Goal: Task Accomplishment & Management: Use online tool/utility

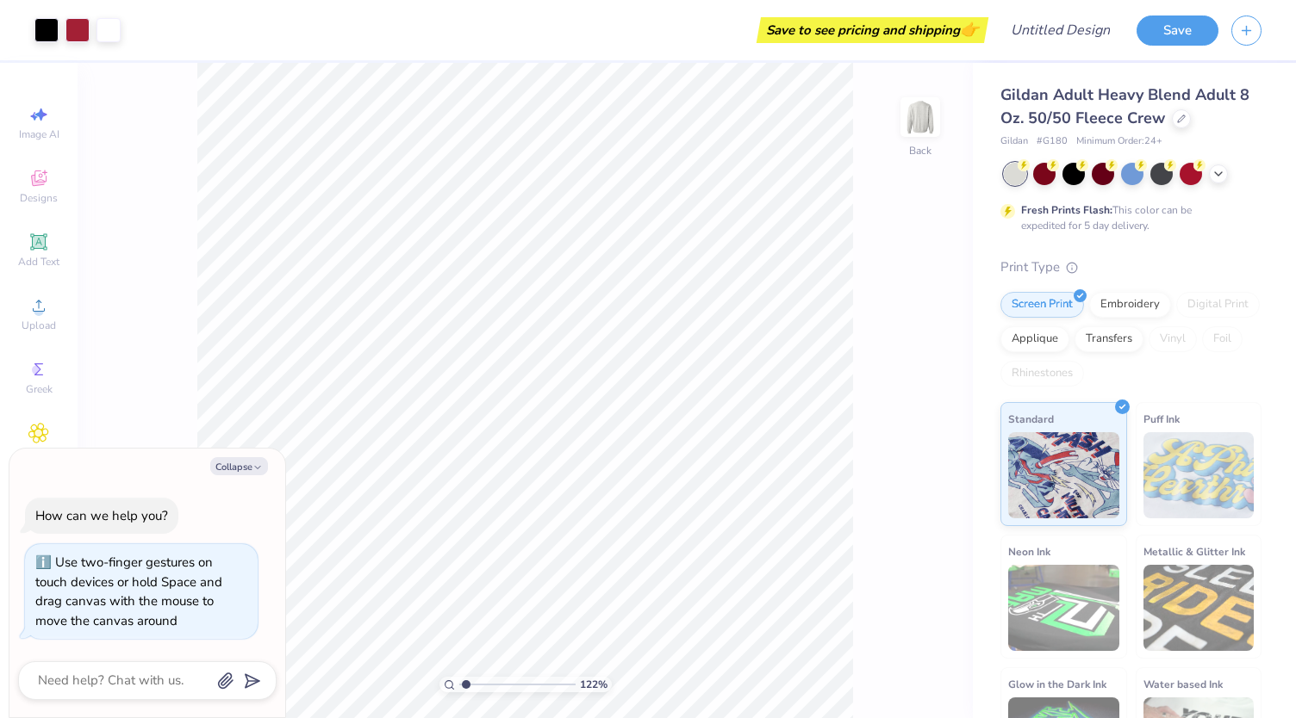
type input "1.22457862672697"
type textarea "x"
type input "1.22457862672697"
type textarea "x"
type input "1.22457862672697"
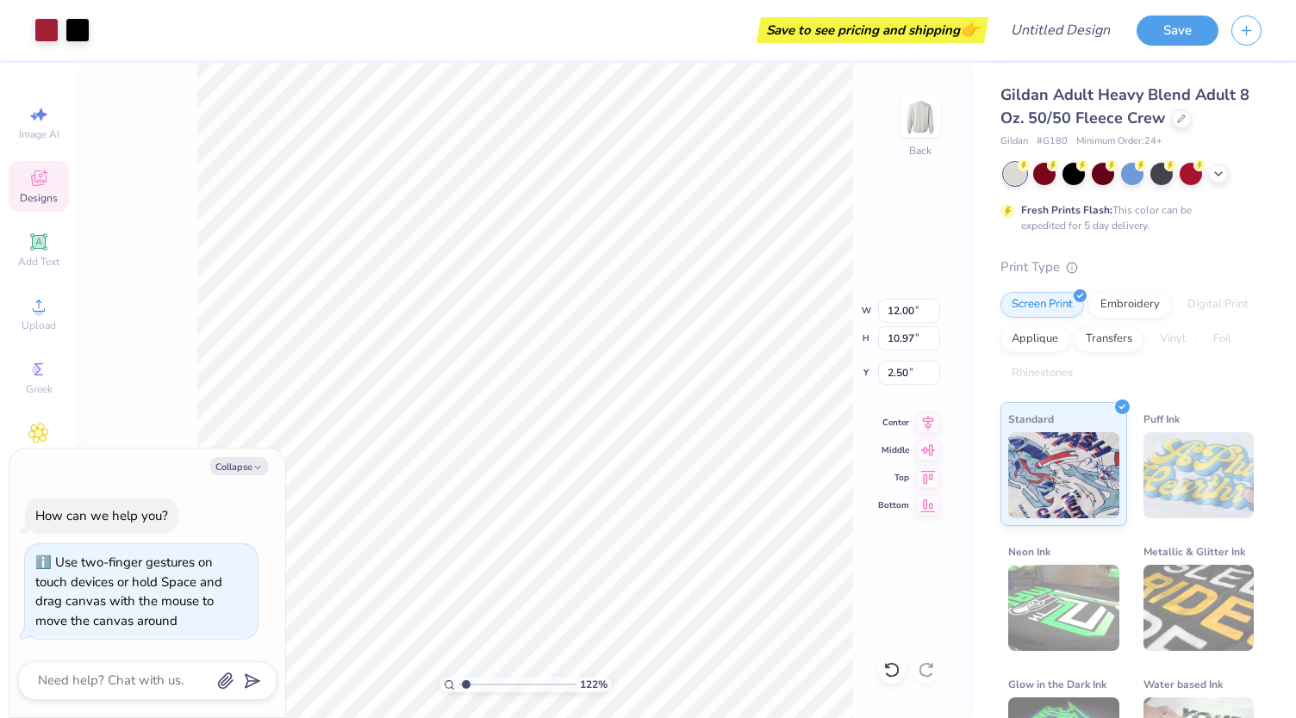
type textarea "x"
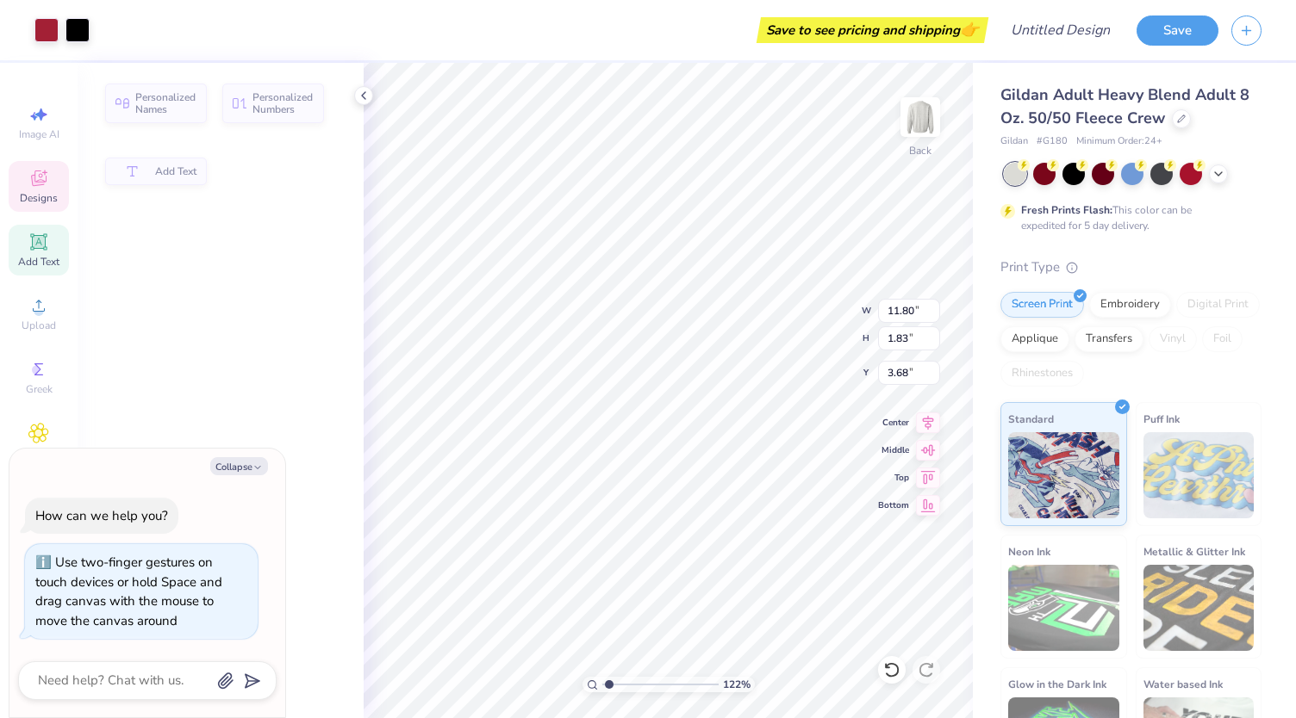
type input "1.22457862672697"
type textarea "x"
type input "11.80"
type input "1.83"
type input "3.68"
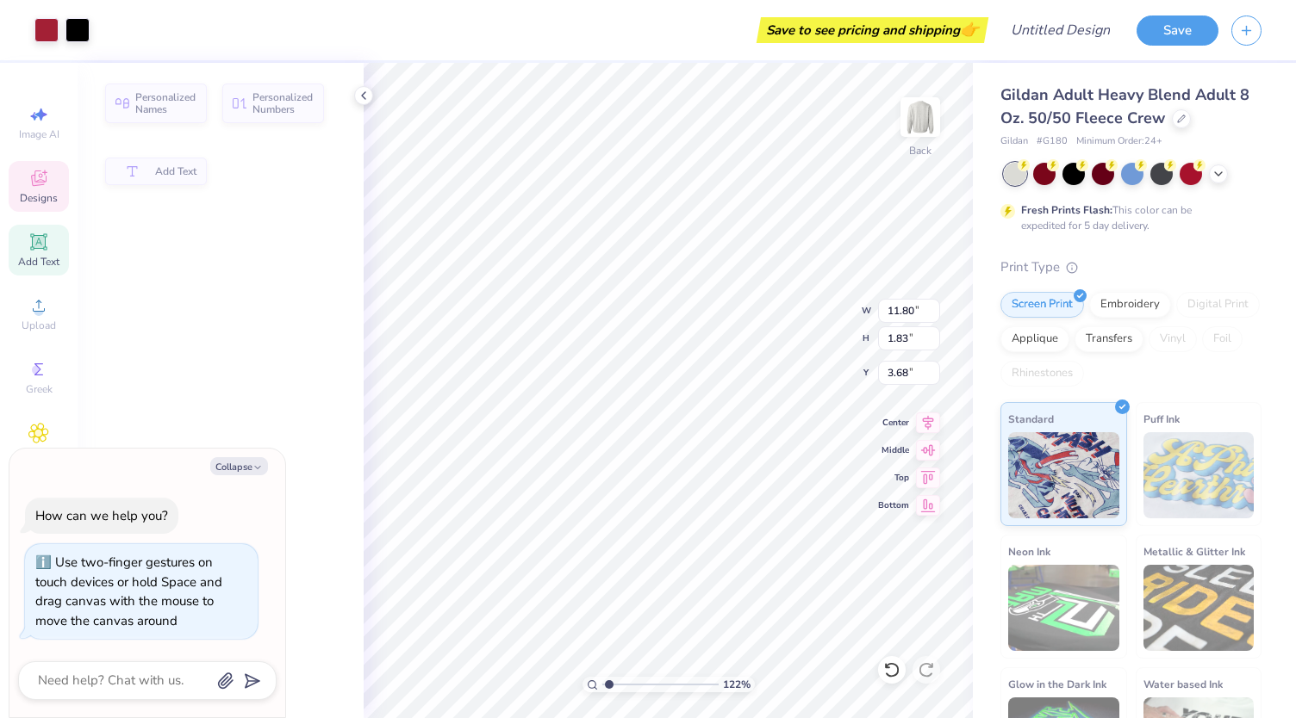
type textarea "x"
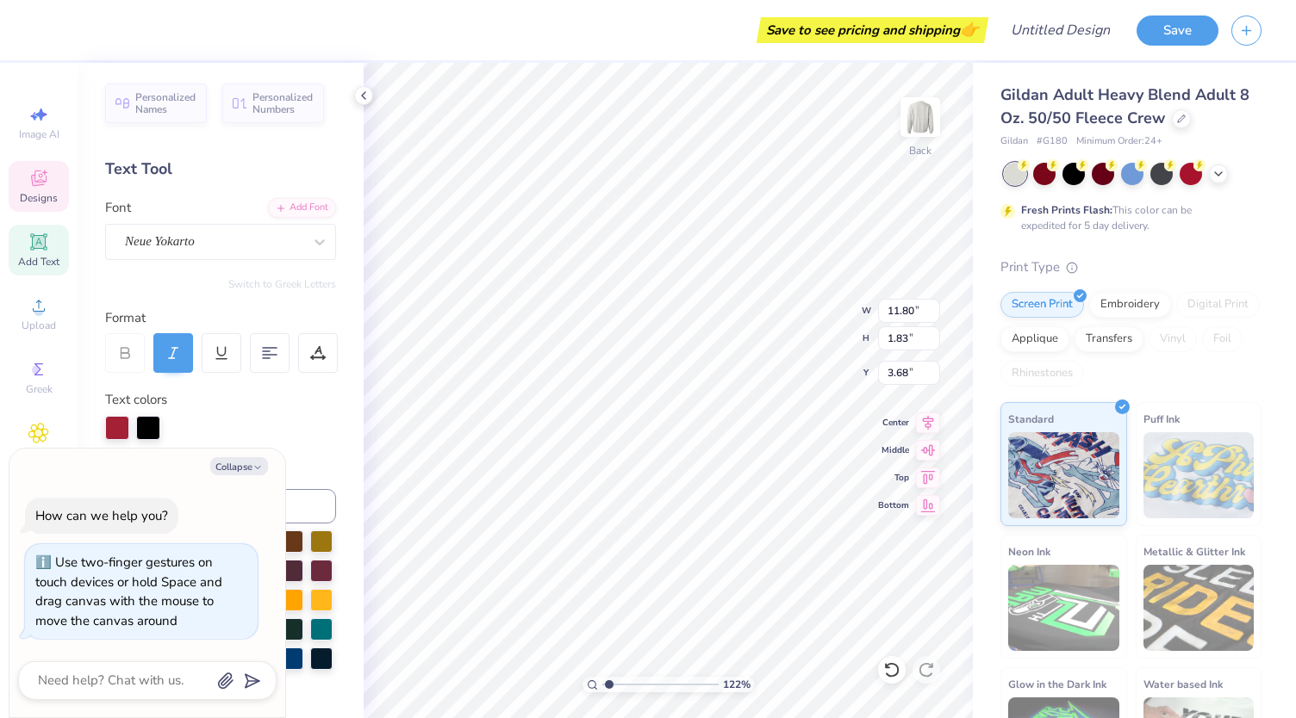
type input "1.22457862672697"
type textarea "x"
type input "1.22457862672697"
type textarea "x"
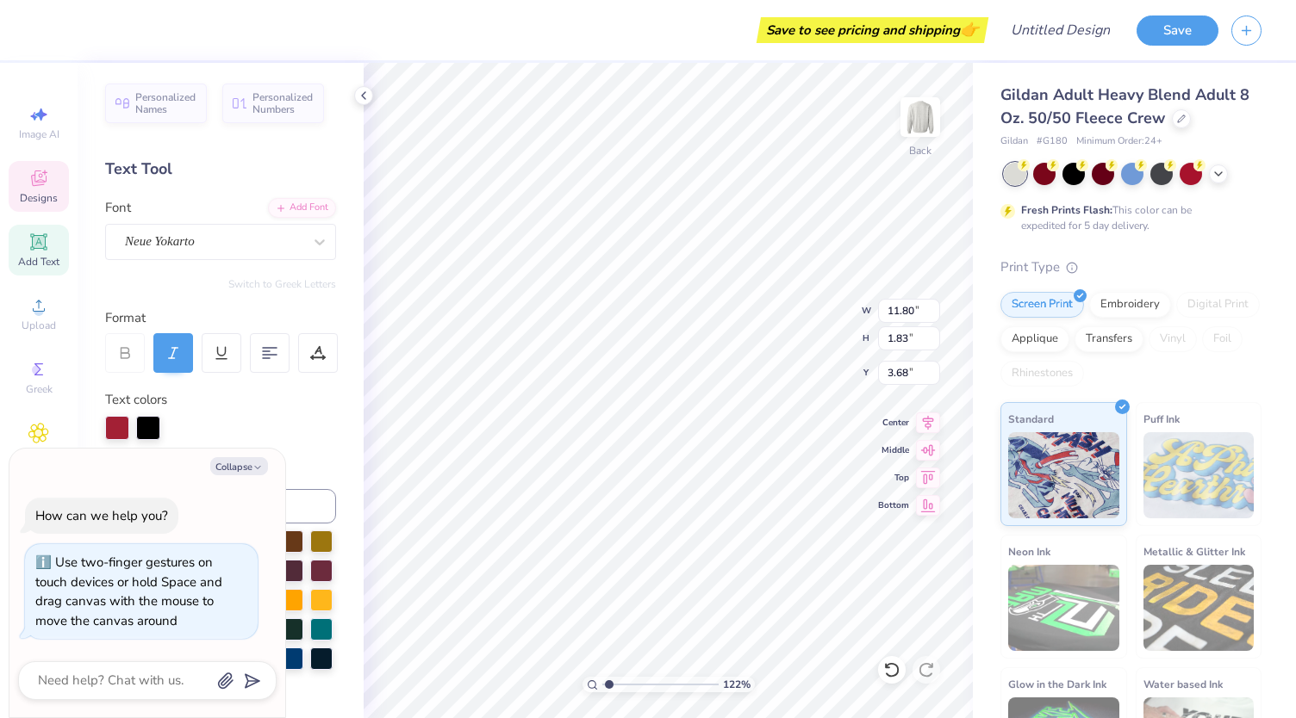
type input "1.22457862672697"
type textarea "x"
type input "1.22457862672697"
type textarea "x"
type textarea "L"
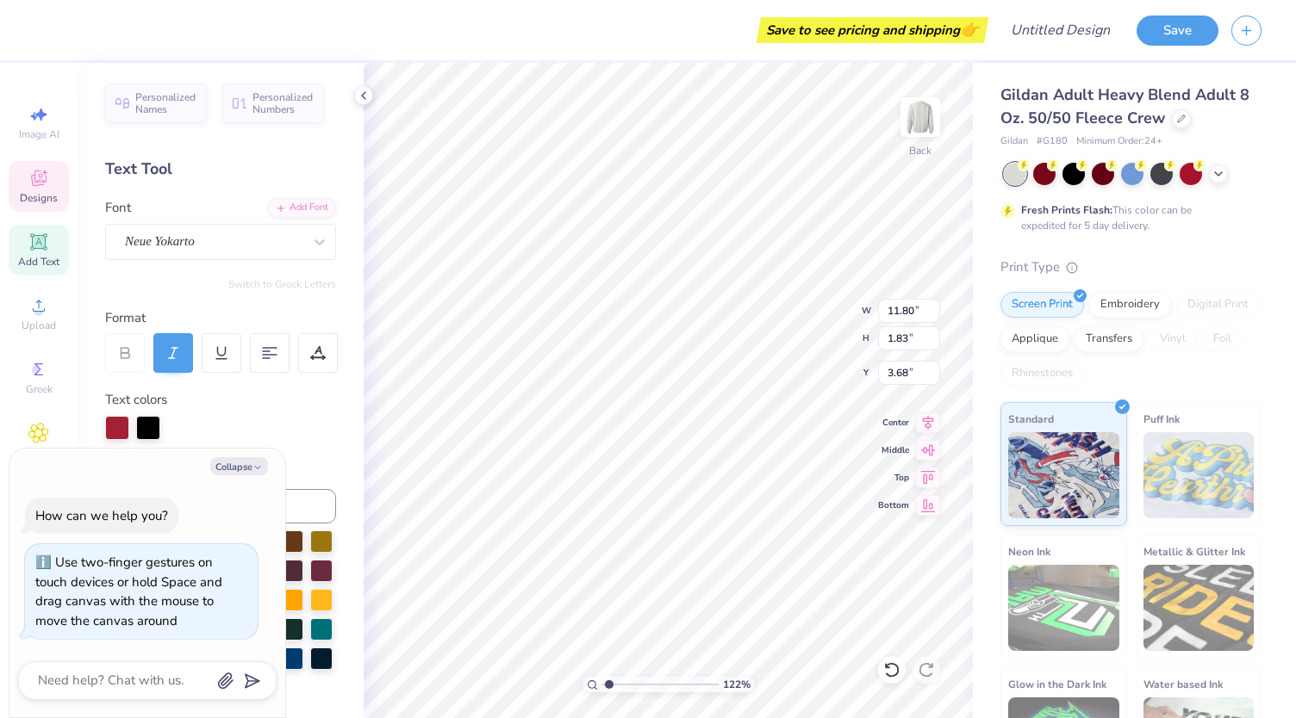
type input "1.22457862672697"
type textarea "x"
type textarea "LL"
type input "1.22457862672697"
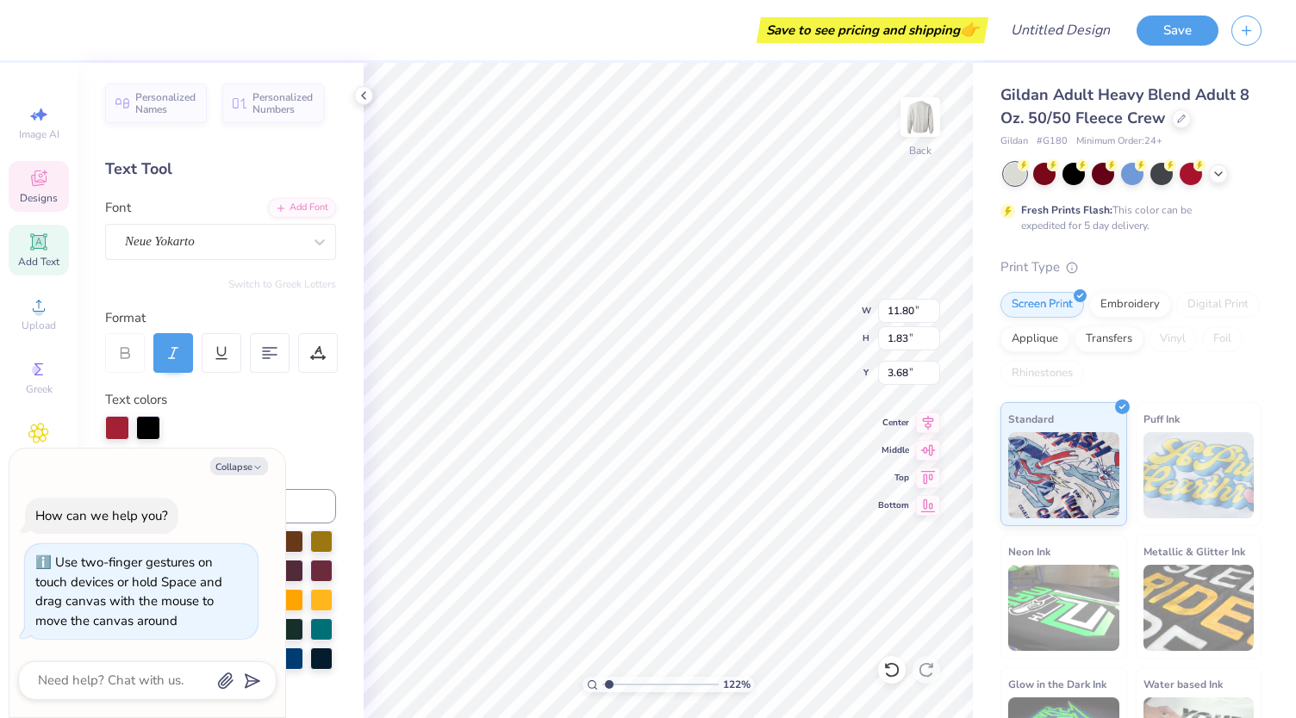
type textarea "x"
type textarea "LLR"
type input "1.22457862672697"
type textarea "x"
type textarea "LLR"
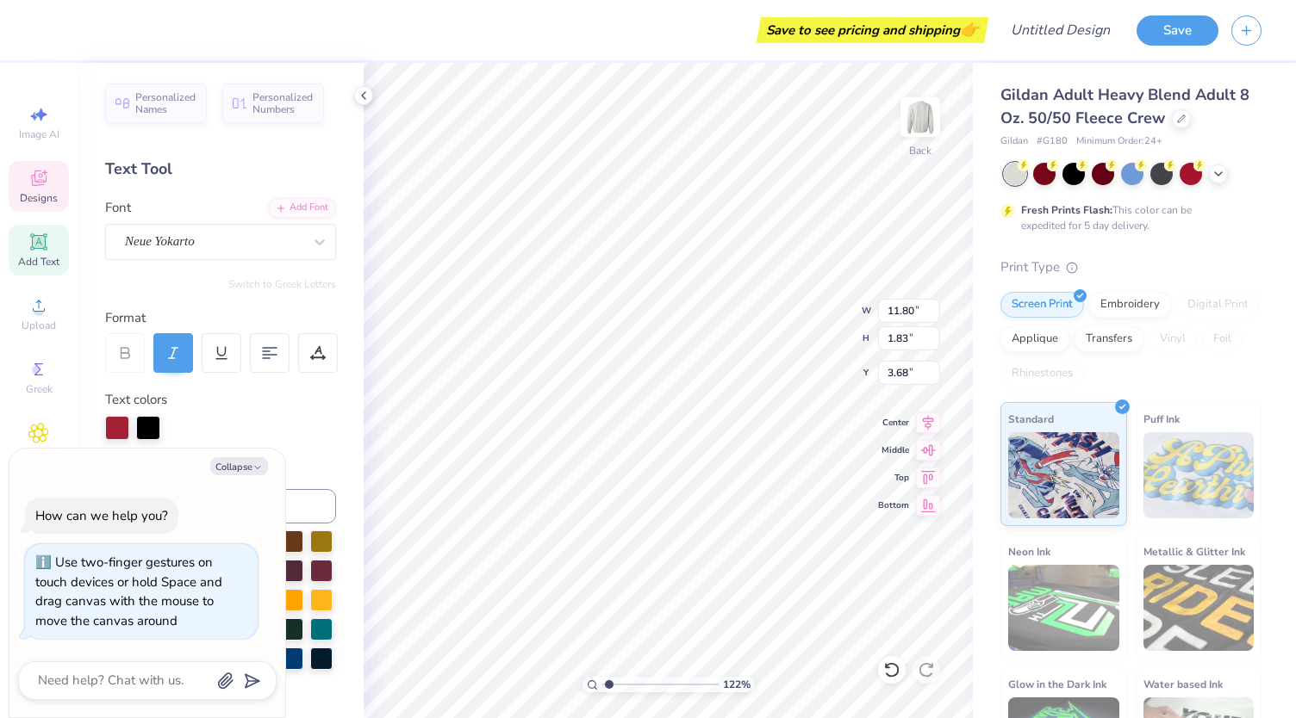
type input "1.22457862672697"
type textarea "x"
type input "1.22457862672697"
type textarea "x"
type textarea "LLR P"
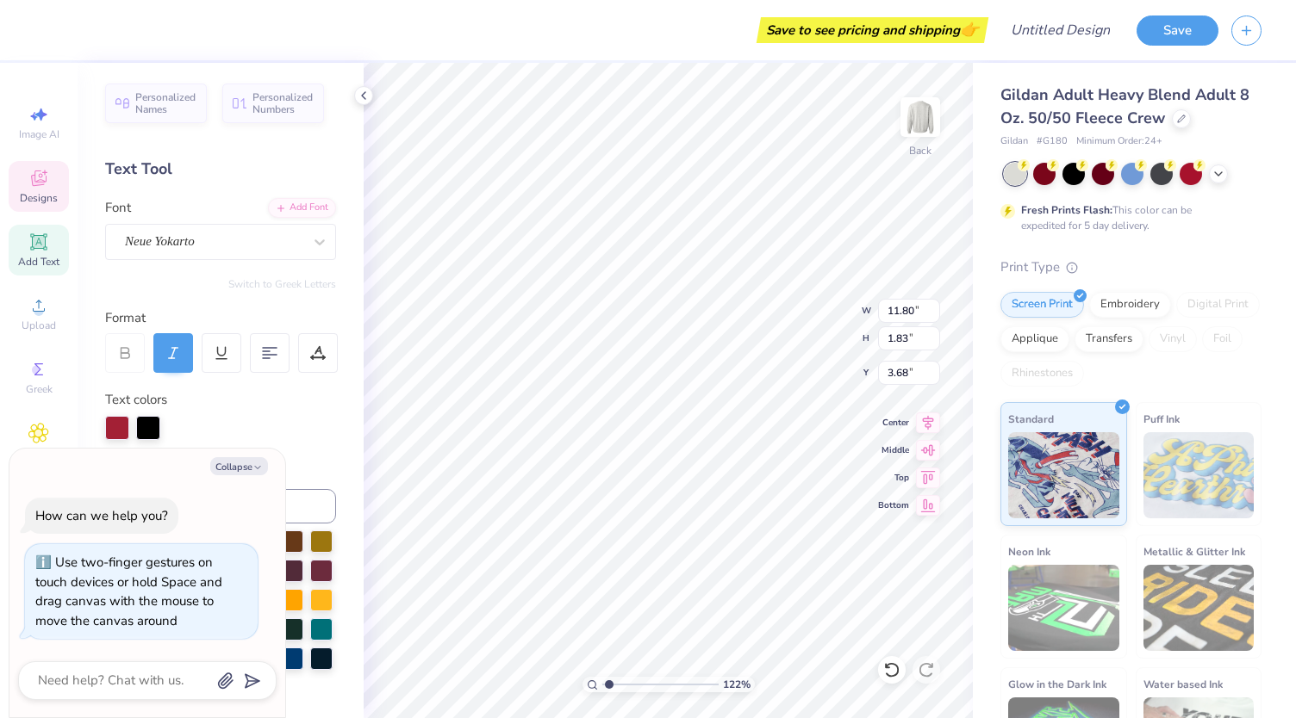
type input "1.22457862672697"
type textarea "x"
type input "1.22457862672697"
type textarea "x"
type textarea "LLR Pa"
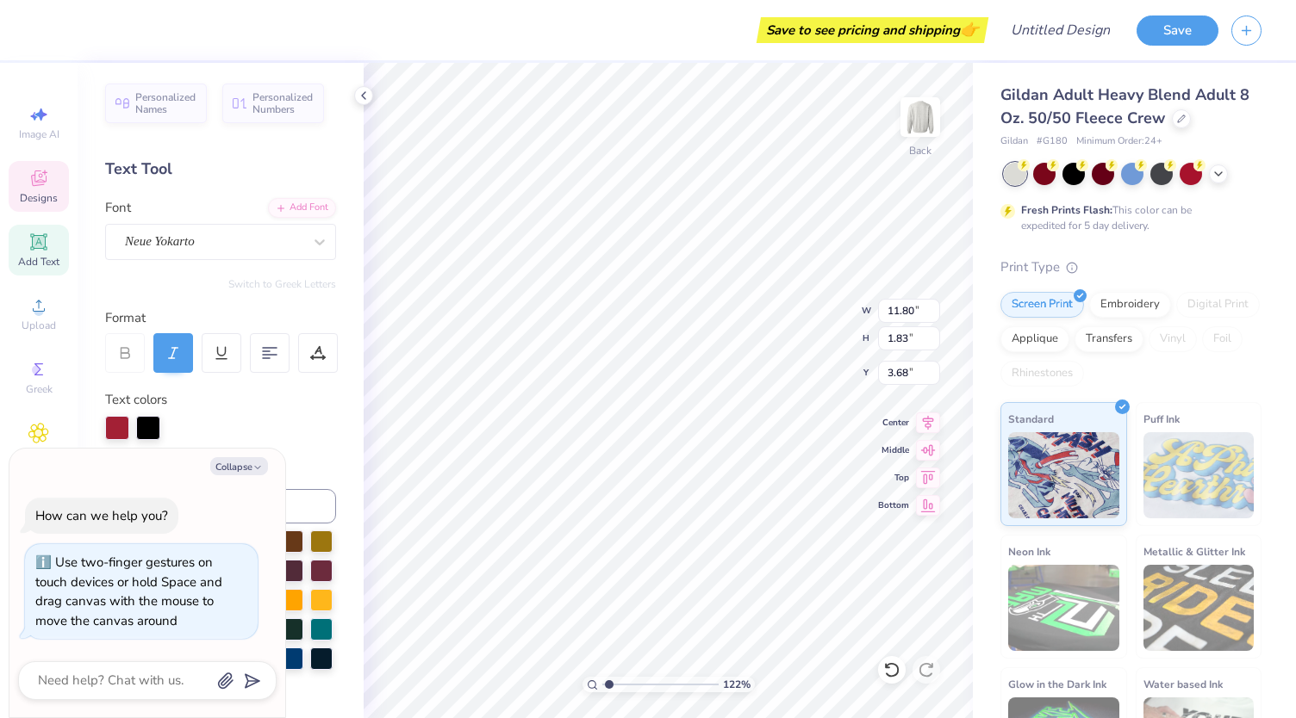
type input "1.22457862672697"
type textarea "x"
type textarea "LLR Part"
type input "1.22457862672697"
type textarea "x"
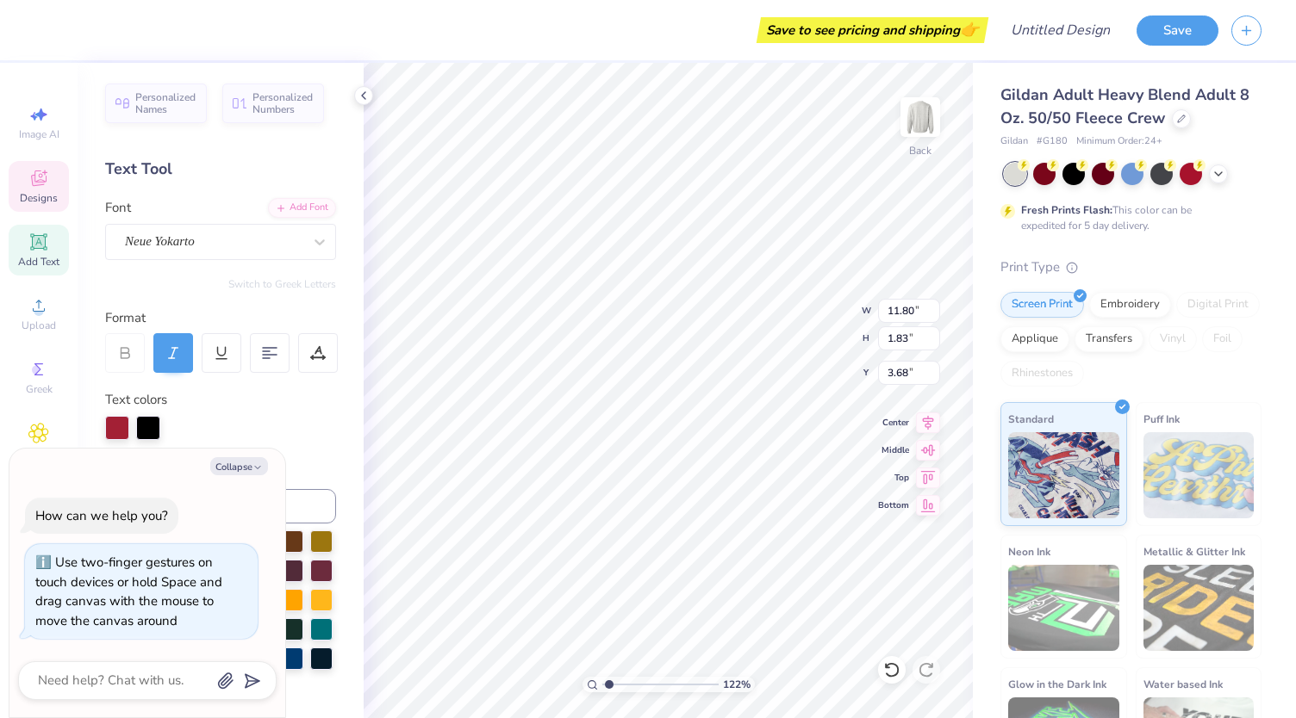
type textarea "LLR Partn"
type input "1.22457862672697"
type textarea "x"
type textarea "LLR Partner"
type input "1.22457862672697"
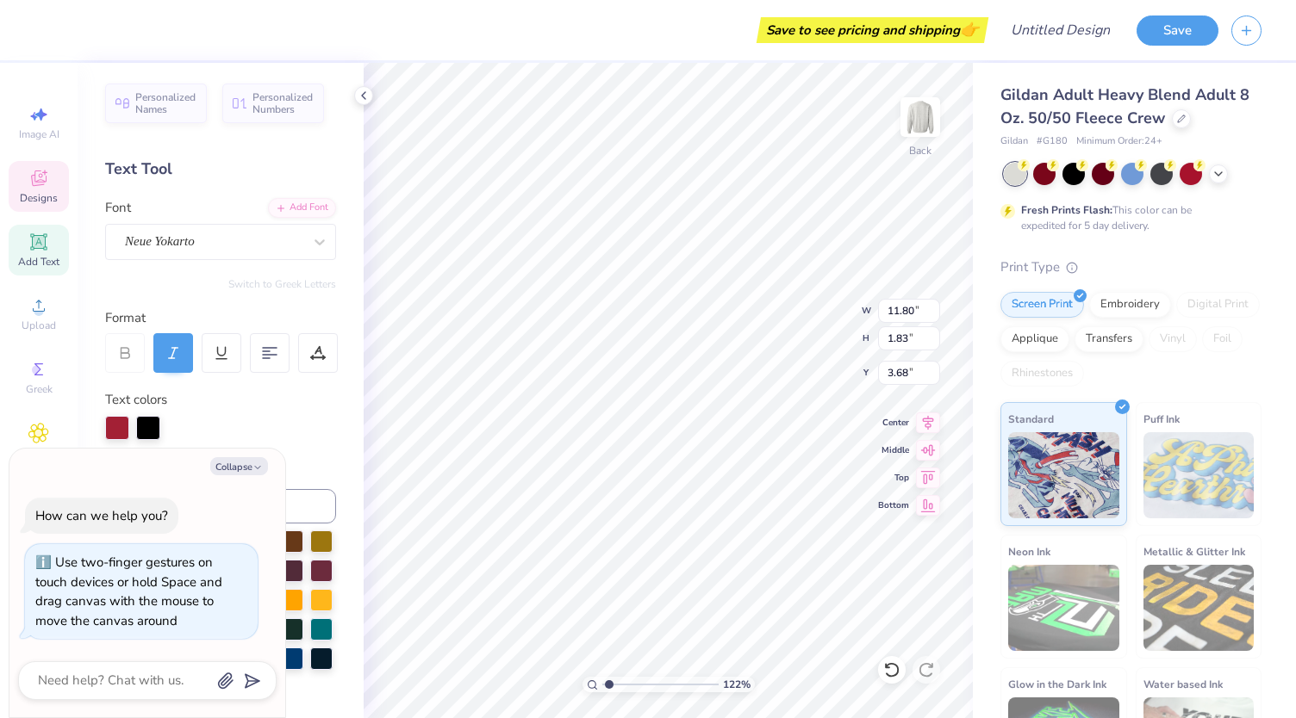
type textarea "x"
type input "1.22457862672697"
type textarea "x"
type textarea "LLR Partners"
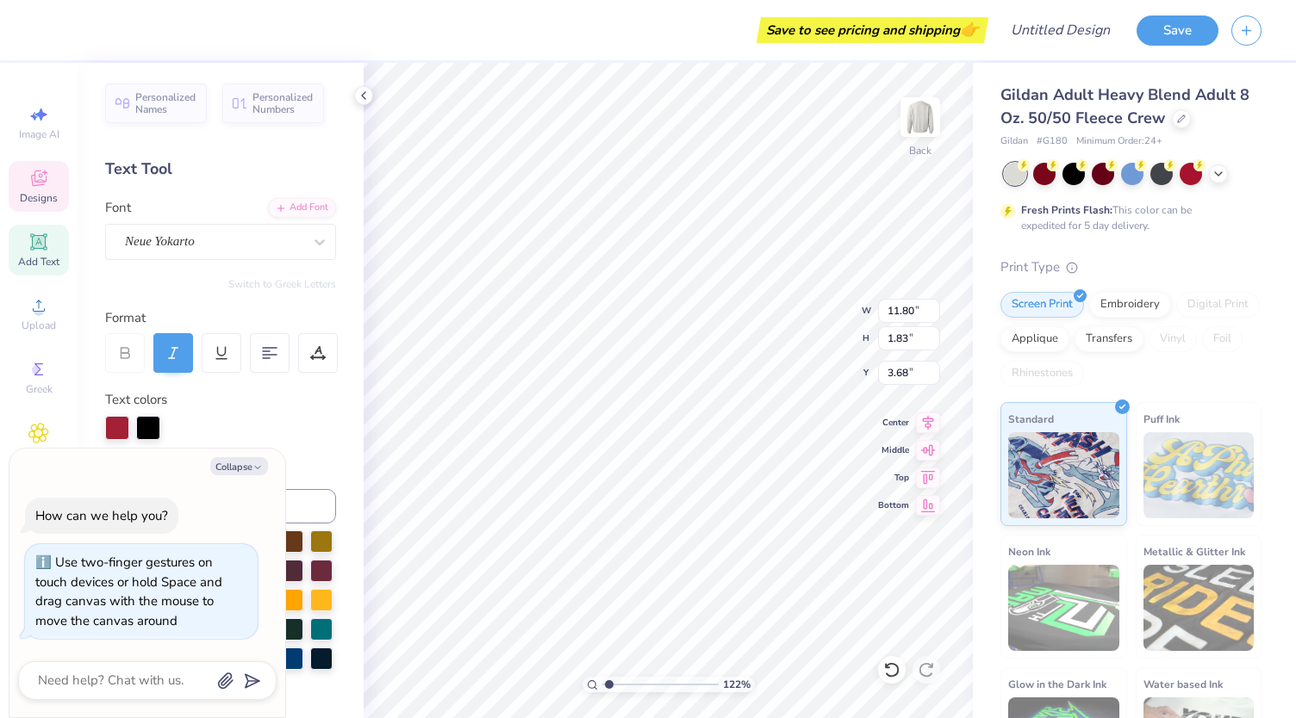
type input "1.22457862672697"
type textarea "x"
type input "7.66"
type input "1.11"
type input "11.74"
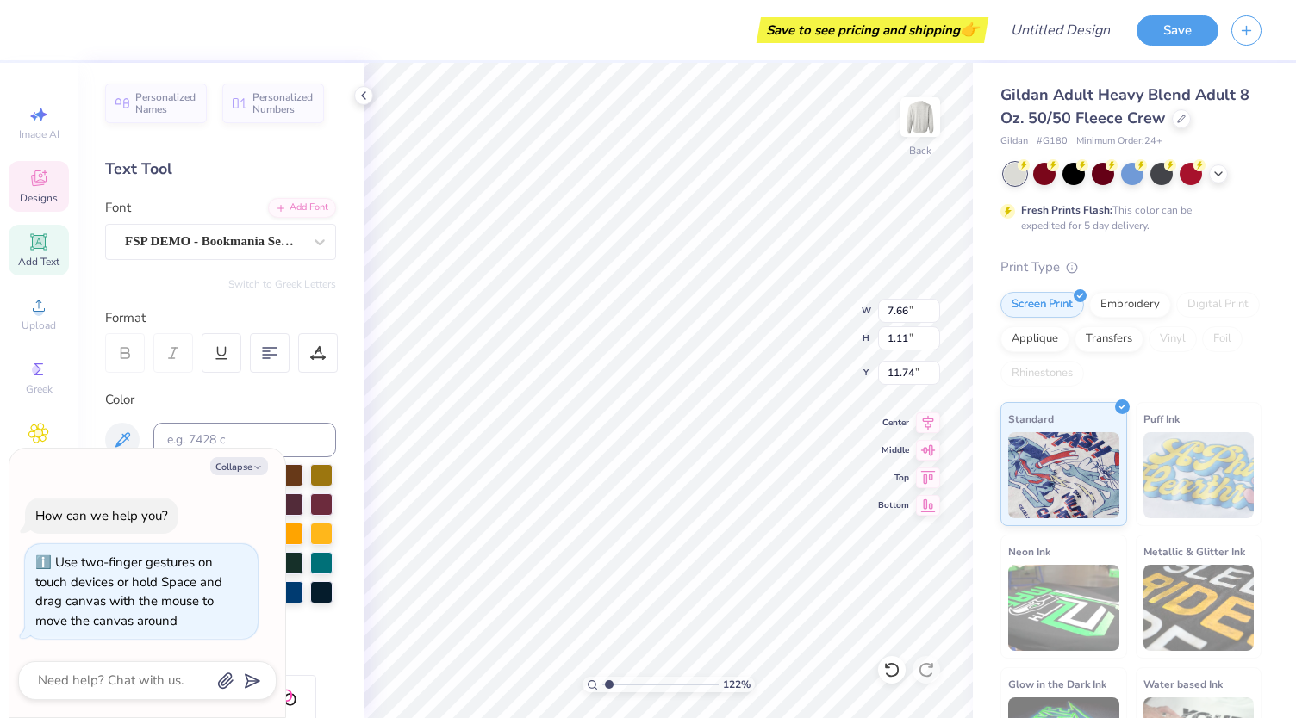
scroll to position [14, 2]
type input "1.22457862672697"
type textarea "x"
type input "1.22457862672697"
type textarea "x"
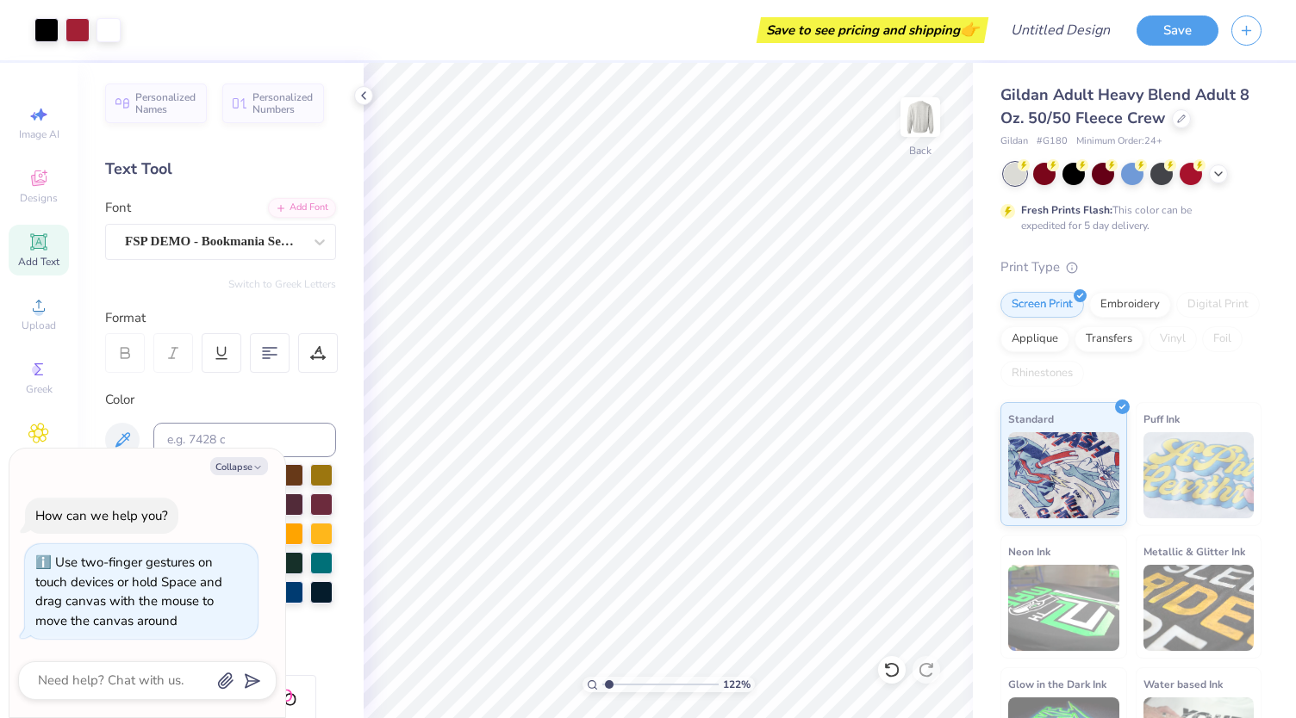
type input "1.22457862672697"
type textarea "x"
type input "1.22457862672697"
type textarea "x"
type textarea "F"
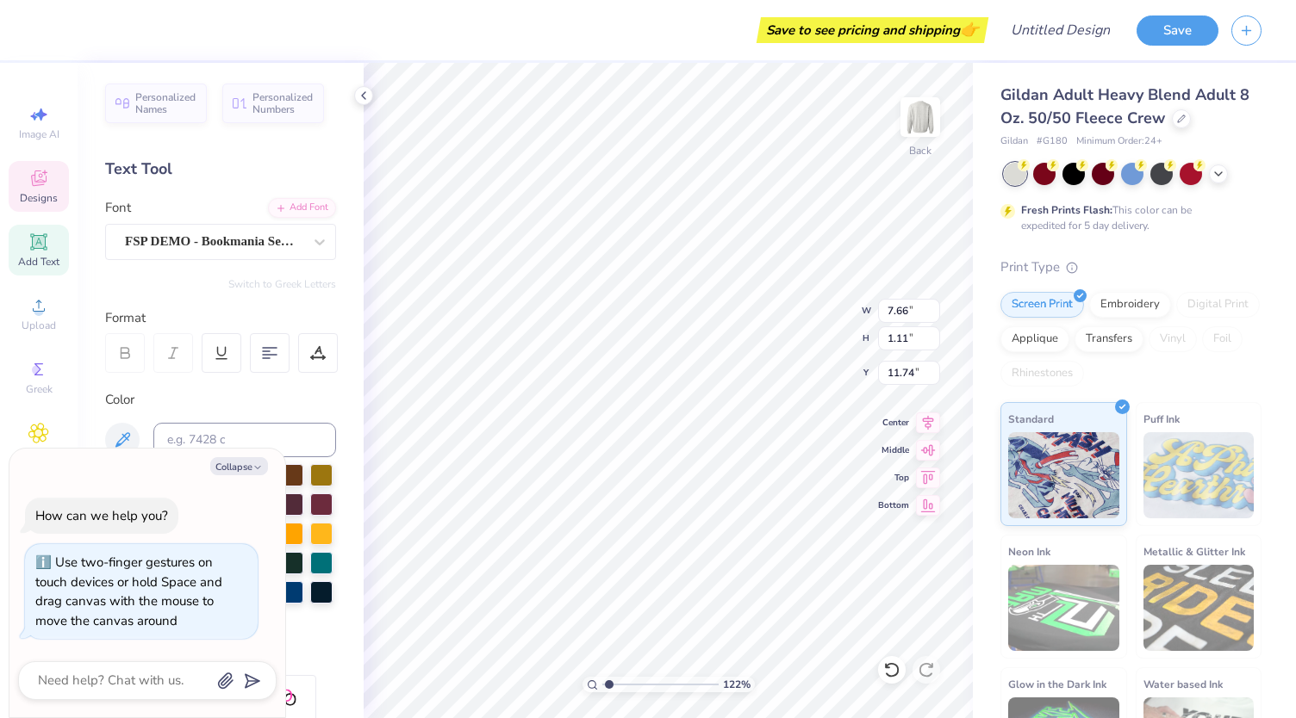
type input "1.22457862672697"
type textarea "x"
type input "1.22457862672697"
type textarea "x"
type textarea "Fal"
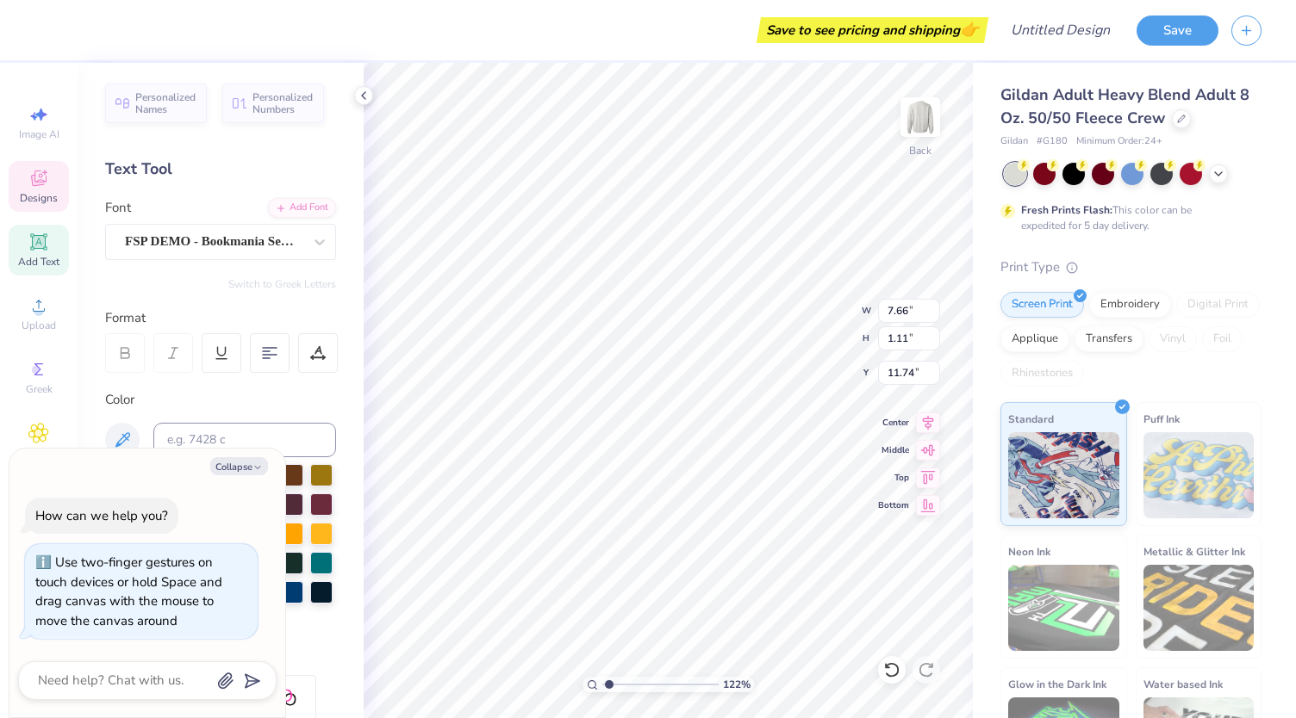
type input "1.22457862672697"
type textarea "x"
type textarea "Fall"
type input "1.22457862672697"
type textarea "x"
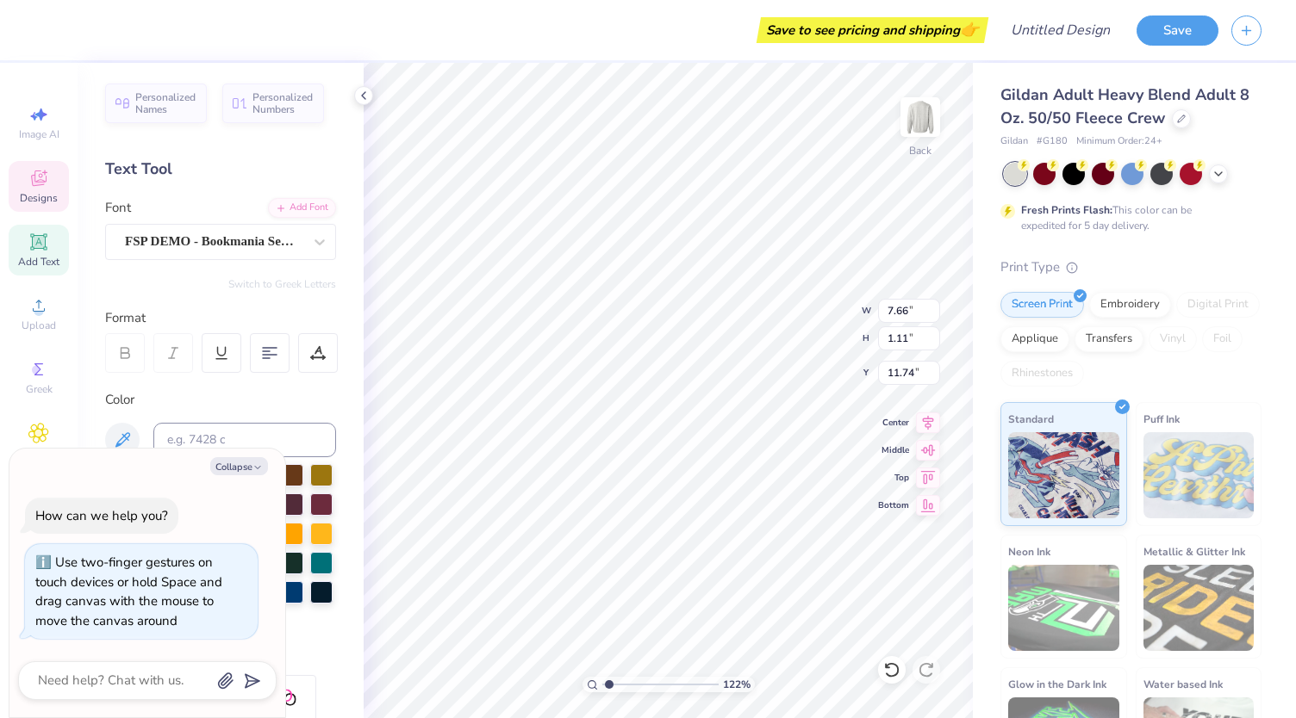
type input "1.22457862672697"
type textarea "x"
type textarea "Fall"
type input "1.22457862672697"
type textarea "x"
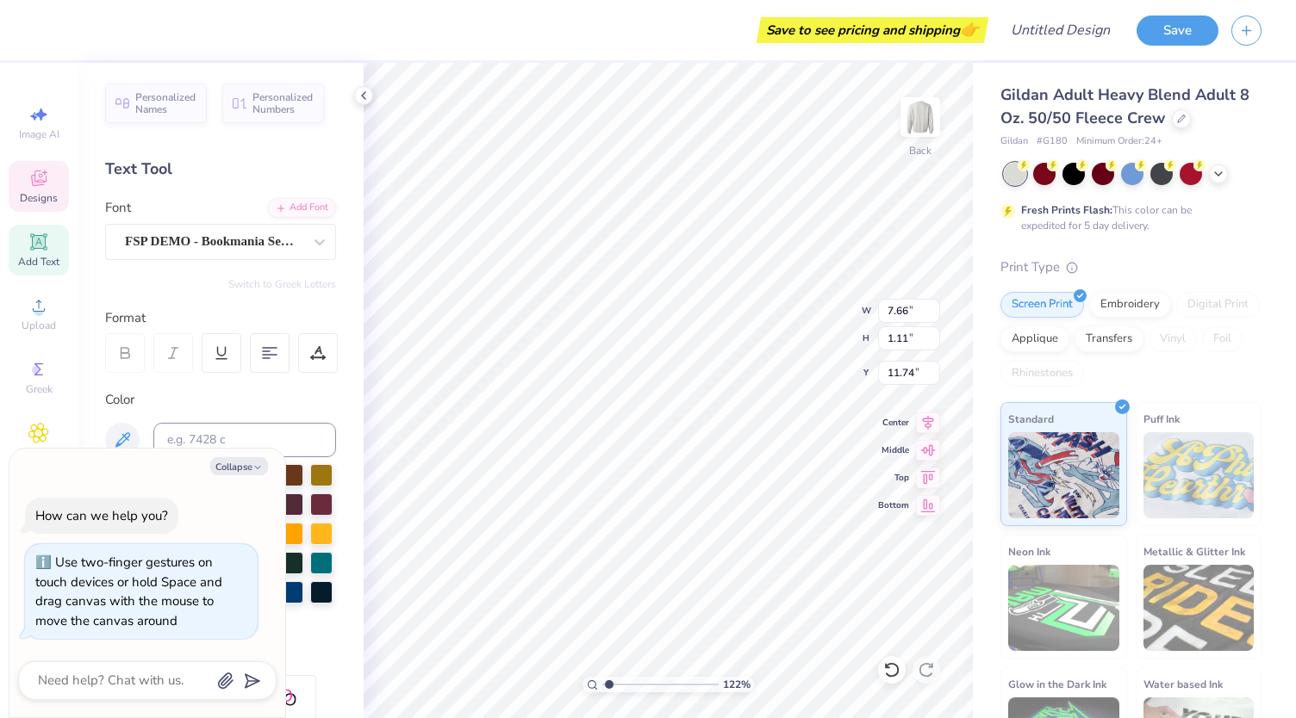
type textarea "Fal"
type input "1.22457862672697"
type textarea "x"
type textarea "Fa"
type input "1.22457862672697"
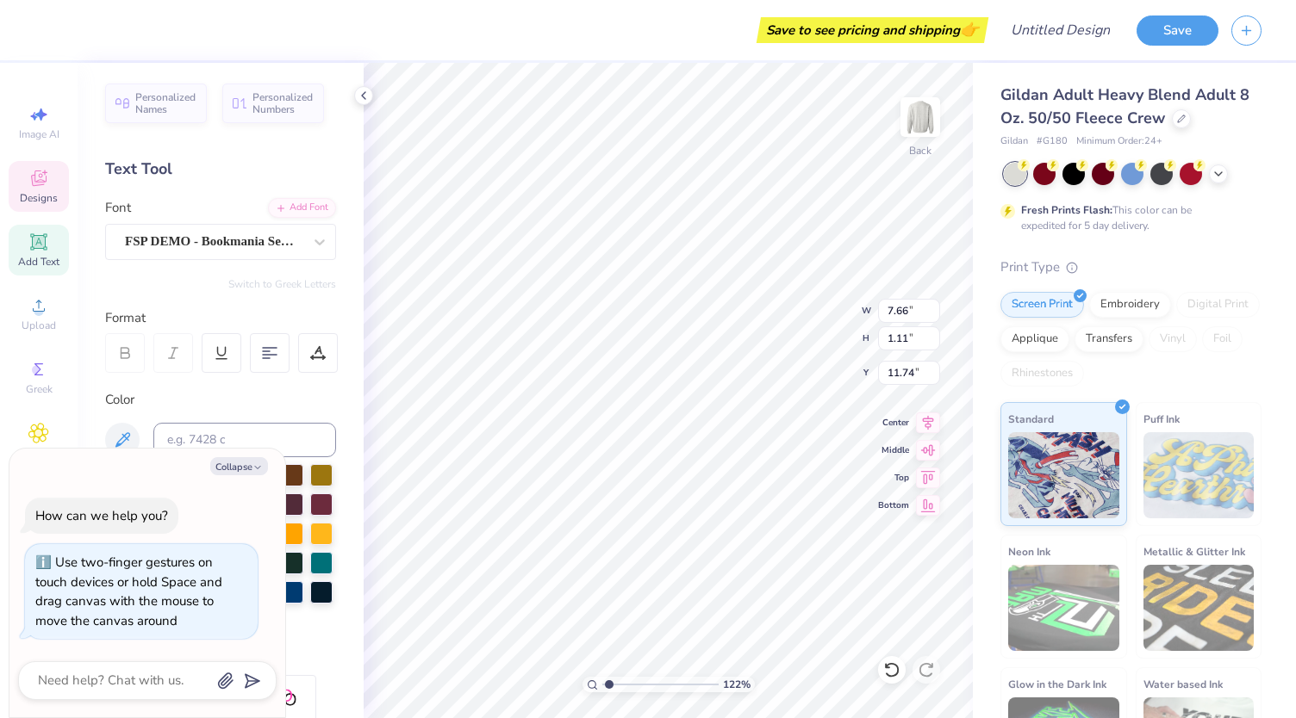
type textarea "x"
type textarea "F"
type input "1.22457862672697"
type textarea "x"
type input "1.22457862672697"
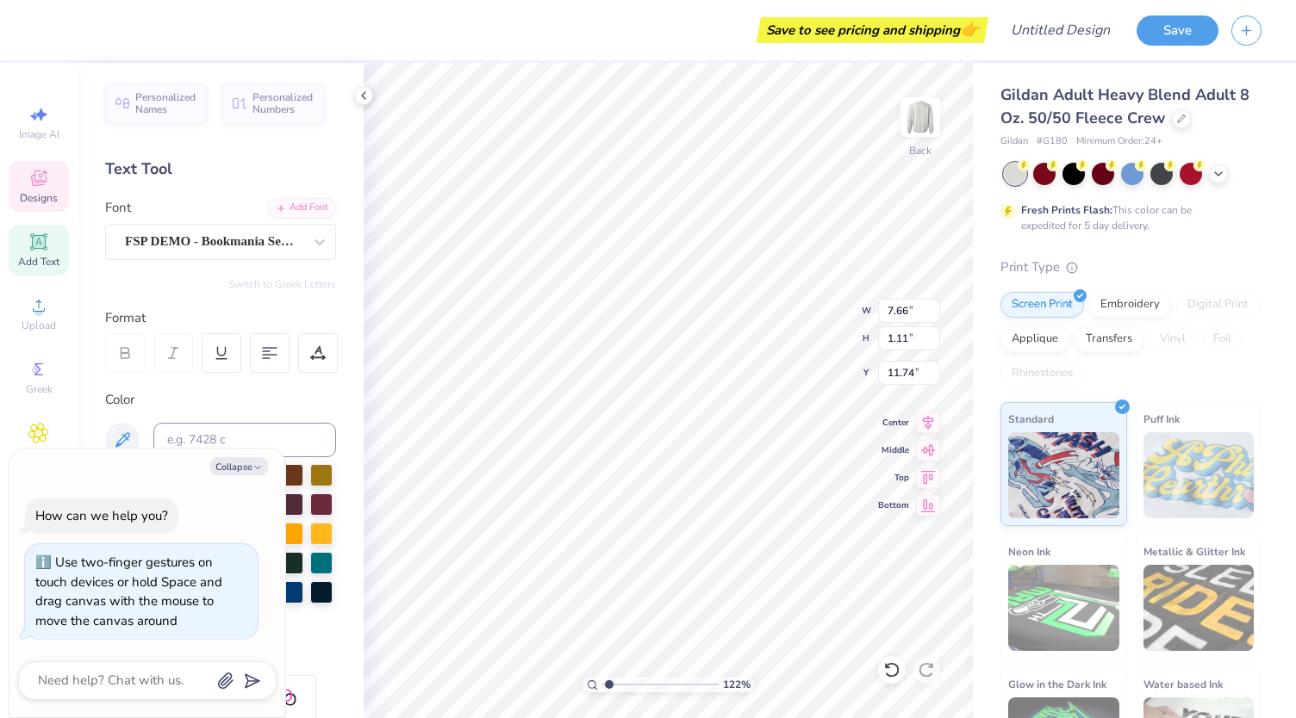
type textarea "x"
type input "1.22457862672697"
type textarea "x"
type textarea "FAL"
type input "1.22457862672697"
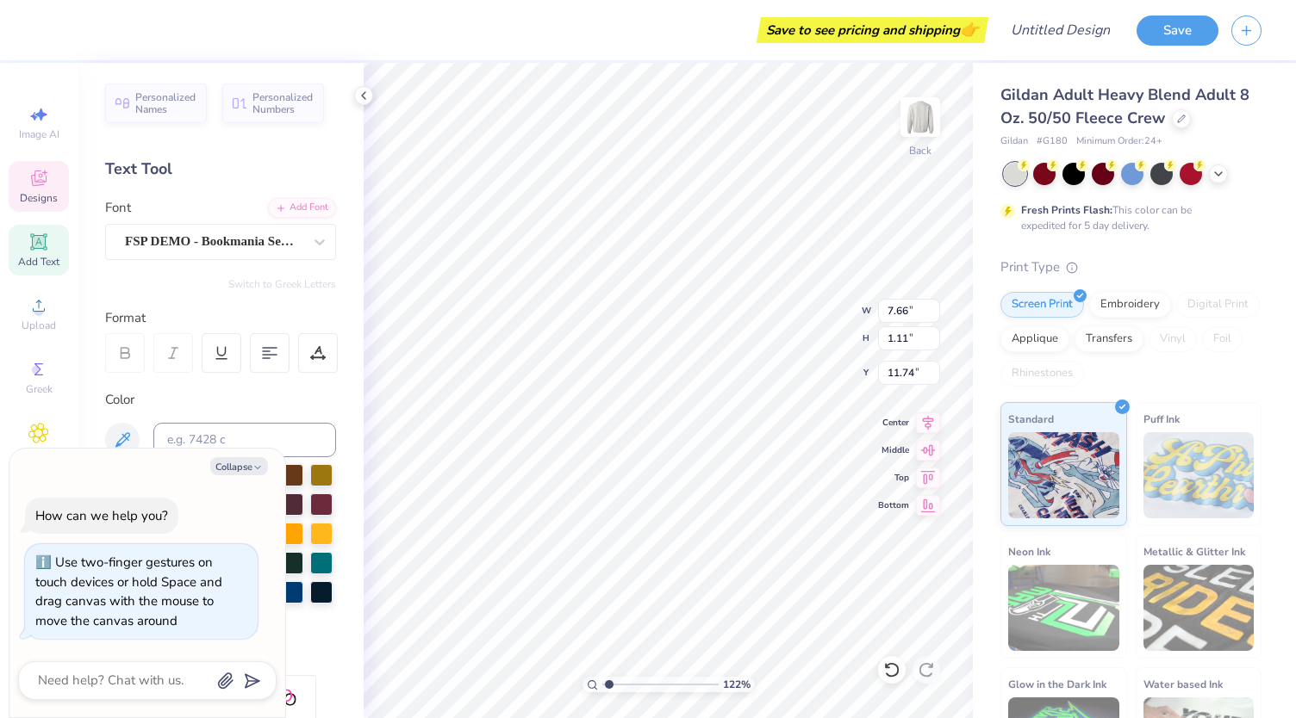
type textarea "x"
type textarea "FALL"
type input "1.22457862672697"
type textarea "x"
type textarea "FALL"
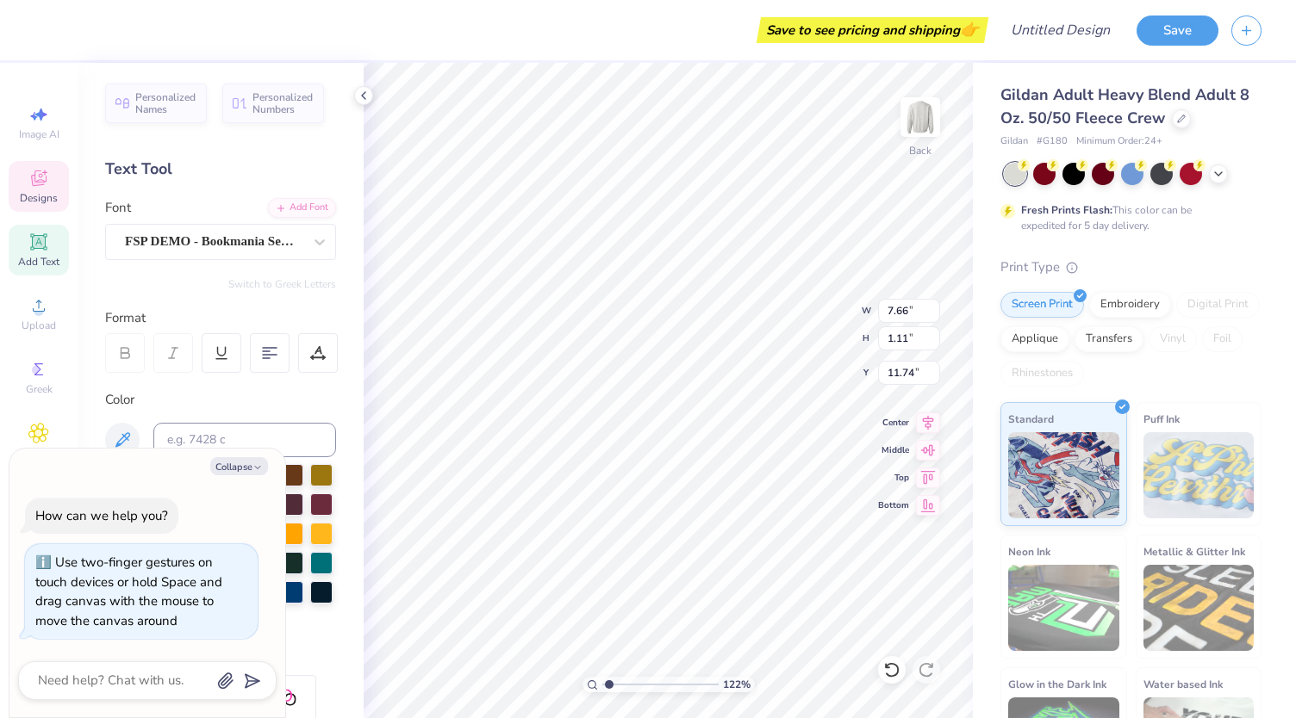
type input "1.22457862672697"
type textarea "x"
type textarea "FALL FI"
type input "1.22457862672697"
type textarea "x"
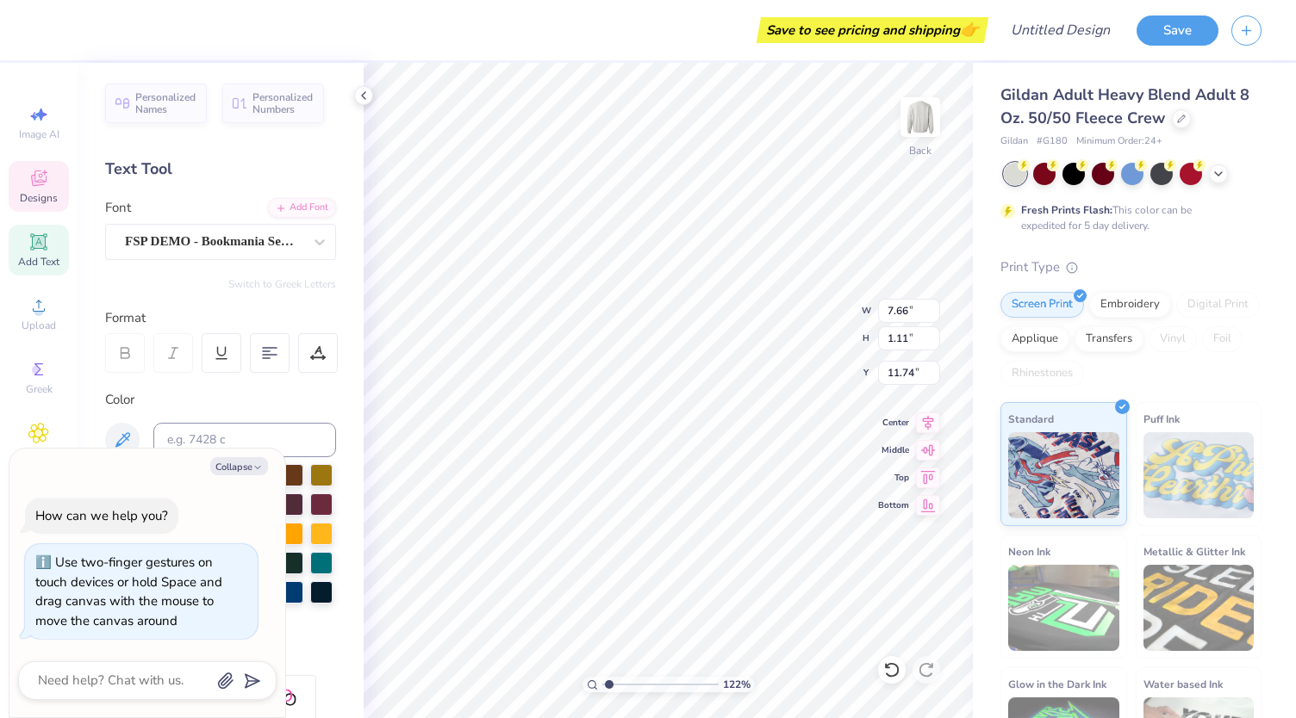
type input "1.22457862672697"
type textarea "x"
type textarea "FALL FIEL"
type input "1.22457862672697"
type textarea "x"
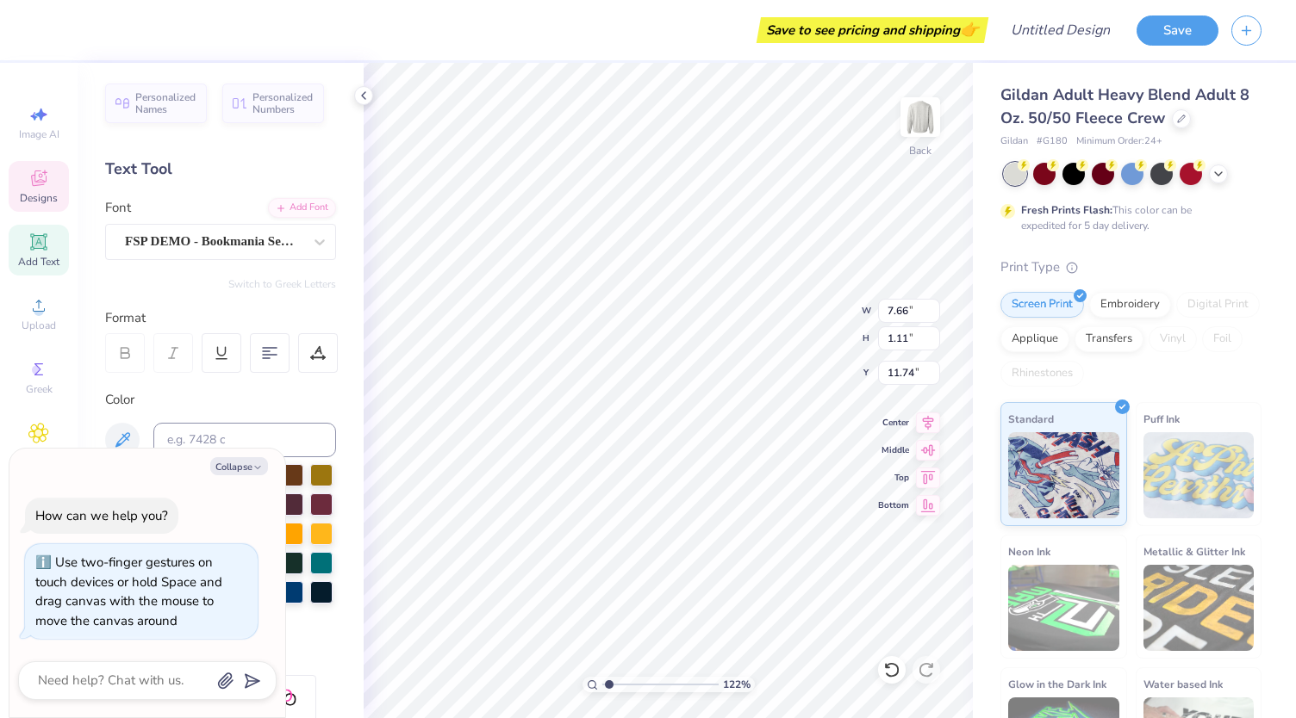
scroll to position [14, 4]
type textarea "FALL FIELD"
type input "1.22457862672697"
type textarea "x"
type textarea "FALL FIELD"
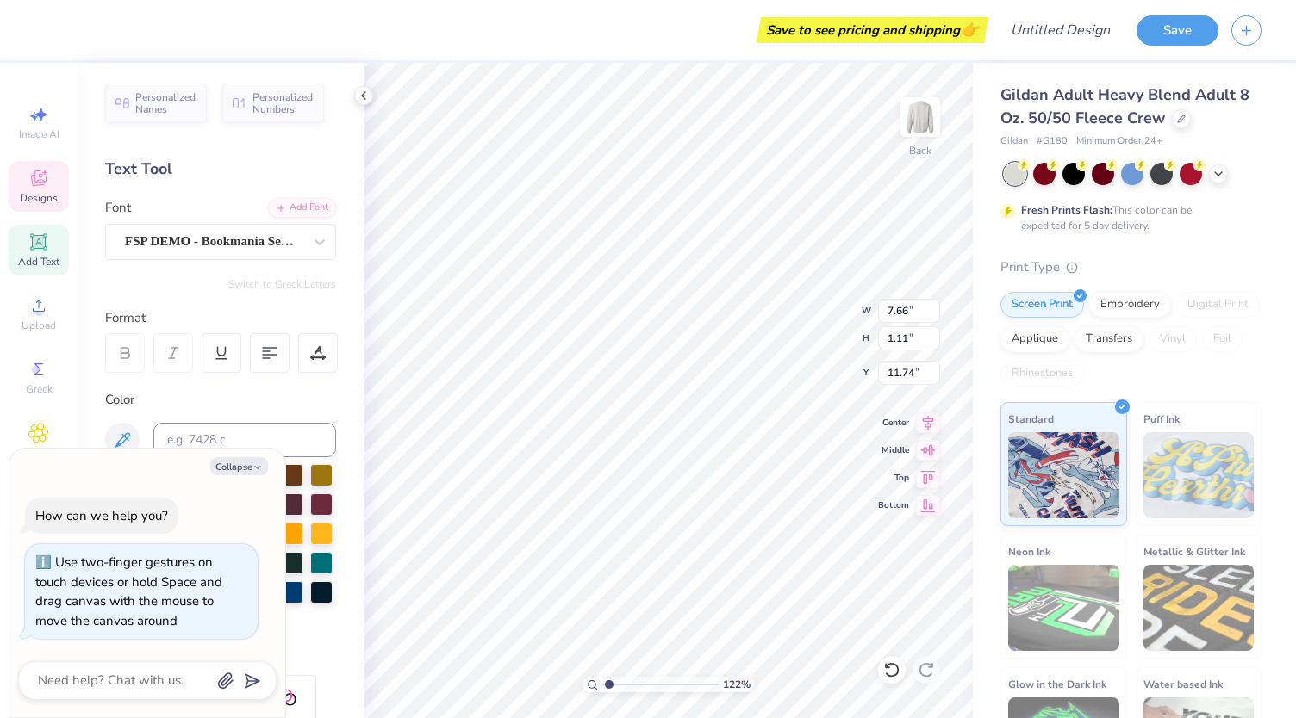
type input "1.22457862672697"
type textarea "x"
type input "1.22457862672697"
type textarea "x"
type textarea "FALL FIELD D"
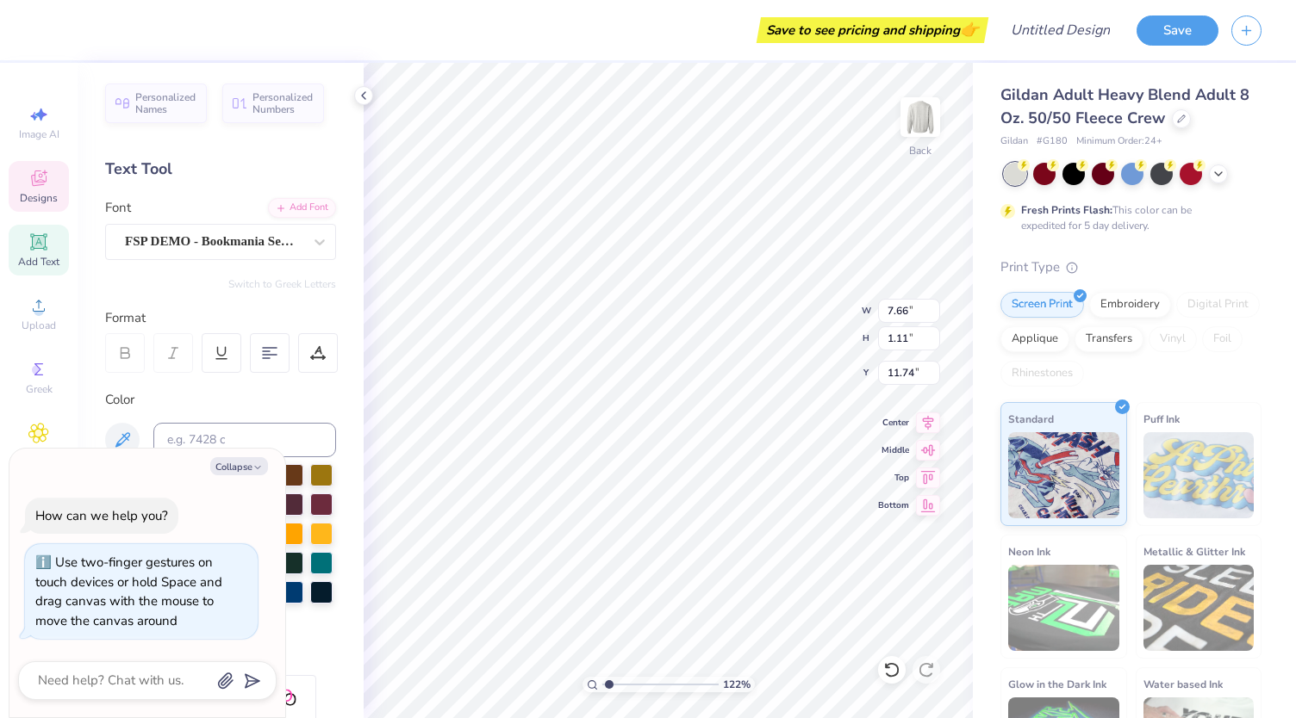
type input "1.22457862672697"
type textarea "x"
type textarea "FALL [DATE]"
type input "1.22457862672697"
type textarea "x"
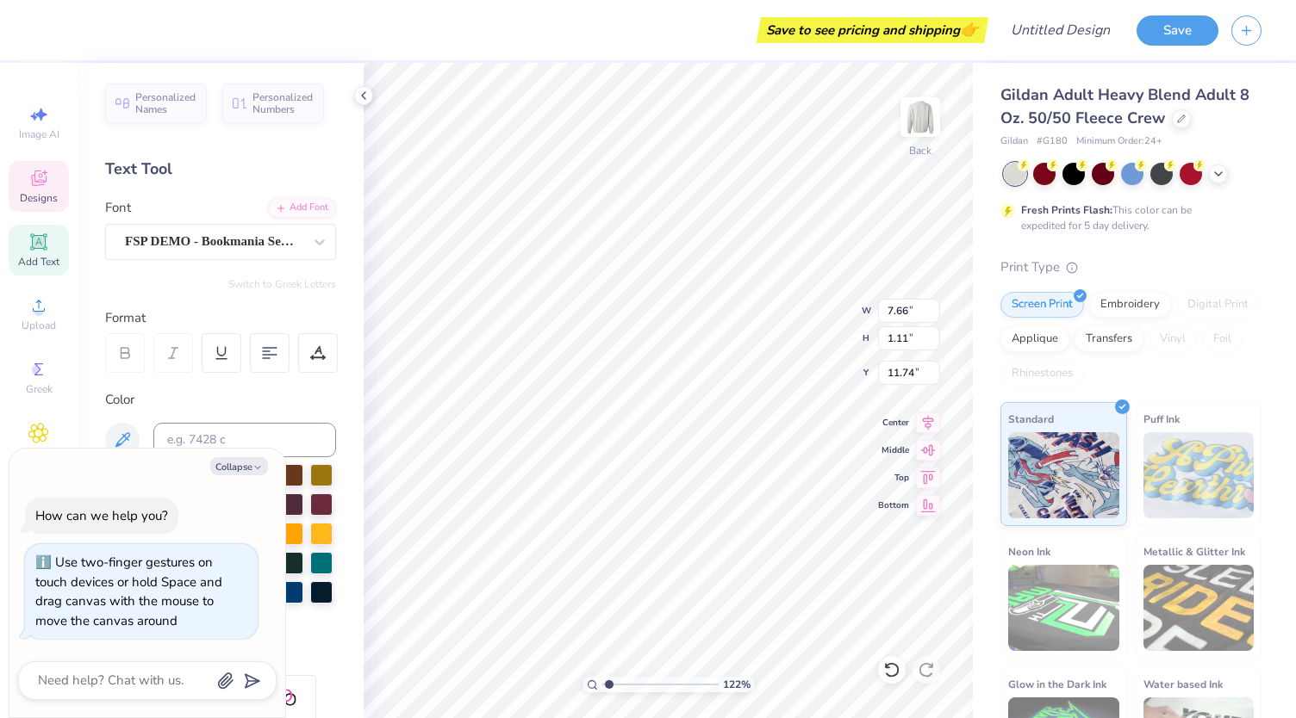
scroll to position [14, 6]
type input "1.22457862672697"
type textarea "x"
type input "12.37"
type input "1.06"
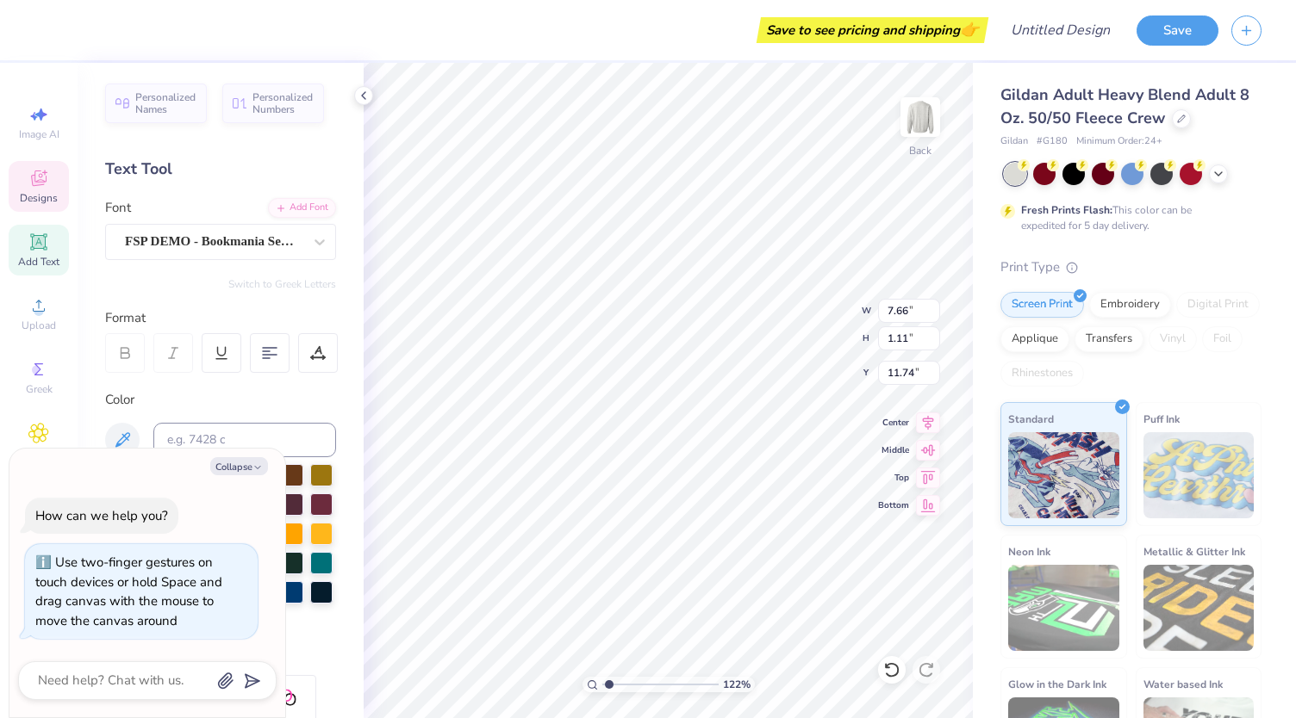
type input "11.77"
type input "1.22457862672697"
type textarea "x"
type input "1.22457862672697"
type textarea "x"
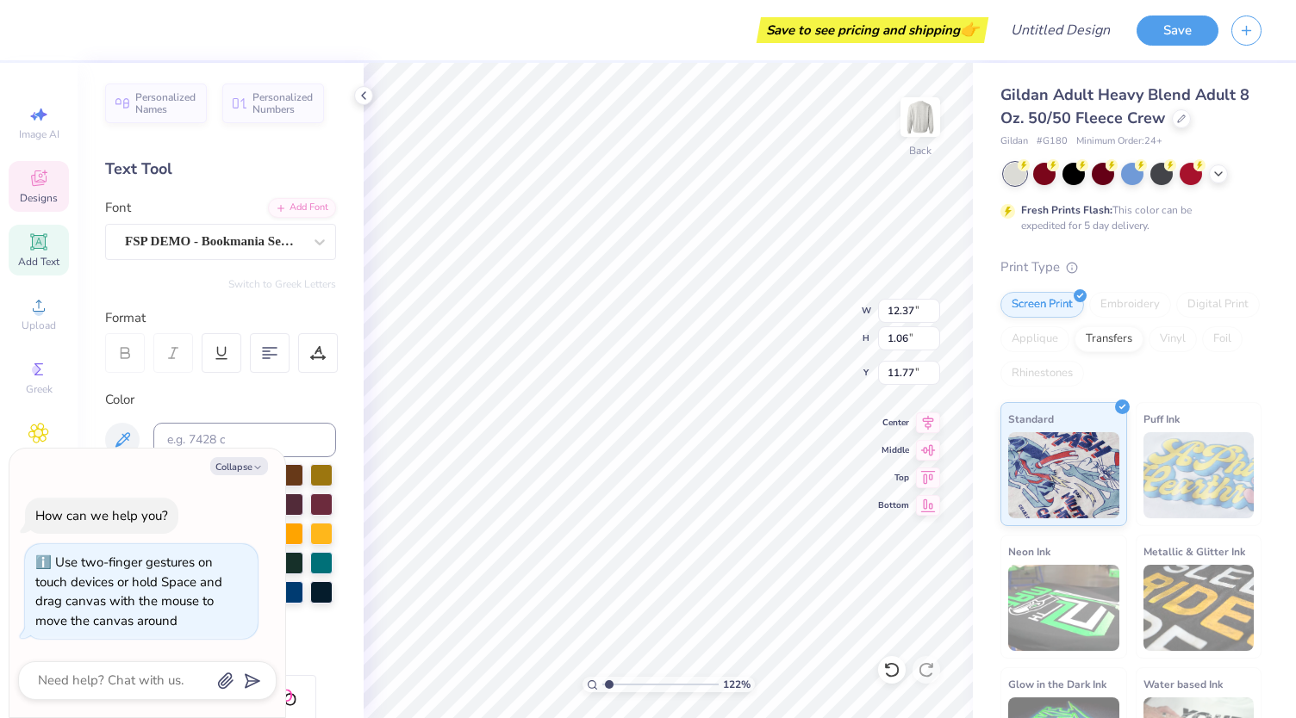
type input "1.22457862672697"
type textarea "x"
type input "9.57"
type input "0.82"
type input "12.01"
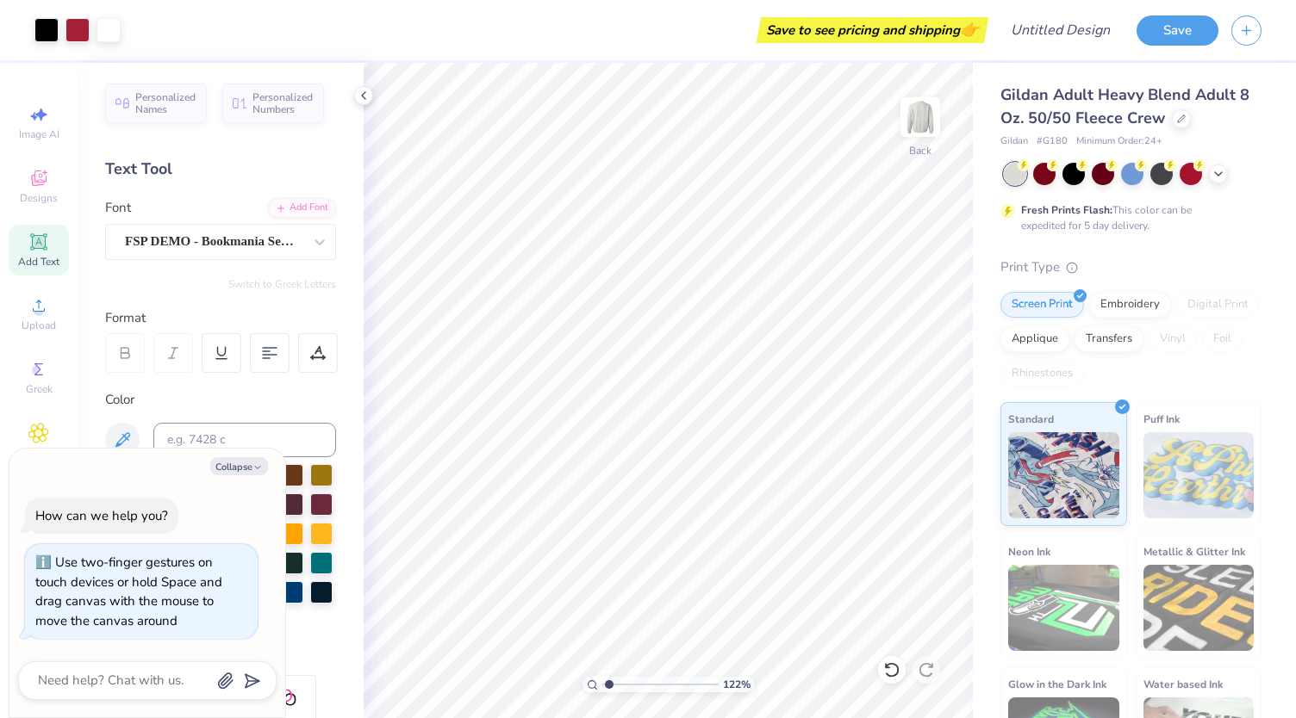
type input "1.22457862672697"
type textarea "x"
type input "1.22457862672697"
type textarea "x"
type input "12.25"
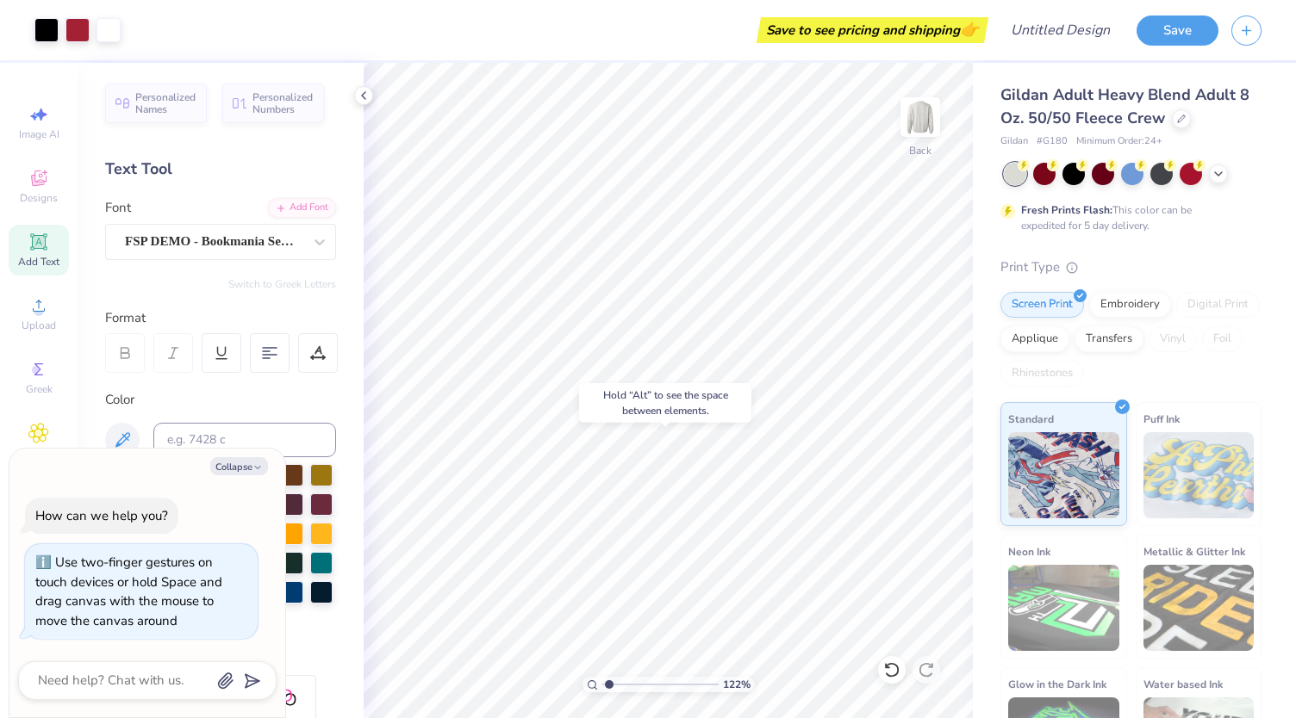
type input "1.22457862672697"
type textarea "x"
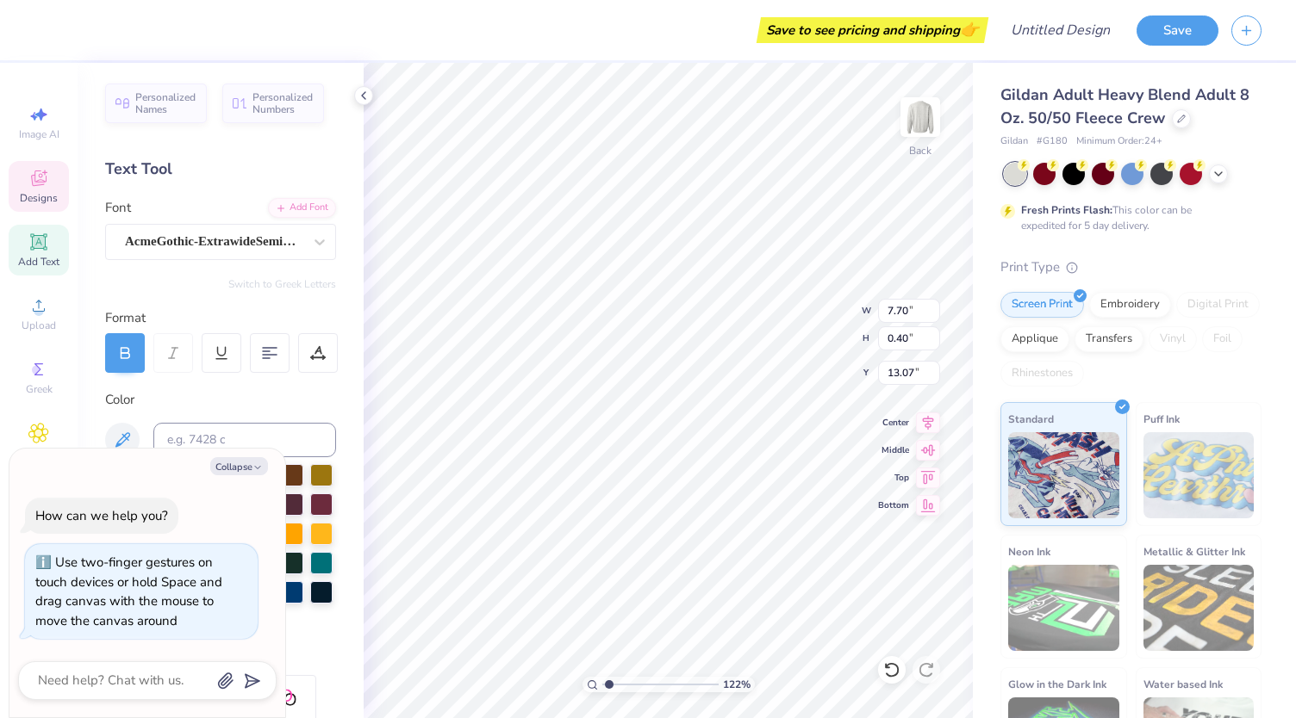
type input "1.22457862672697"
type textarea "x"
type input "1.22457862672697"
type textarea "x"
type input "13.44"
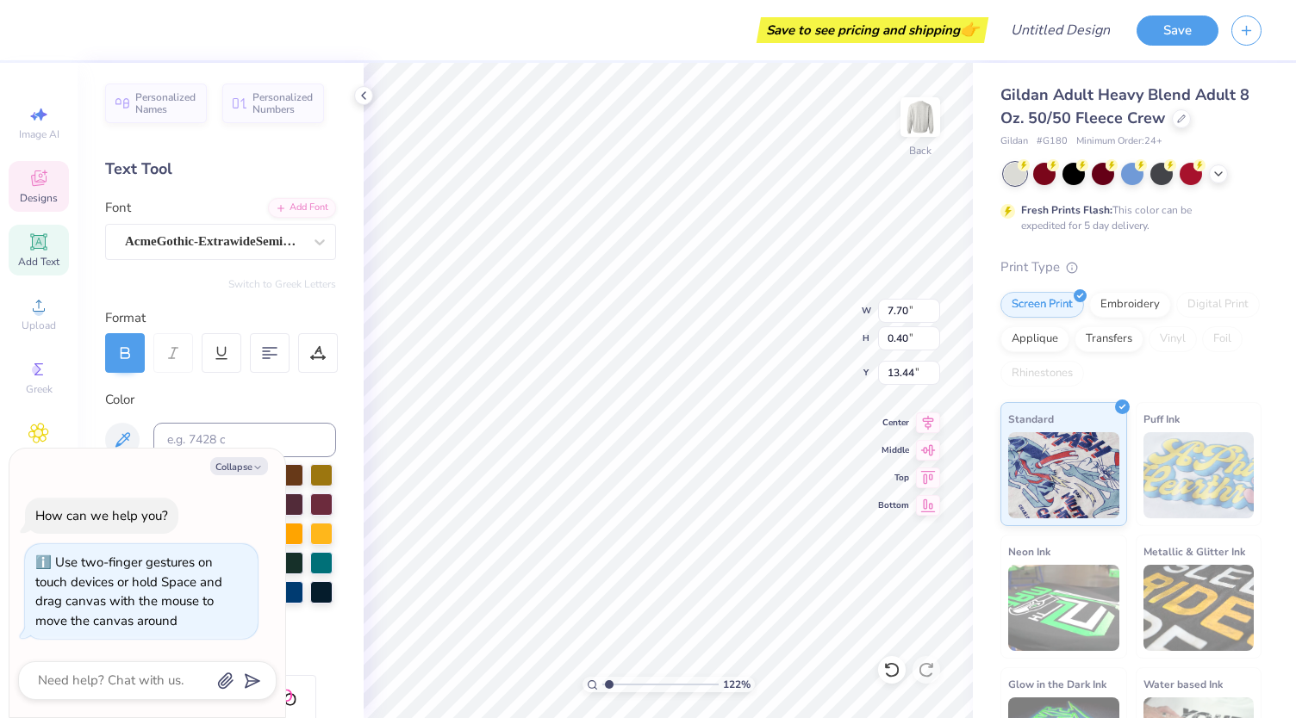
scroll to position [14, 2]
type input "1.22457862672697"
type textarea "x"
type input "1.22457862672697"
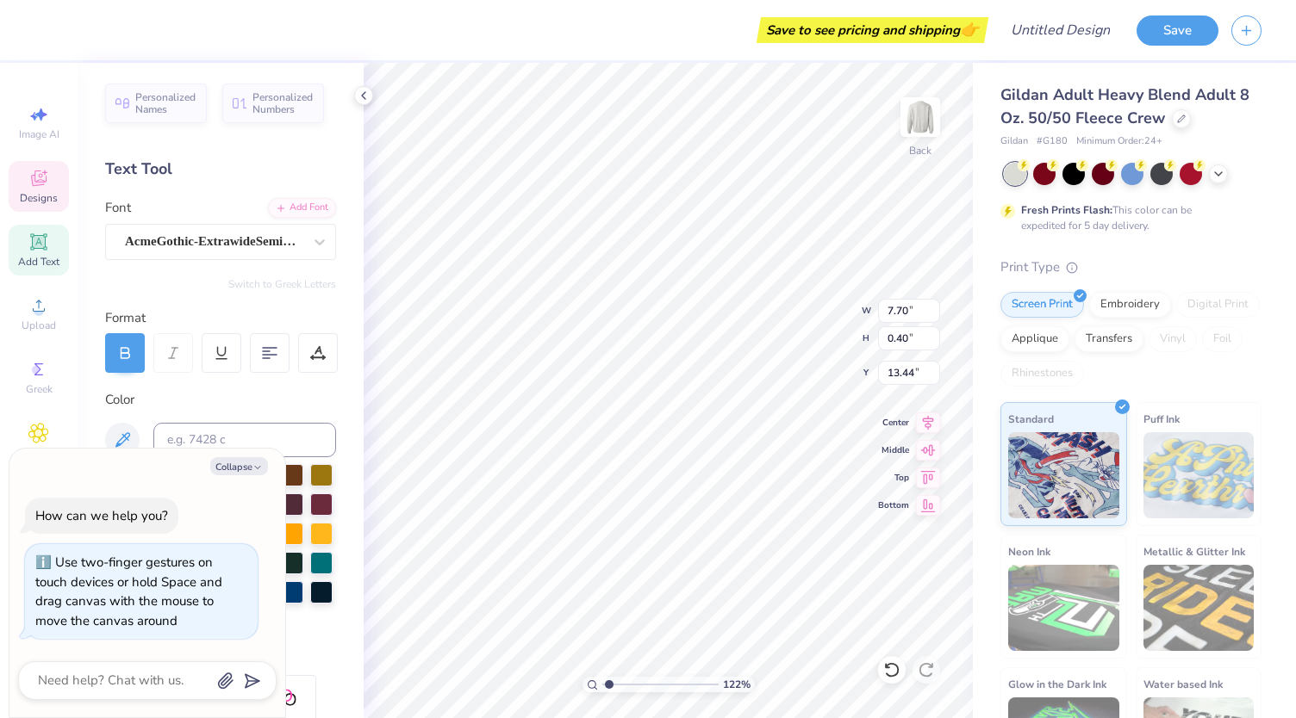
type textarea "x"
type input "1.22457862672697"
type textarea "x"
type textarea "PH"
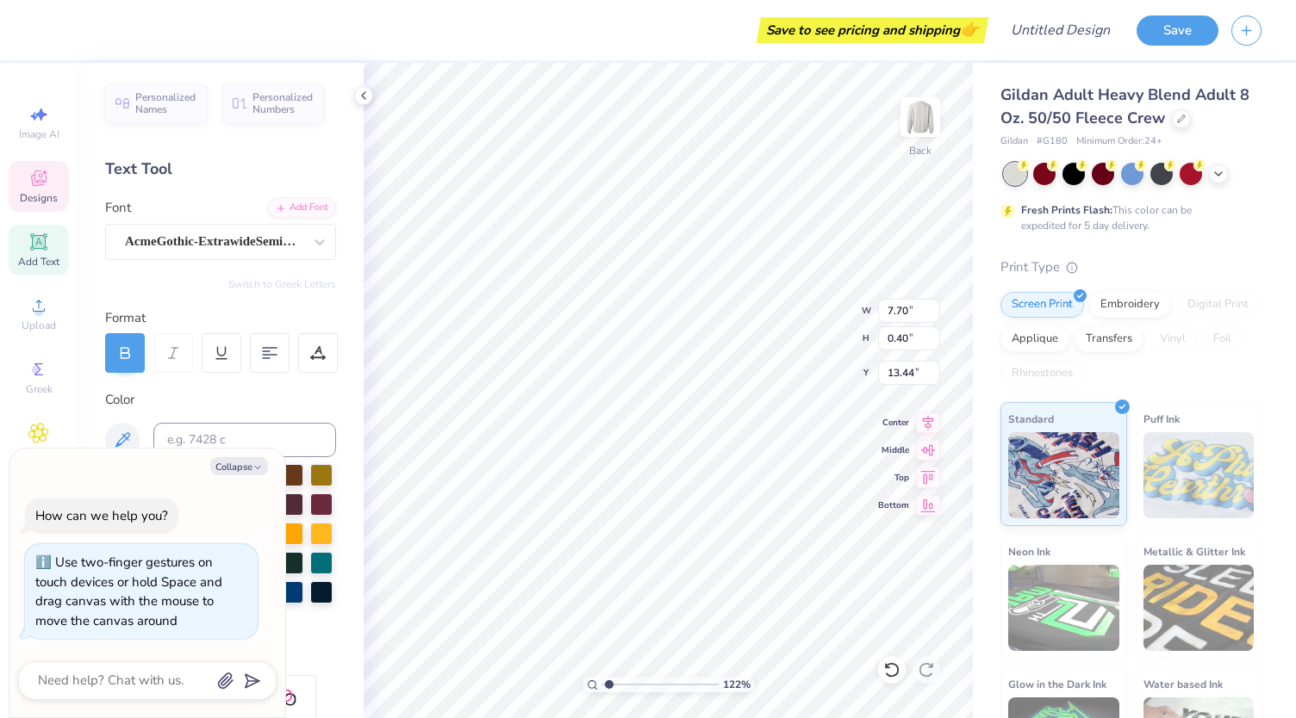
type input "1.22457862672697"
type textarea "x"
type textarea "PHI"
type input "1.22457862672697"
type textarea "x"
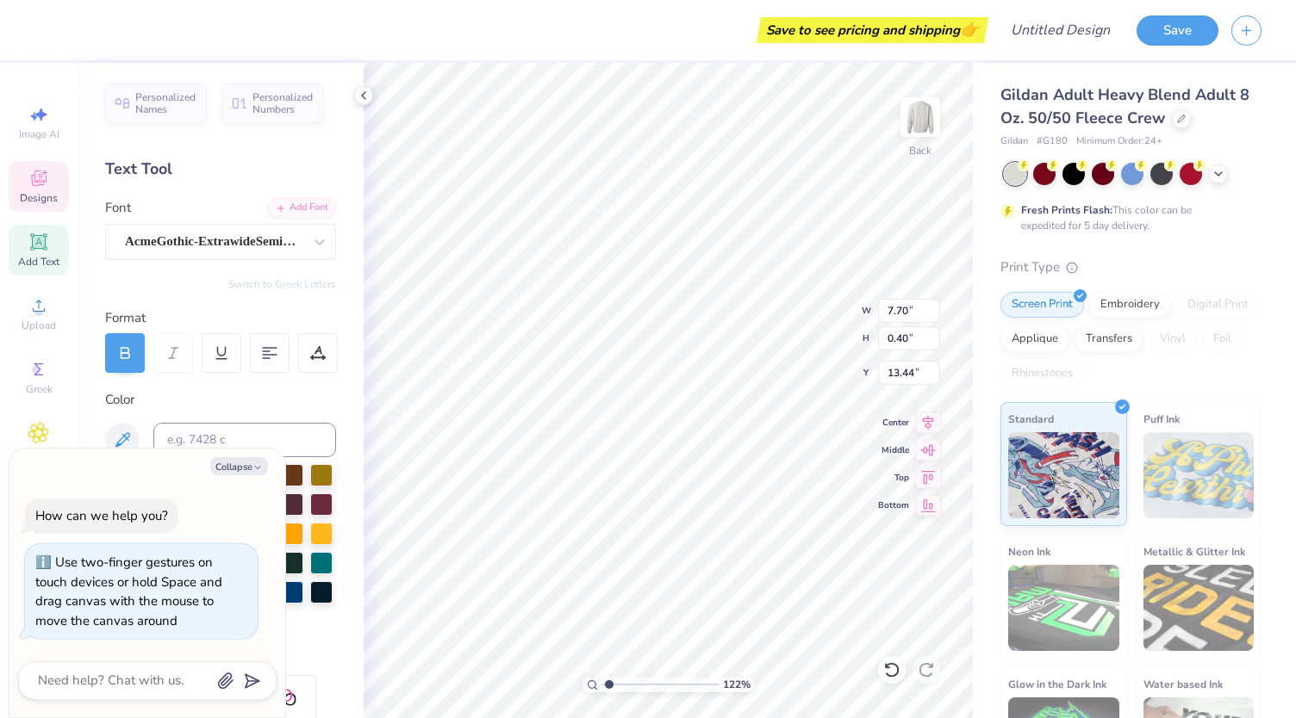
type textarea "PHIL"
type input "1.22457862672697"
type textarea "x"
type input "1.22457862672697"
type textarea "x"
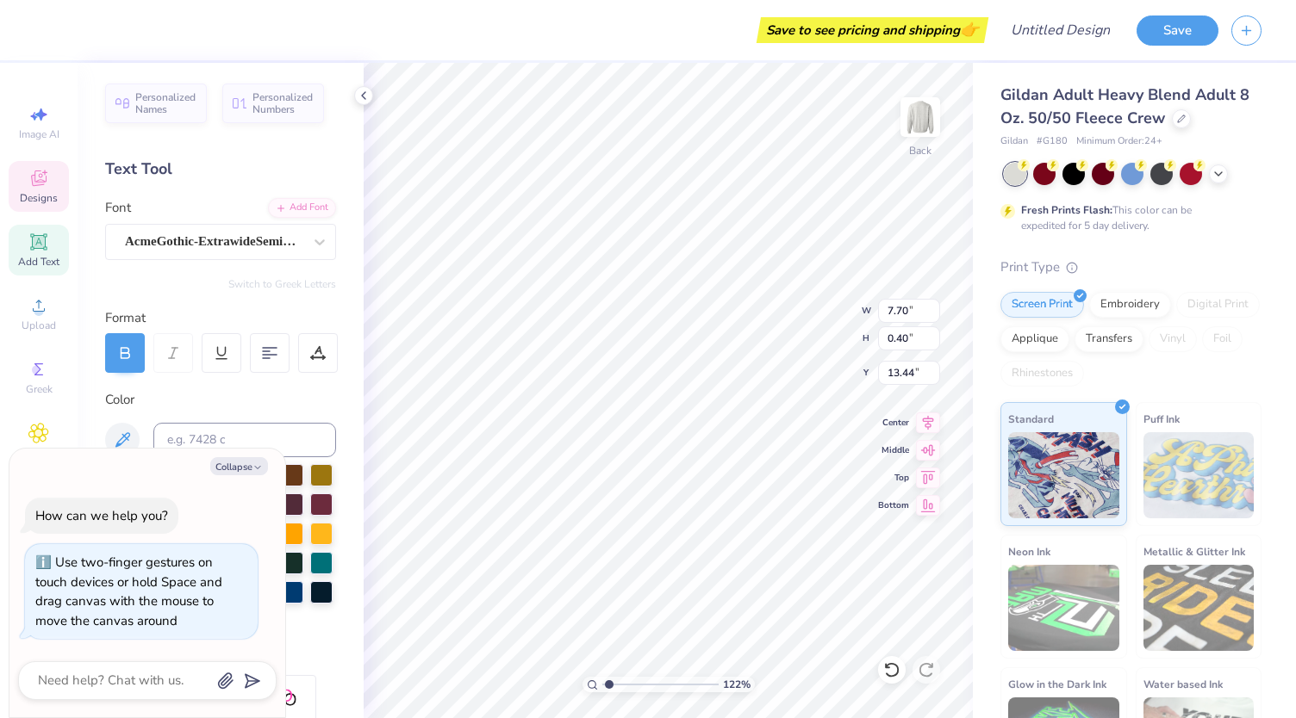
type textarea "PHILA"
type input "1.22457862672697"
type textarea "x"
type textarea "PHILAD"
type input "1.22457862672697"
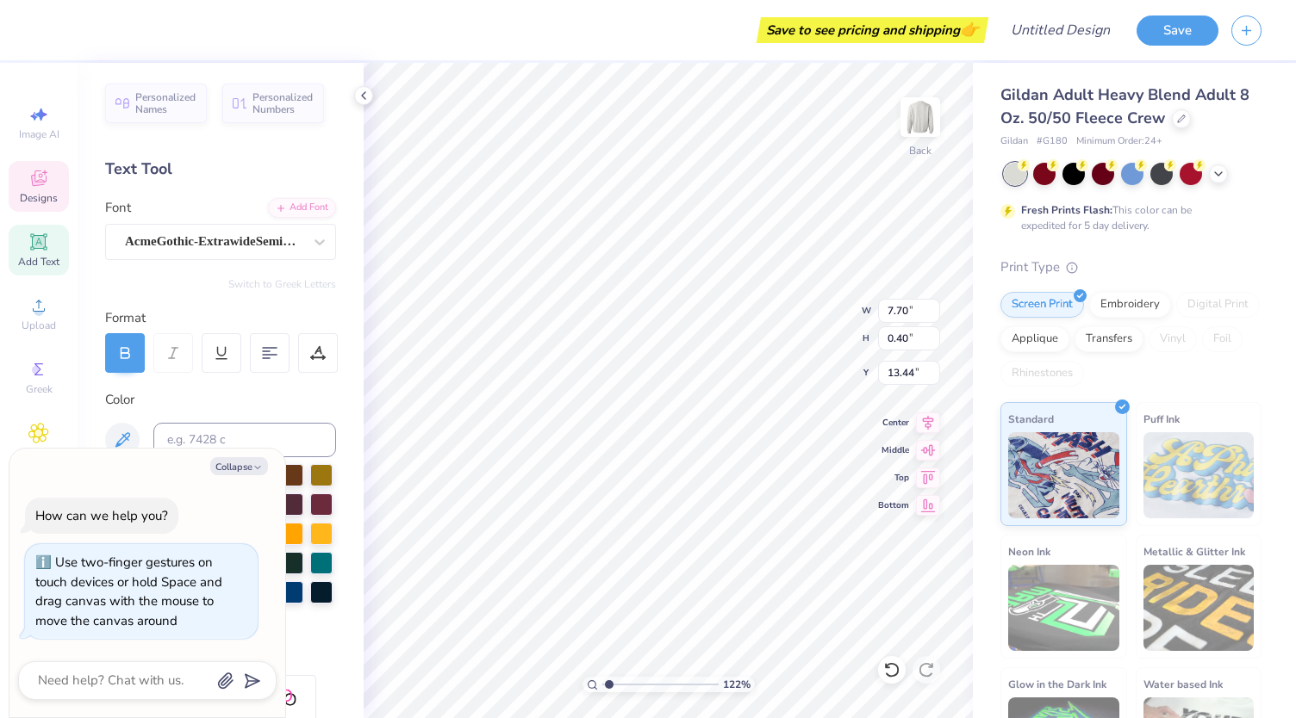
type textarea "x"
type textarea "PHILADEL"
type input "1.22457862672697"
type textarea "x"
type textarea "PHILADELP"
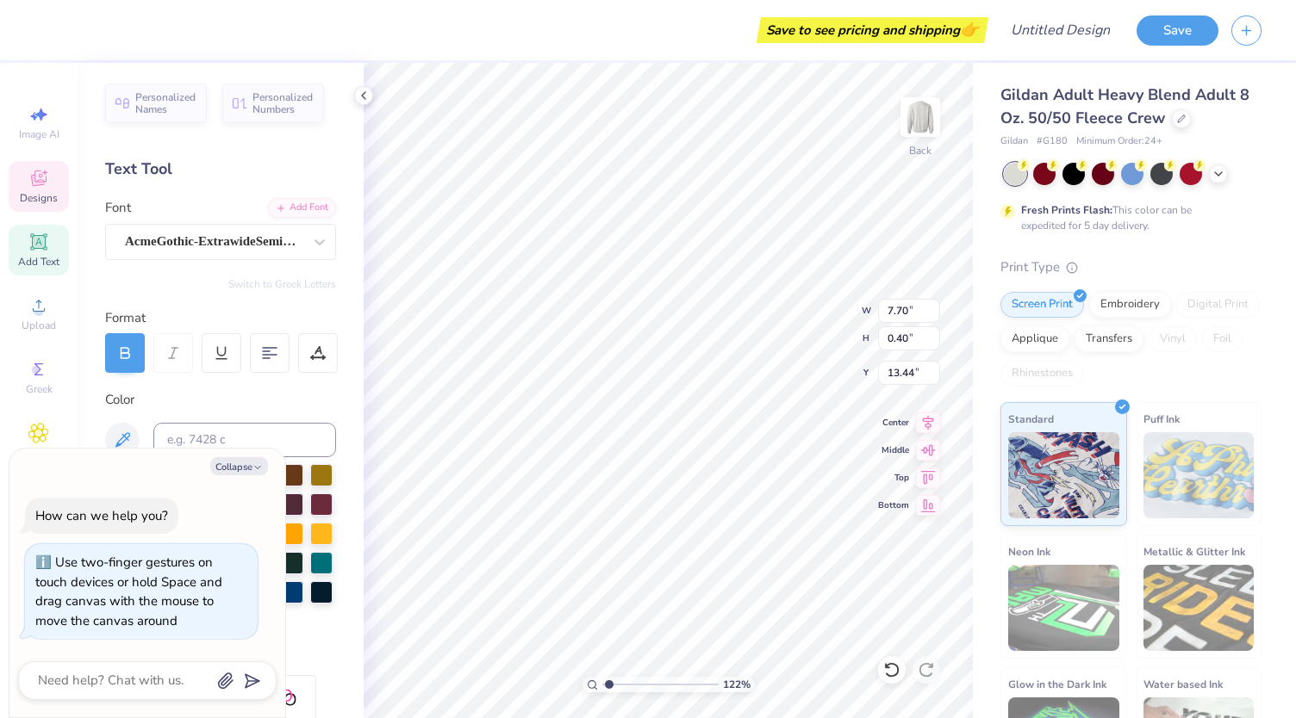
type input "1.22457862672697"
type textarea "x"
type textarea "PHILADELPH"
type input "1.22457862672697"
type textarea "x"
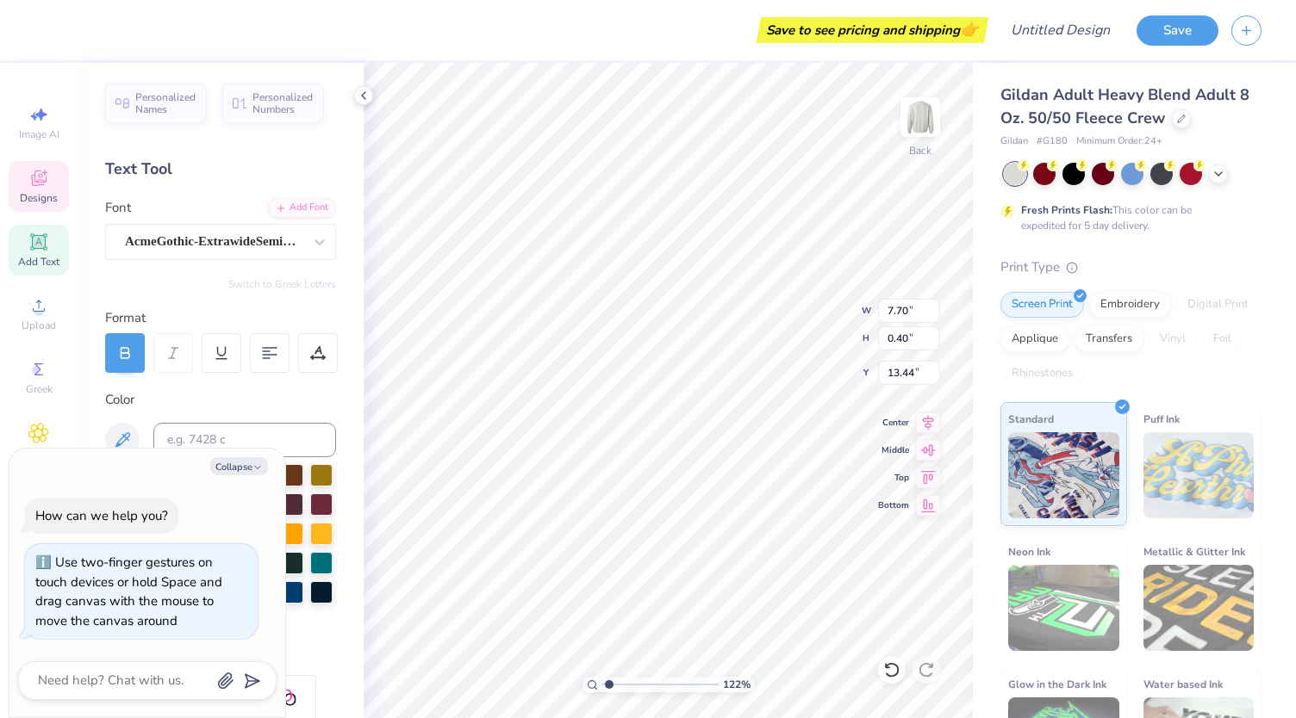
type textarea "PHILADELPHI"
type input "1.22457862672697"
type textarea "x"
type textarea "[GEOGRAPHIC_DATA]"
type input "1.22457862672697"
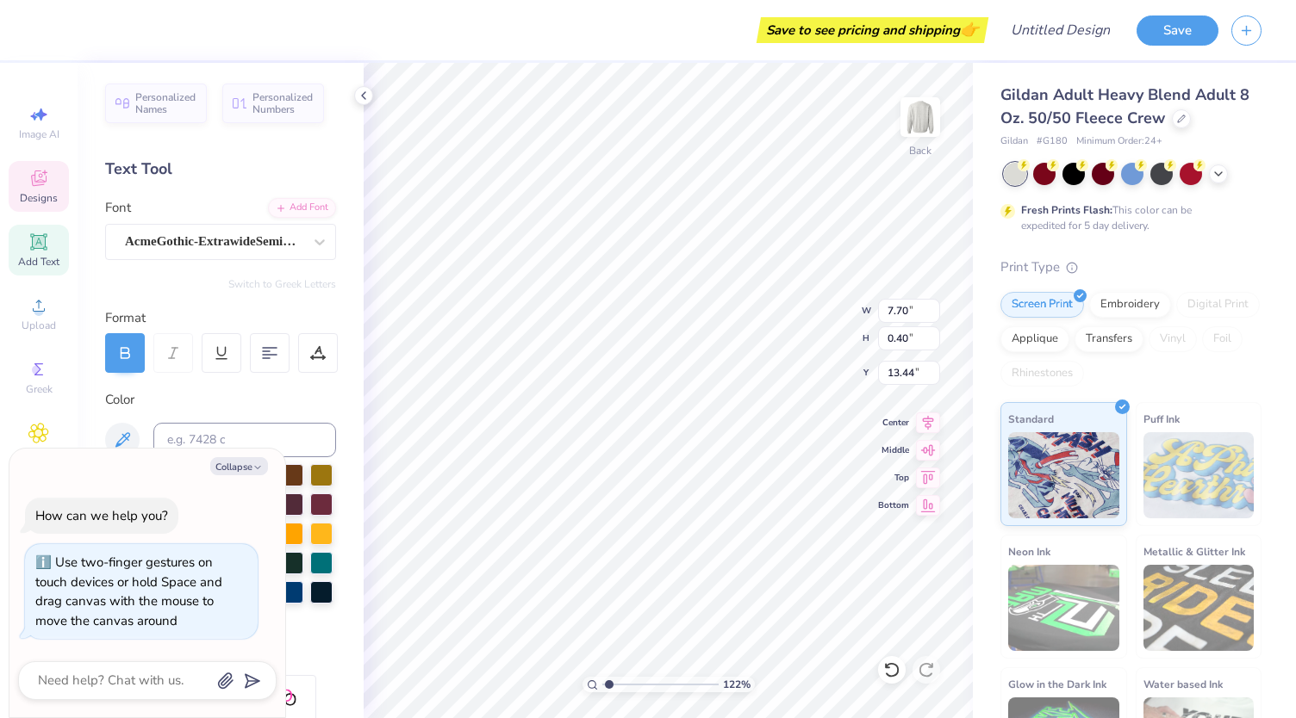
type textarea "x"
type textarea "[GEOGRAPHIC_DATA],"
type input "1.22457862672697"
type textarea "x"
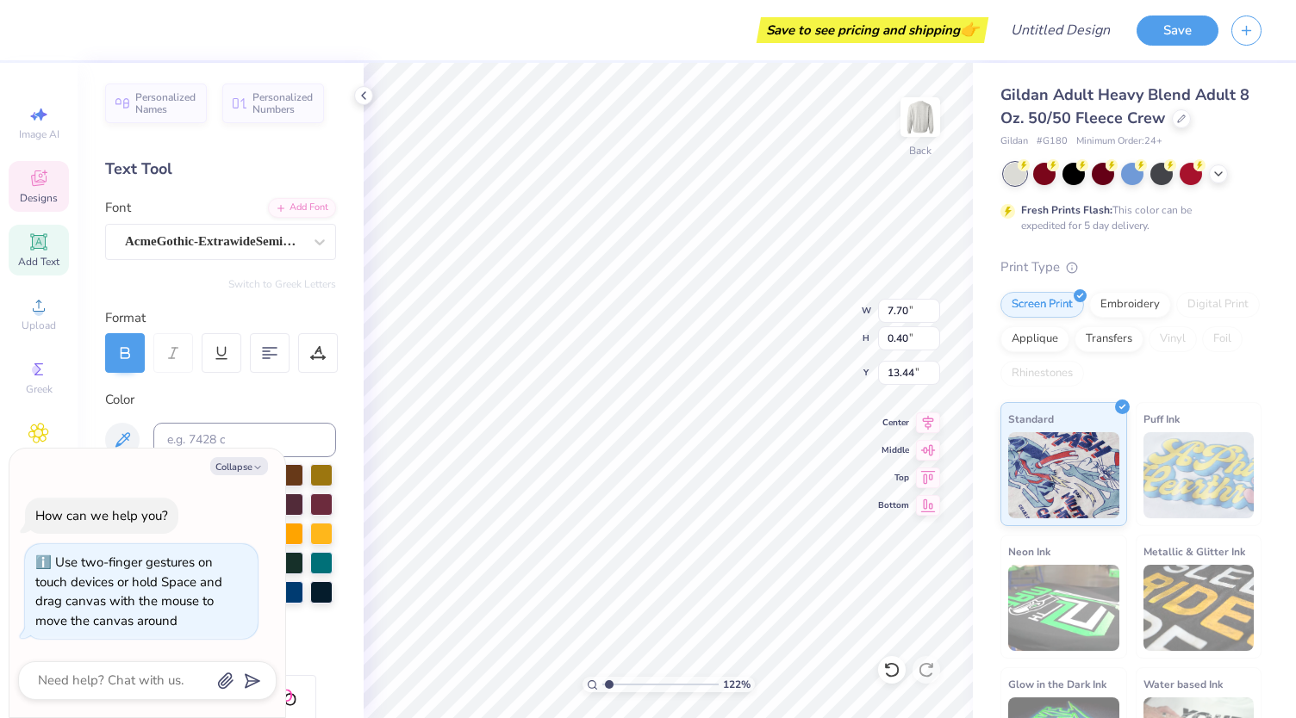
type input "1.22457862672697"
type textarea "x"
type textarea "[GEOGRAPHIC_DATA],"
type input "1.22457862672697"
type textarea "x"
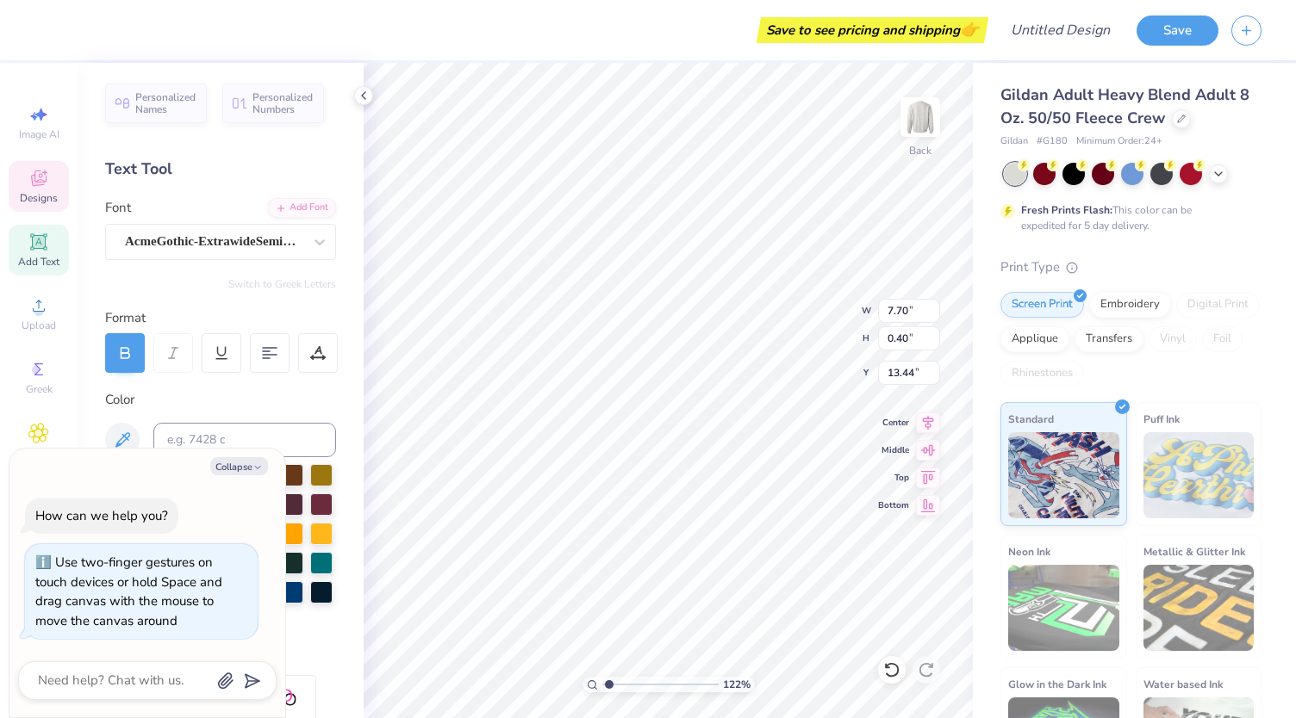
type textarea "[GEOGRAPHIC_DATA], 20"
click at [41, 181] on icon at bounding box center [38, 178] width 21 height 21
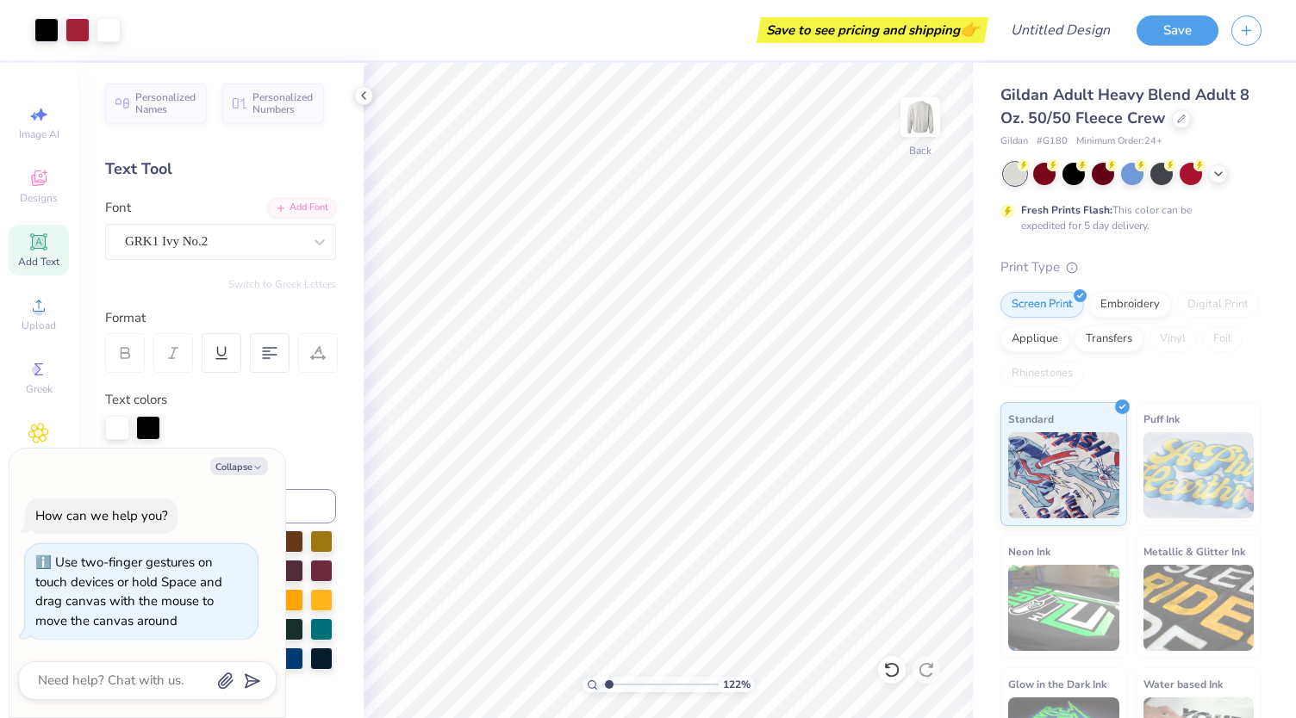
click at [34, 252] on div "Add Text" at bounding box center [39, 250] width 60 height 51
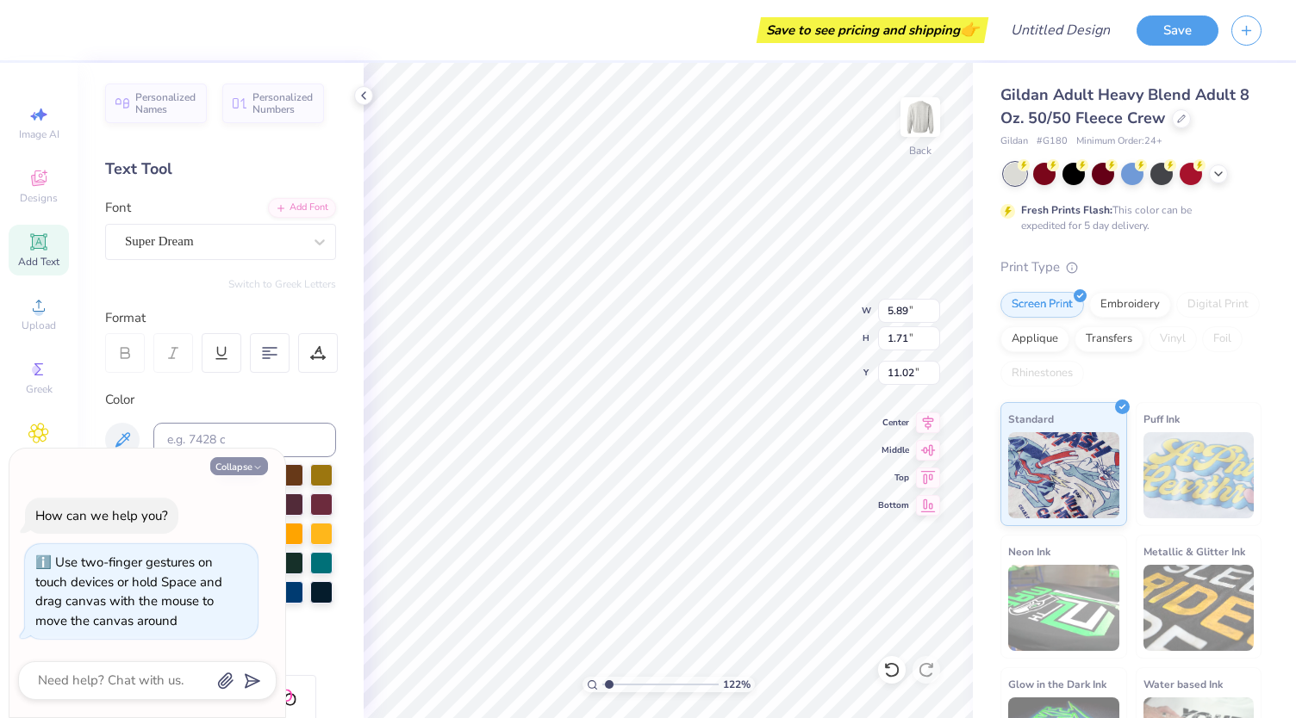
click at [235, 466] on button "Collapse" at bounding box center [239, 466] width 58 height 18
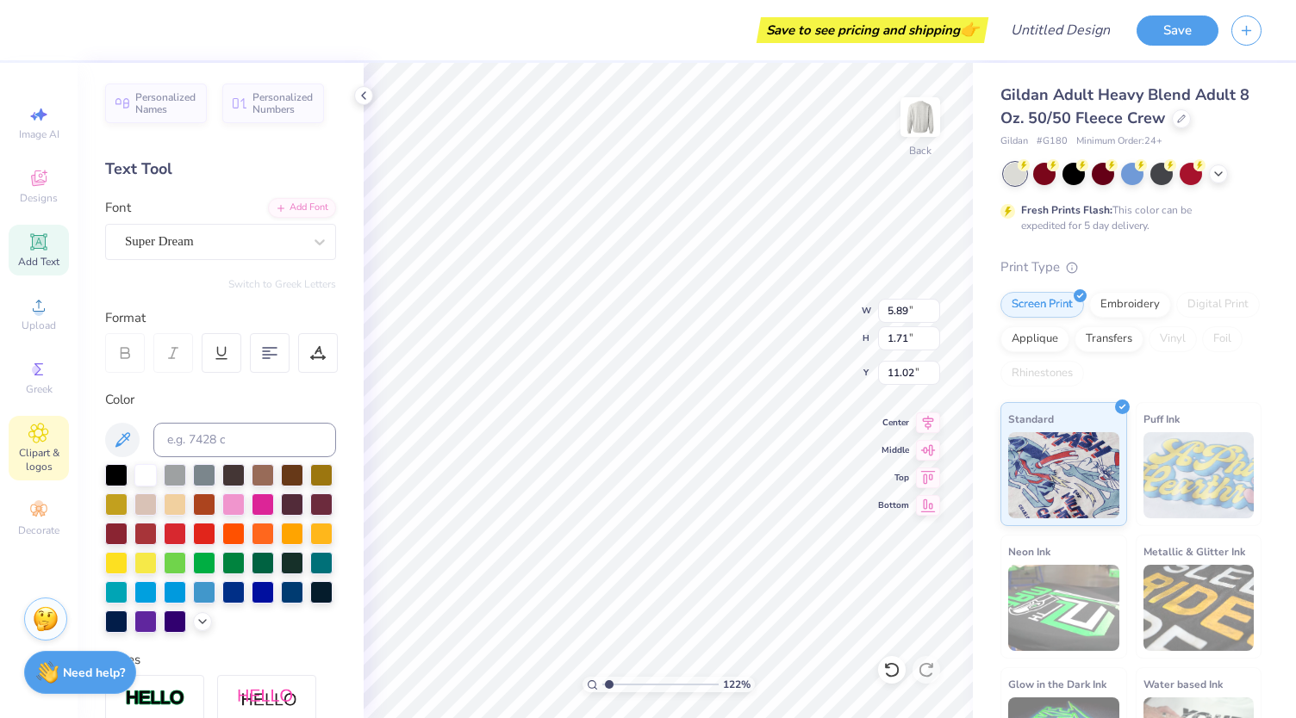
click at [32, 438] on icon at bounding box center [38, 433] width 20 height 21
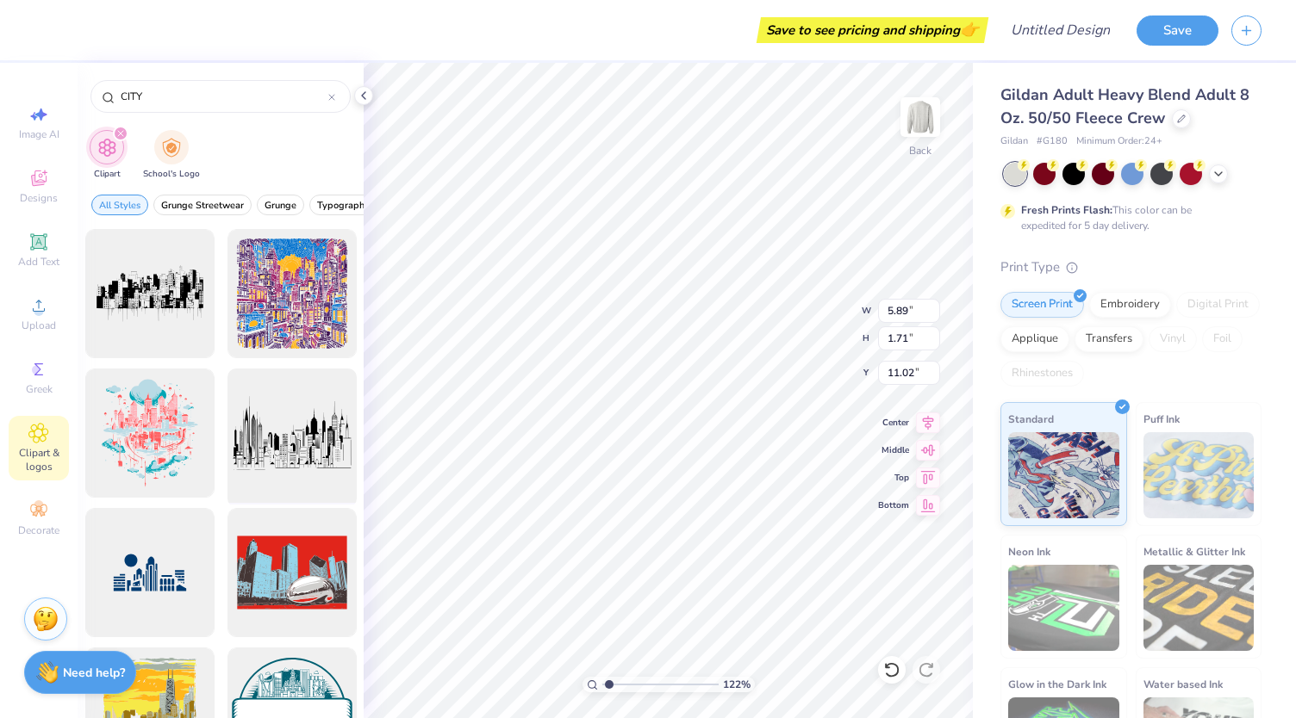
click at [299, 480] on div at bounding box center [292, 434] width 142 height 142
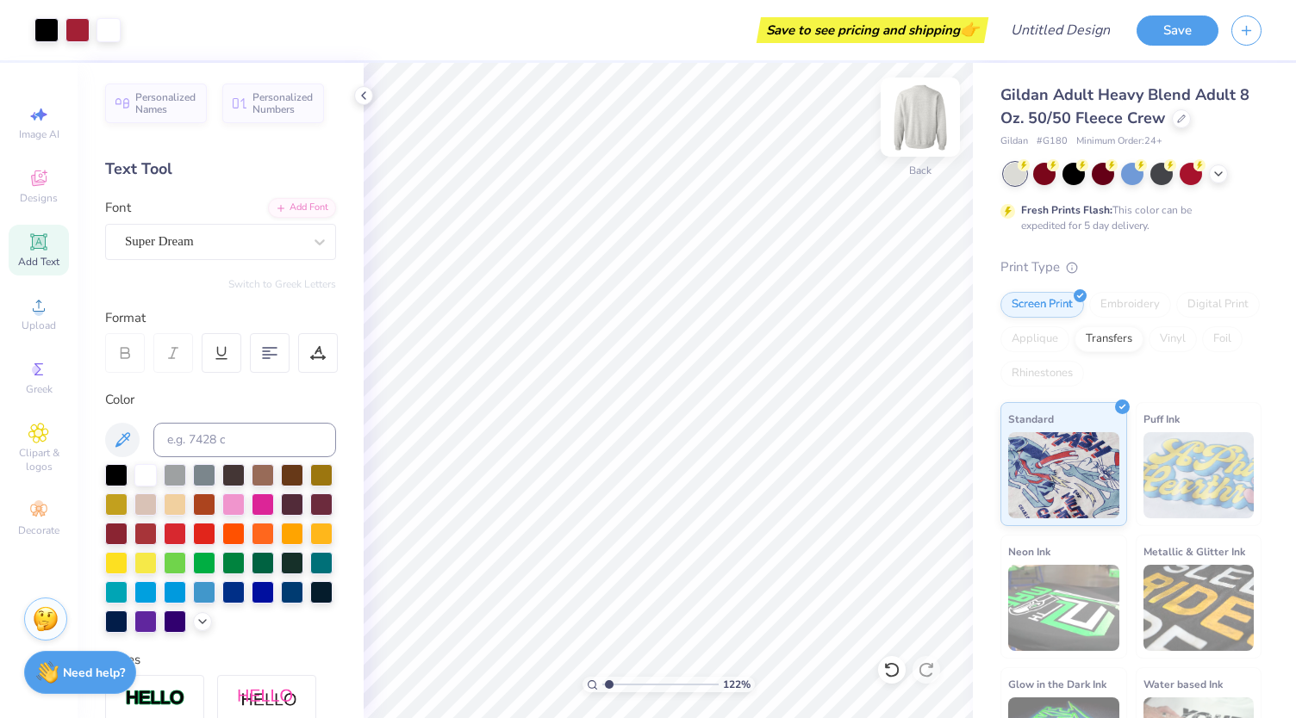
click at [904, 121] on img at bounding box center [920, 117] width 69 height 69
click at [934, 132] on img at bounding box center [920, 117] width 34 height 34
click at [1181, 120] on icon at bounding box center [1181, 117] width 9 height 9
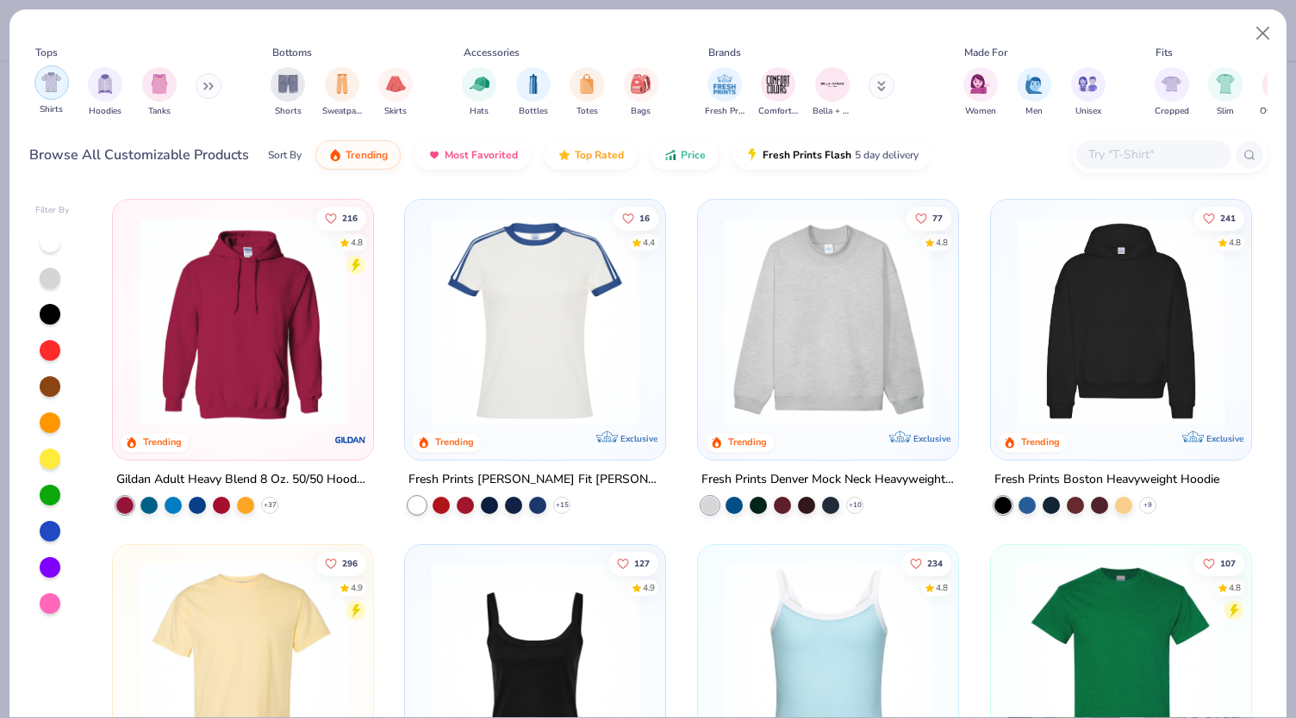
click at [50, 84] on img "filter for Shirts" at bounding box center [51, 82] width 20 height 20
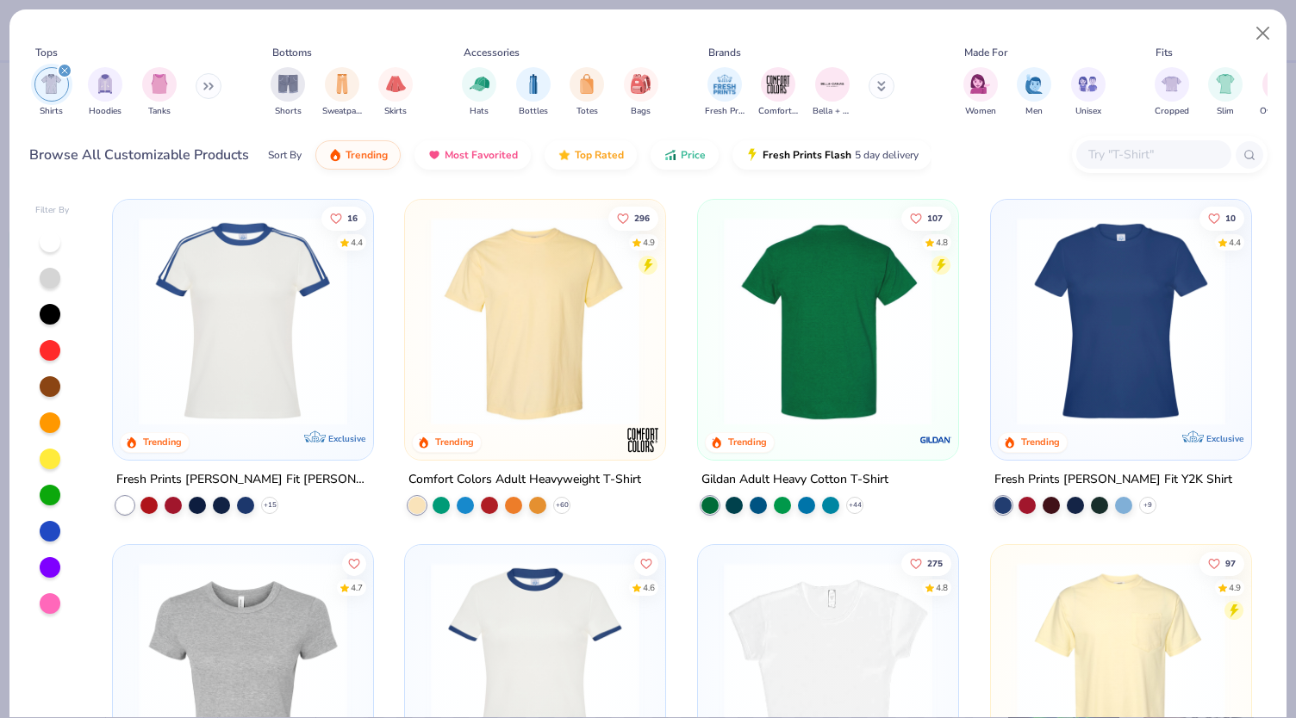
click at [807, 341] on img at bounding box center [828, 321] width 226 height 208
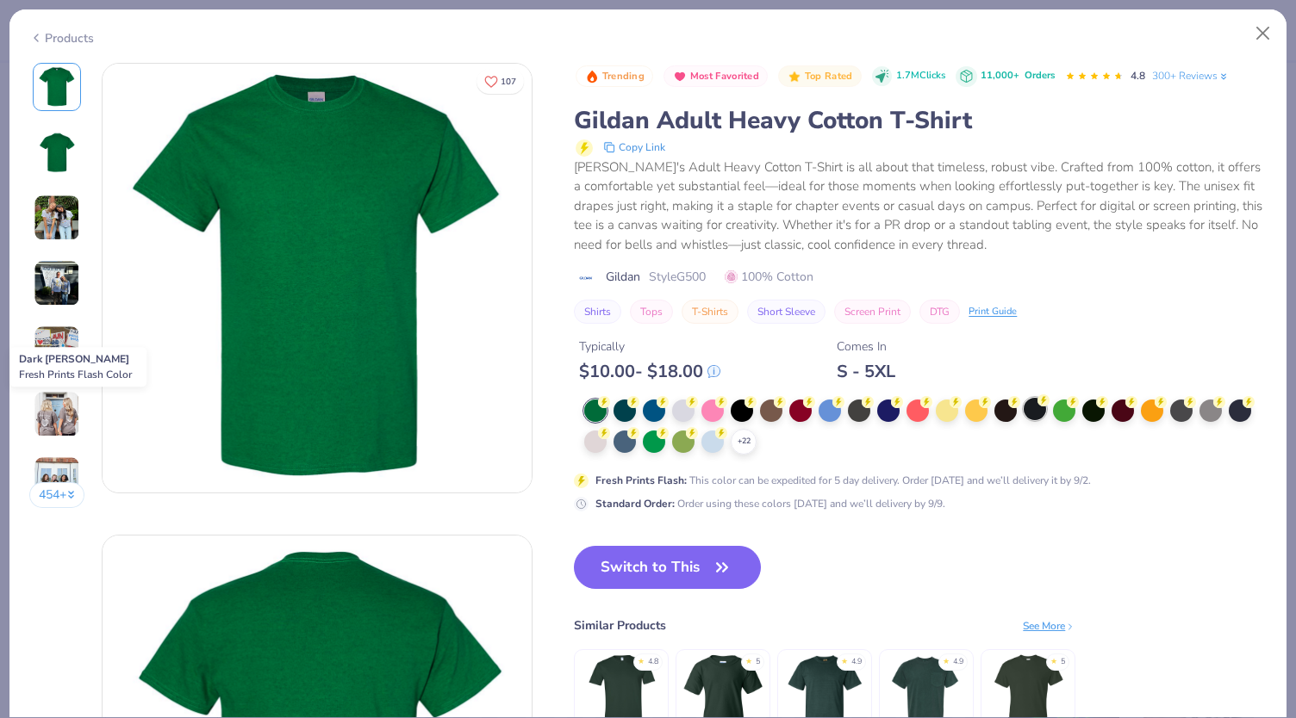
click at [1034, 411] on div at bounding box center [1034, 409] width 22 height 22
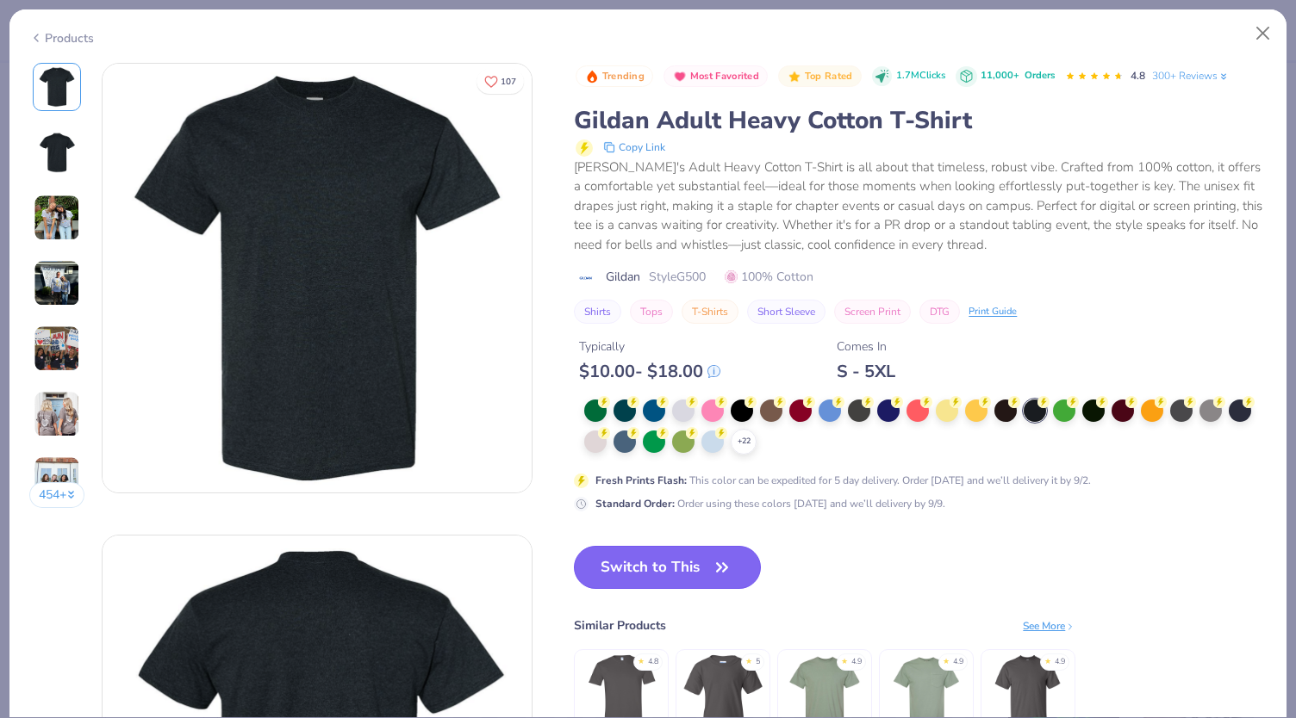
click at [701, 565] on button "Switch to This" at bounding box center [667, 567] width 187 height 43
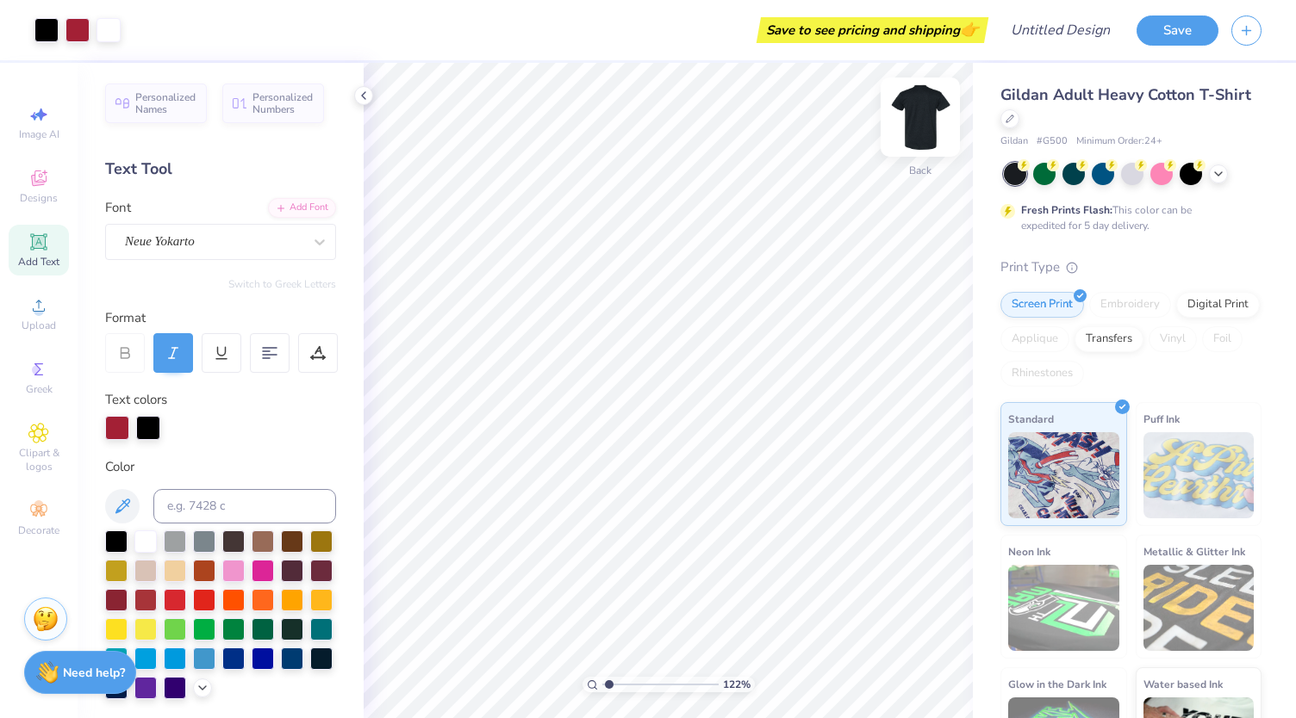
click at [924, 119] on img at bounding box center [920, 117] width 69 height 69
click at [48, 172] on icon at bounding box center [38, 178] width 21 height 21
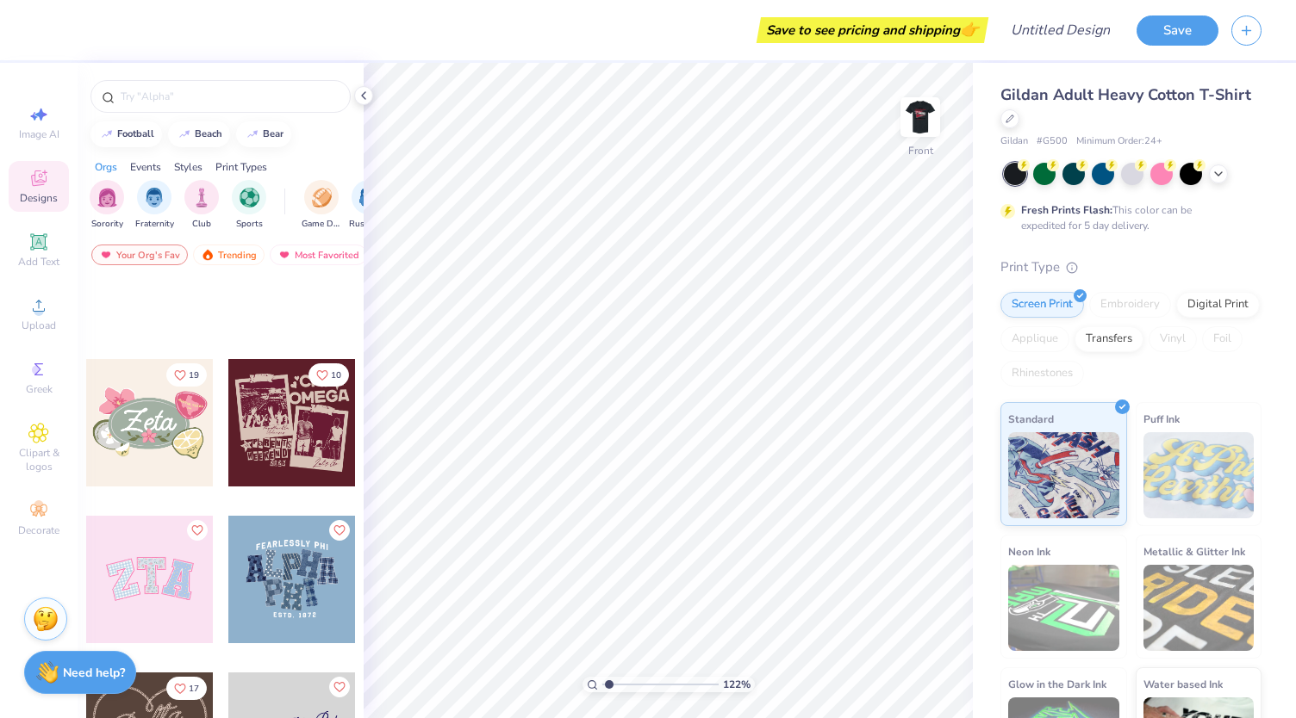
scroll to position [821, 0]
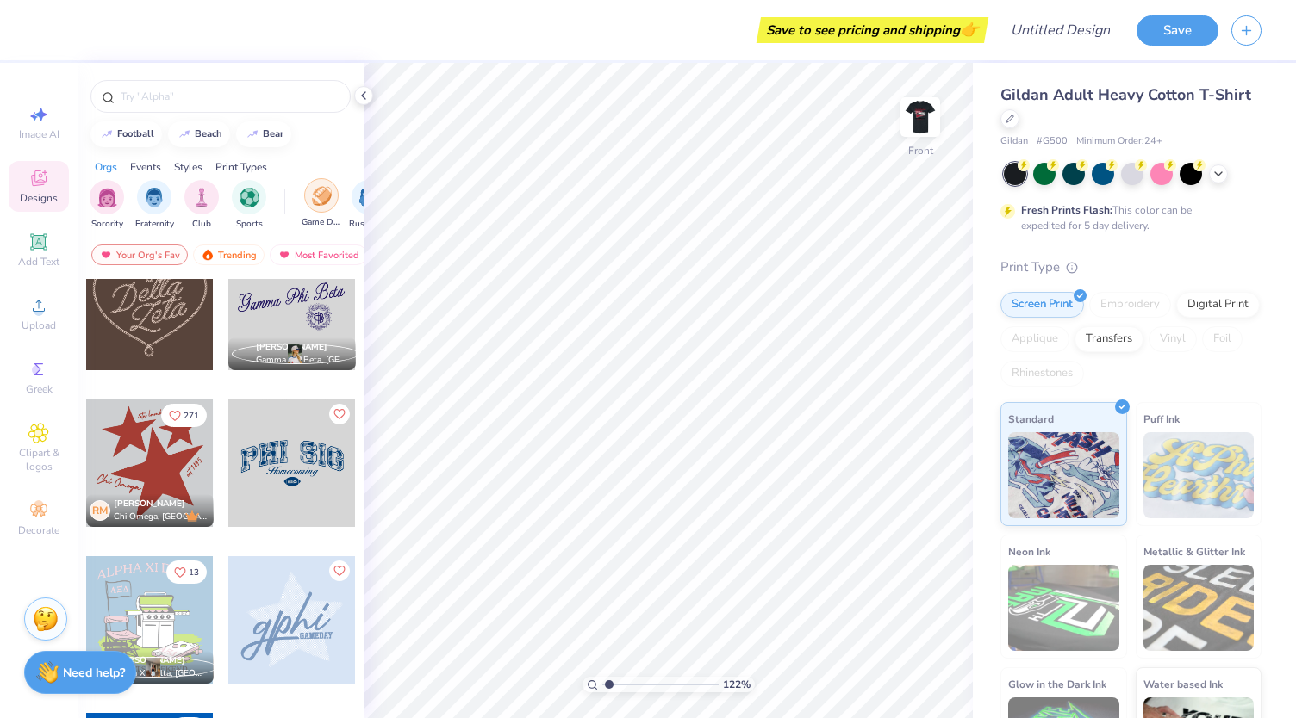
click at [320, 187] on img "filter for Game Day" at bounding box center [322, 196] width 20 height 20
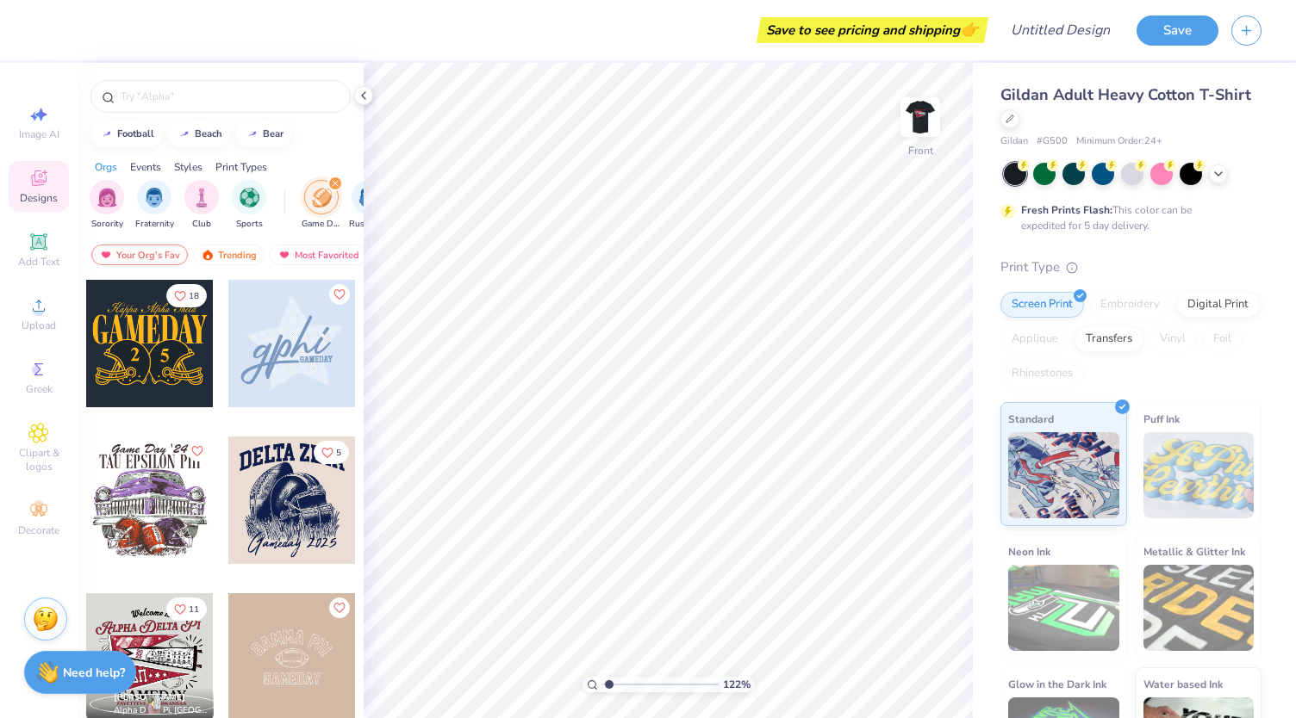
scroll to position [165, 0]
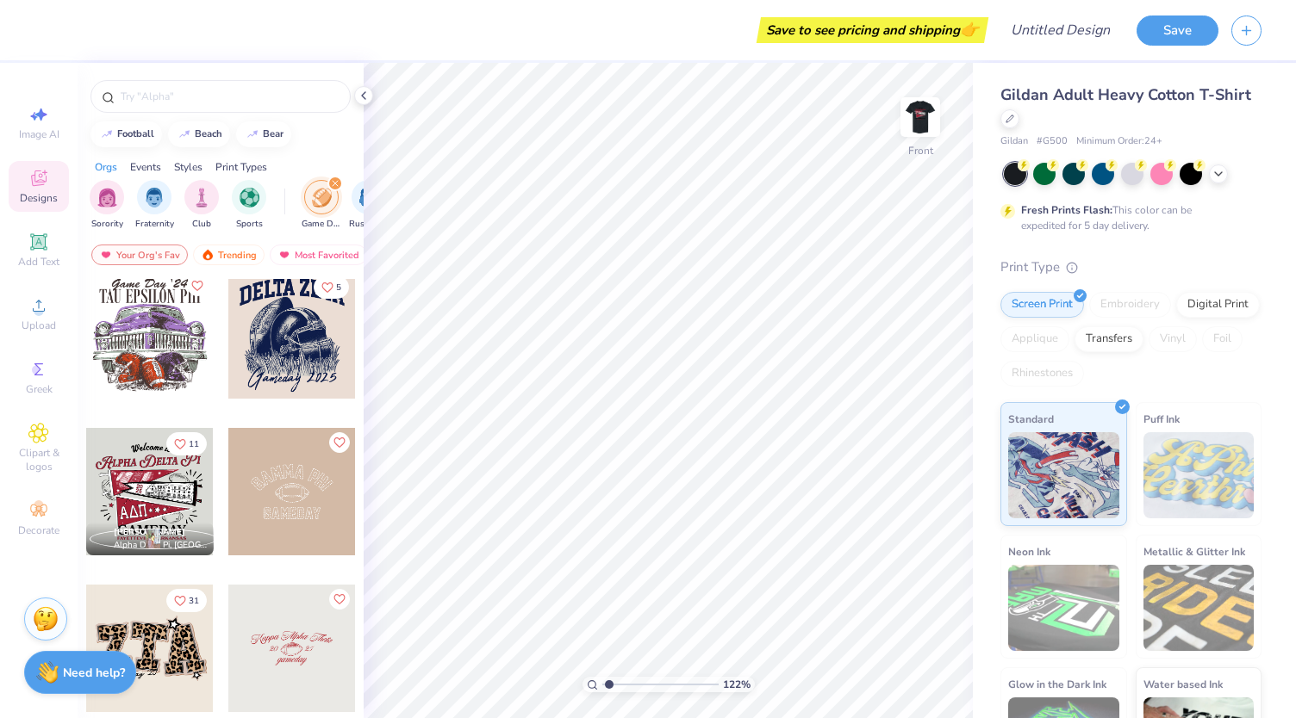
click at [143, 488] on div at bounding box center [149, 491] width 127 height 127
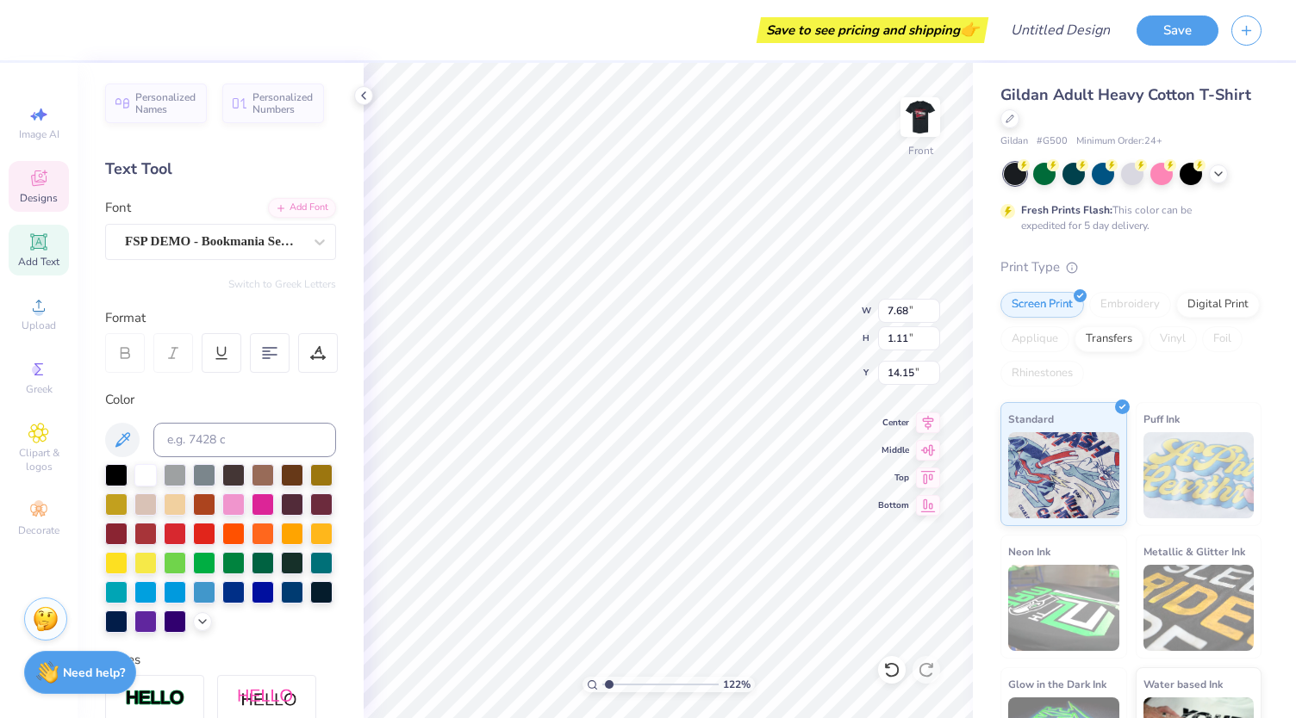
scroll to position [14, 7]
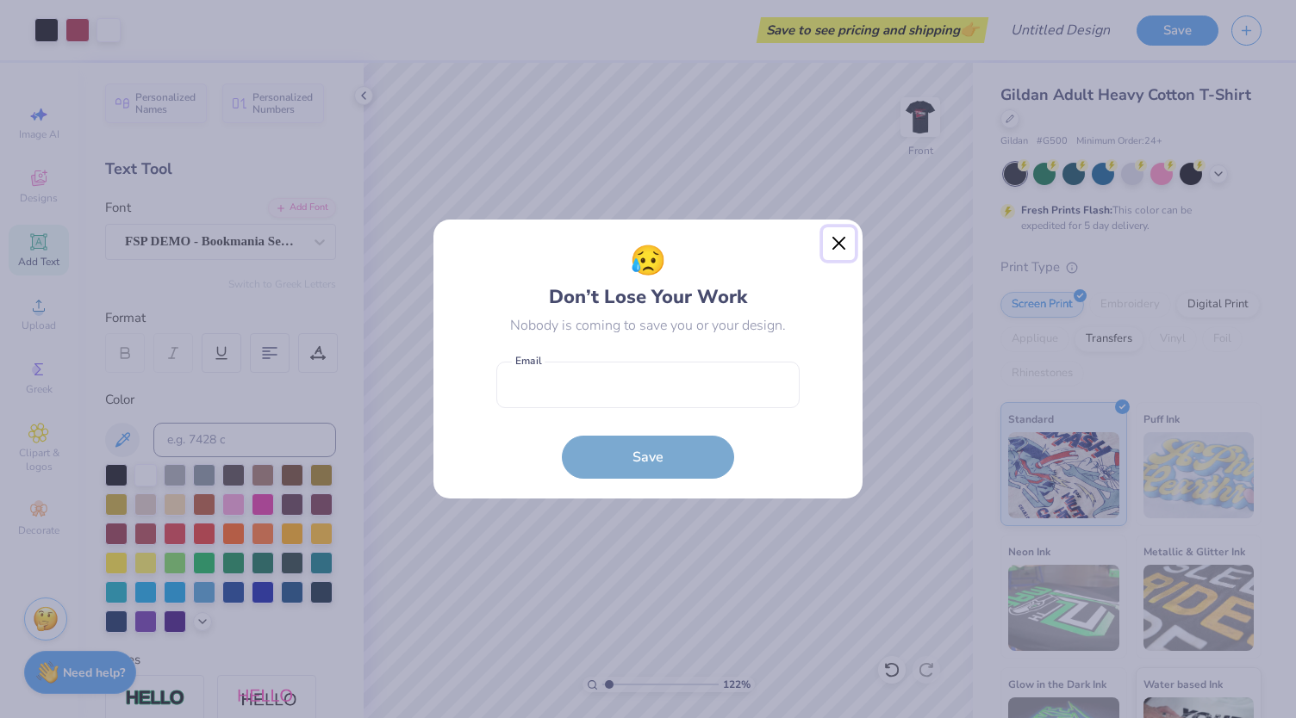
click at [837, 230] on button "Close" at bounding box center [839, 243] width 33 height 33
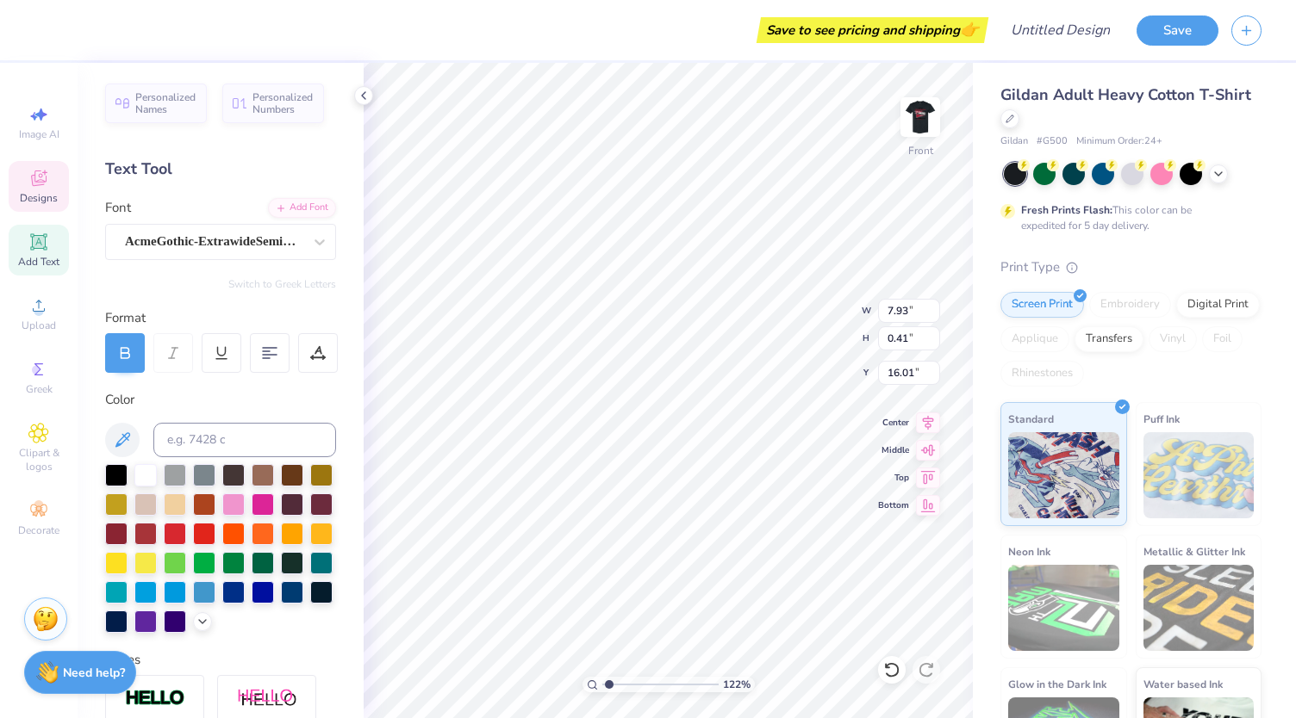
scroll to position [14, 9]
click at [892, 663] on icon at bounding box center [891, 670] width 15 height 16
click at [892, 669] on icon at bounding box center [891, 670] width 17 height 17
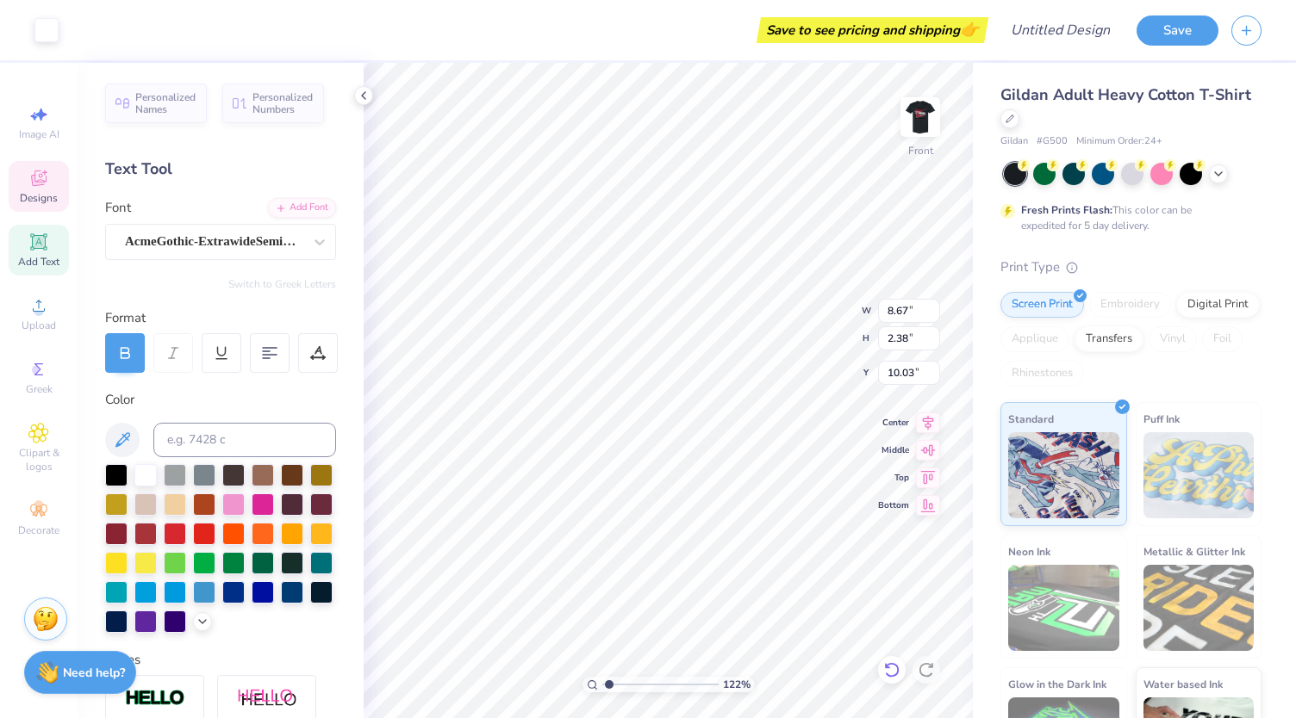
click at [892, 665] on icon at bounding box center [891, 670] width 17 height 17
click at [889, 659] on div at bounding box center [892, 670] width 28 height 28
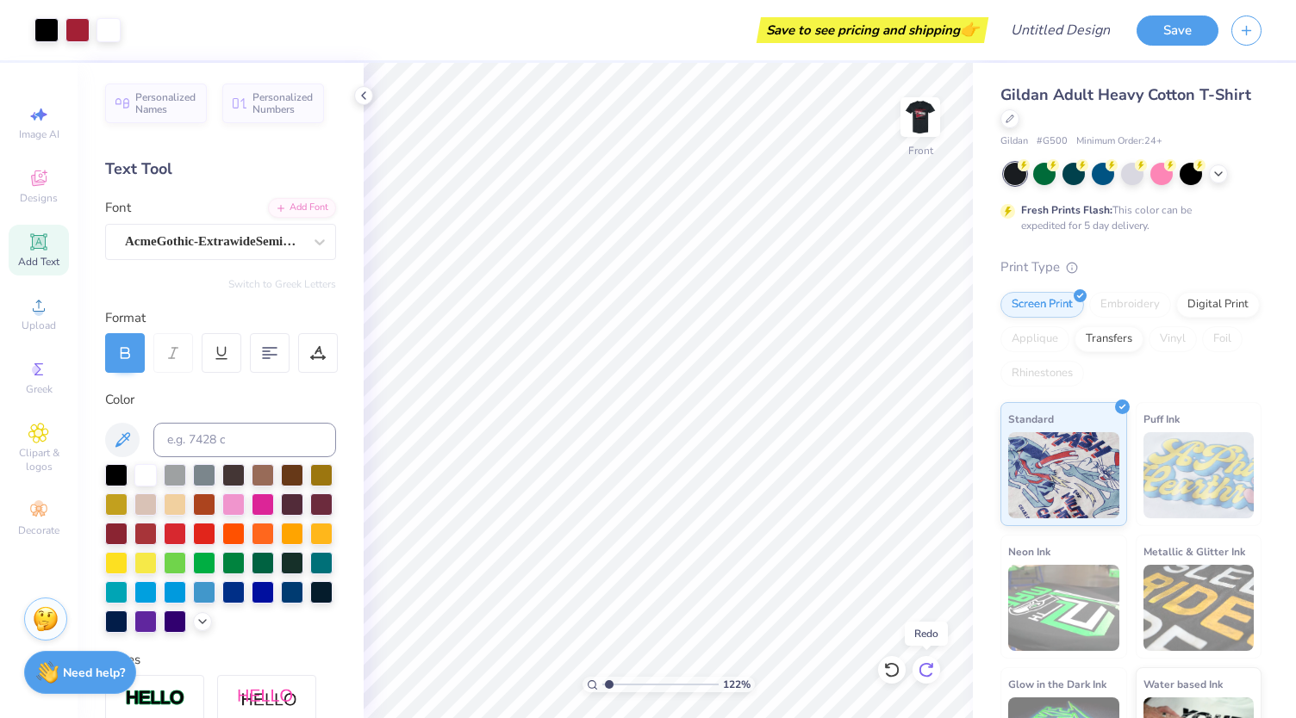
click at [925, 669] on icon at bounding box center [925, 670] width 17 height 17
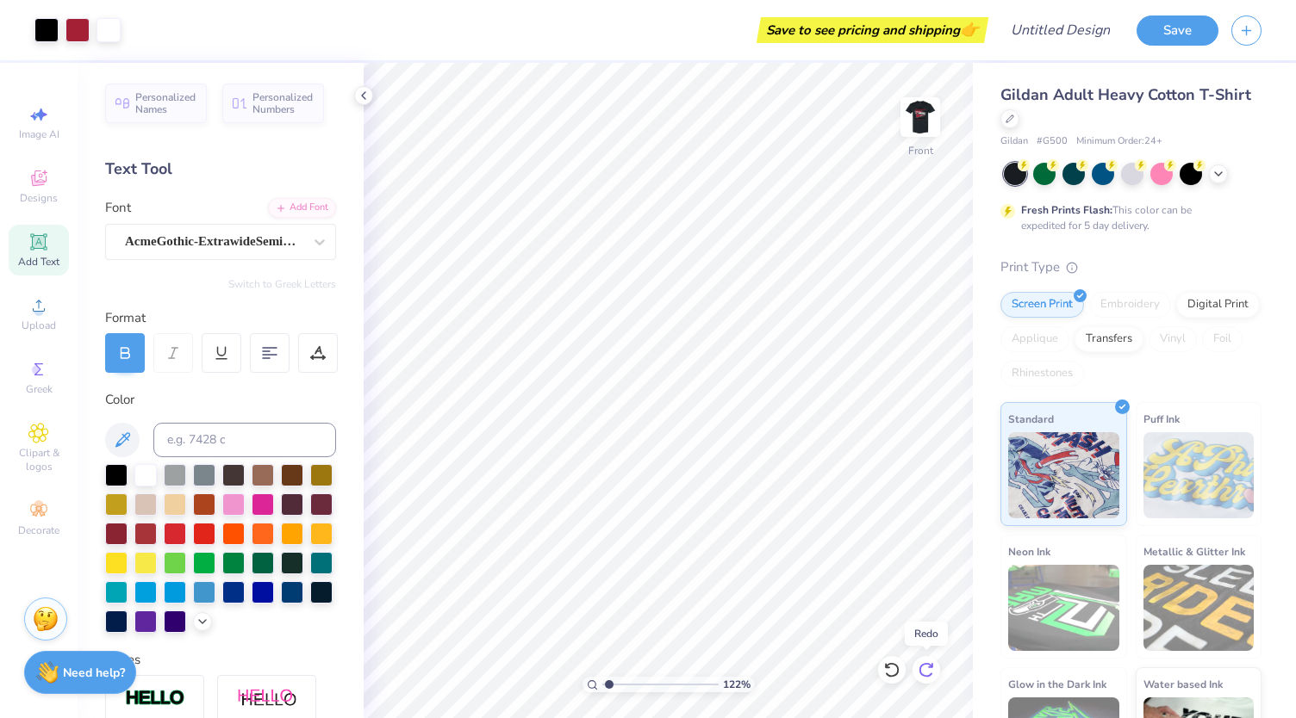
click at [925, 669] on icon at bounding box center [925, 670] width 17 height 17
click at [934, 680] on div at bounding box center [926, 670] width 28 height 28
click at [32, 300] on icon at bounding box center [38, 305] width 21 height 21
click at [43, 196] on span "Designs" at bounding box center [39, 198] width 38 height 14
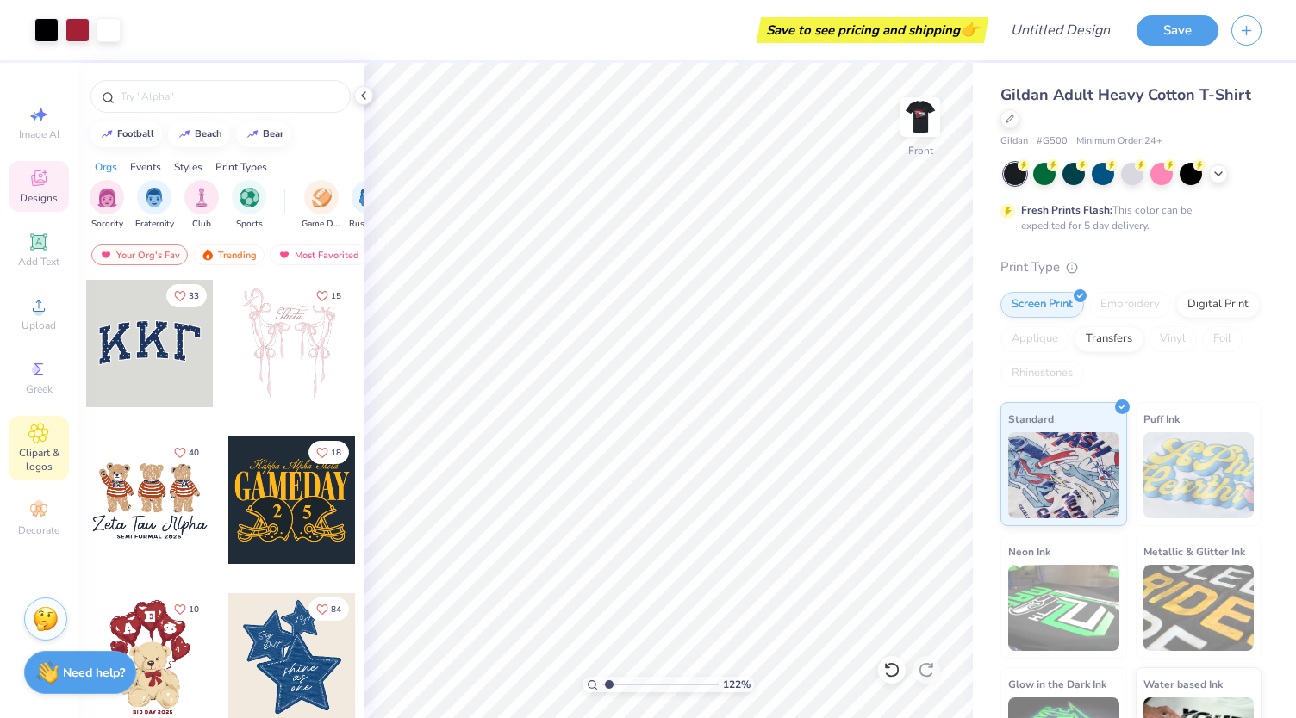
click at [31, 471] on span "Clipart & logos" at bounding box center [39, 460] width 60 height 28
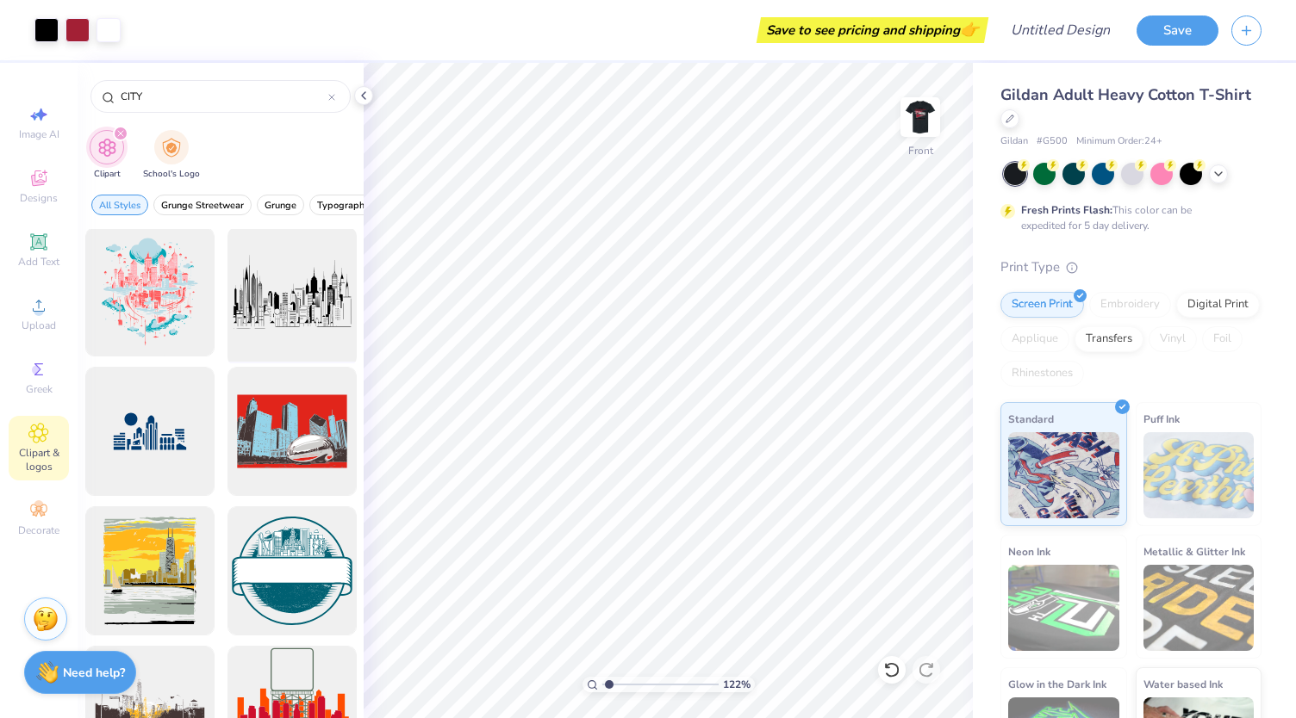
scroll to position [134, 0]
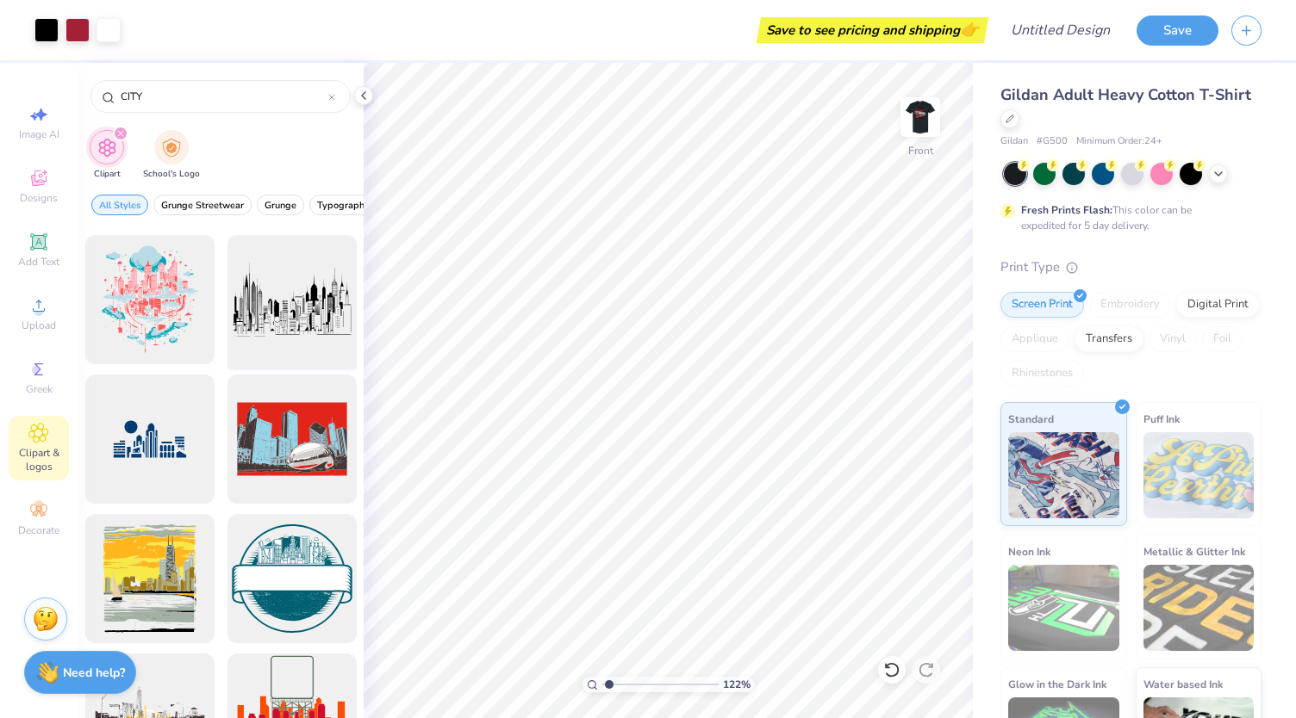
click at [293, 316] on div at bounding box center [292, 300] width 142 height 142
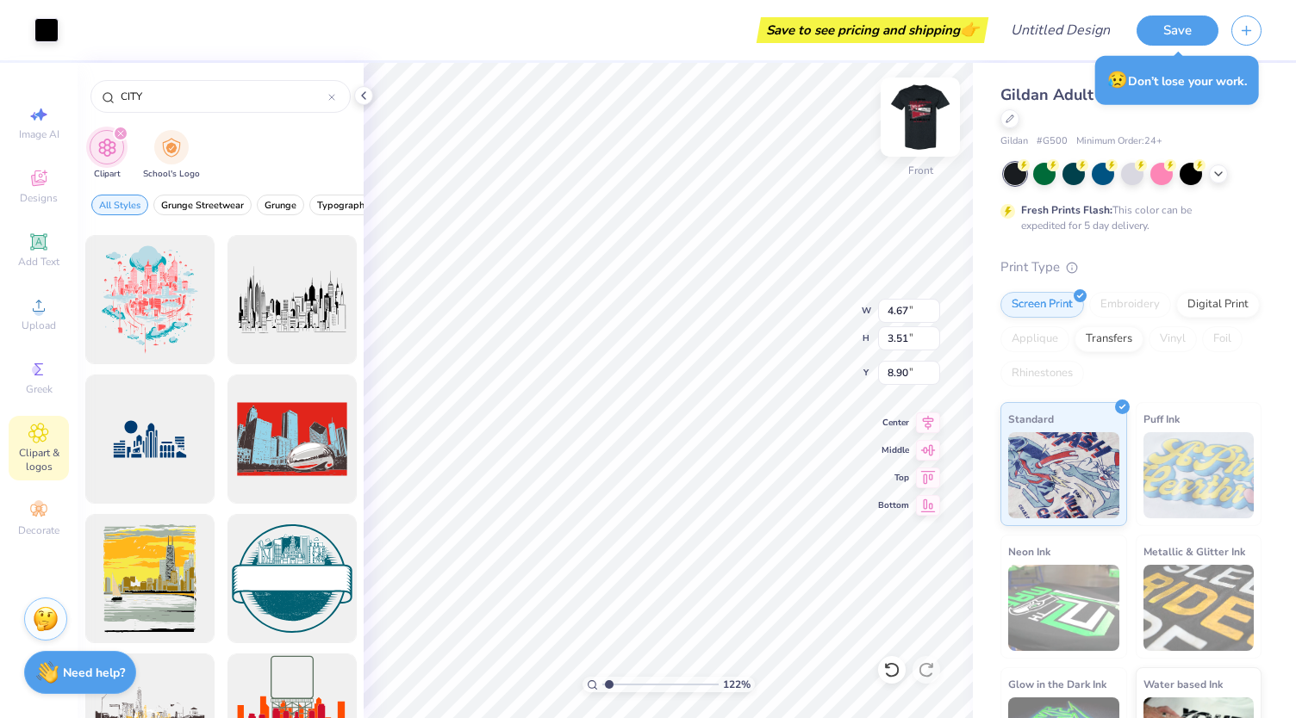
click at [934, 147] on div "Front" at bounding box center [920, 127] width 40 height 61
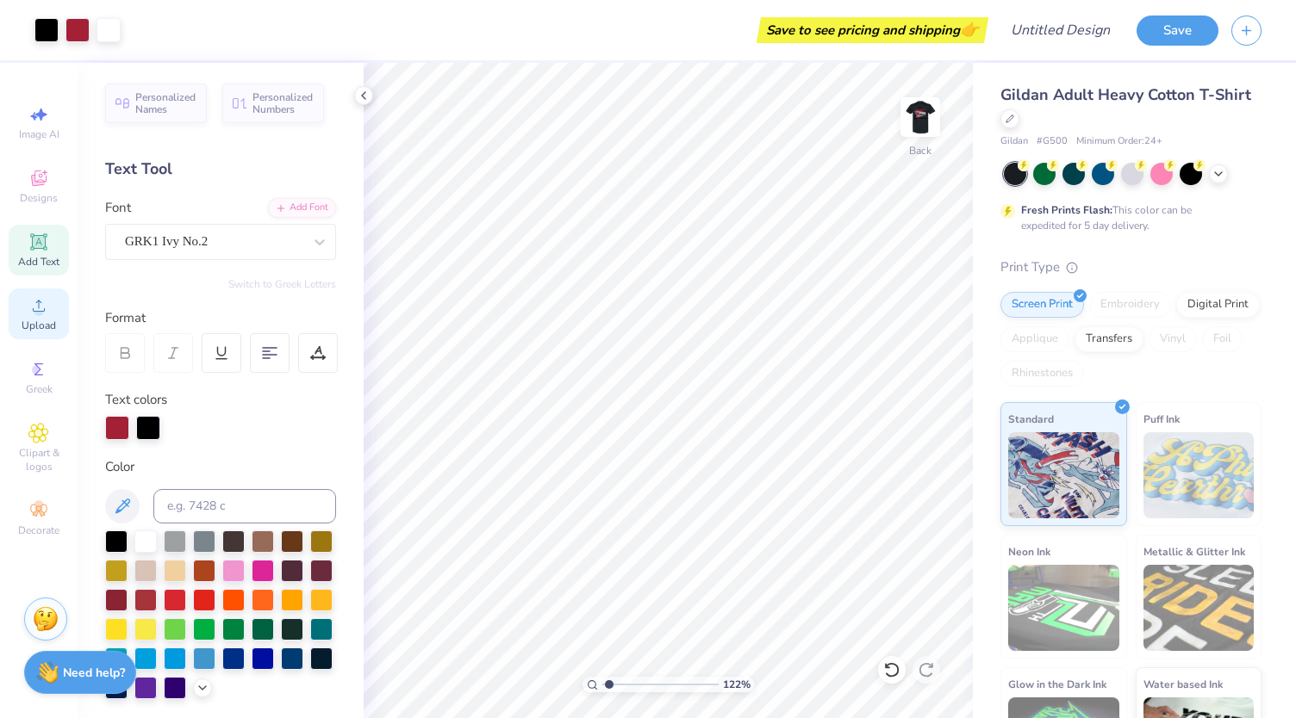
click at [42, 314] on icon at bounding box center [38, 305] width 21 height 21
click at [47, 316] on div "Upload" at bounding box center [39, 314] width 60 height 51
click at [42, 320] on span "Upload" at bounding box center [39, 326] width 34 height 14
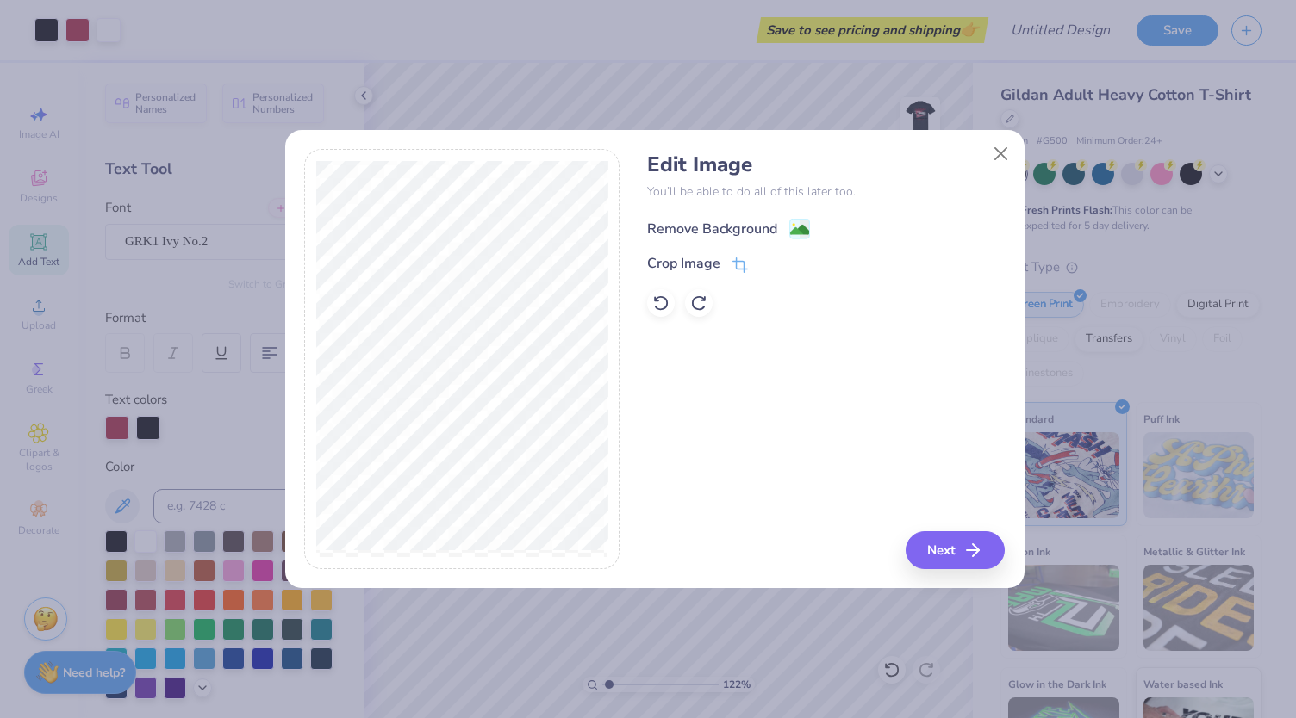
click at [713, 225] on div "Remove Background" at bounding box center [712, 229] width 130 height 21
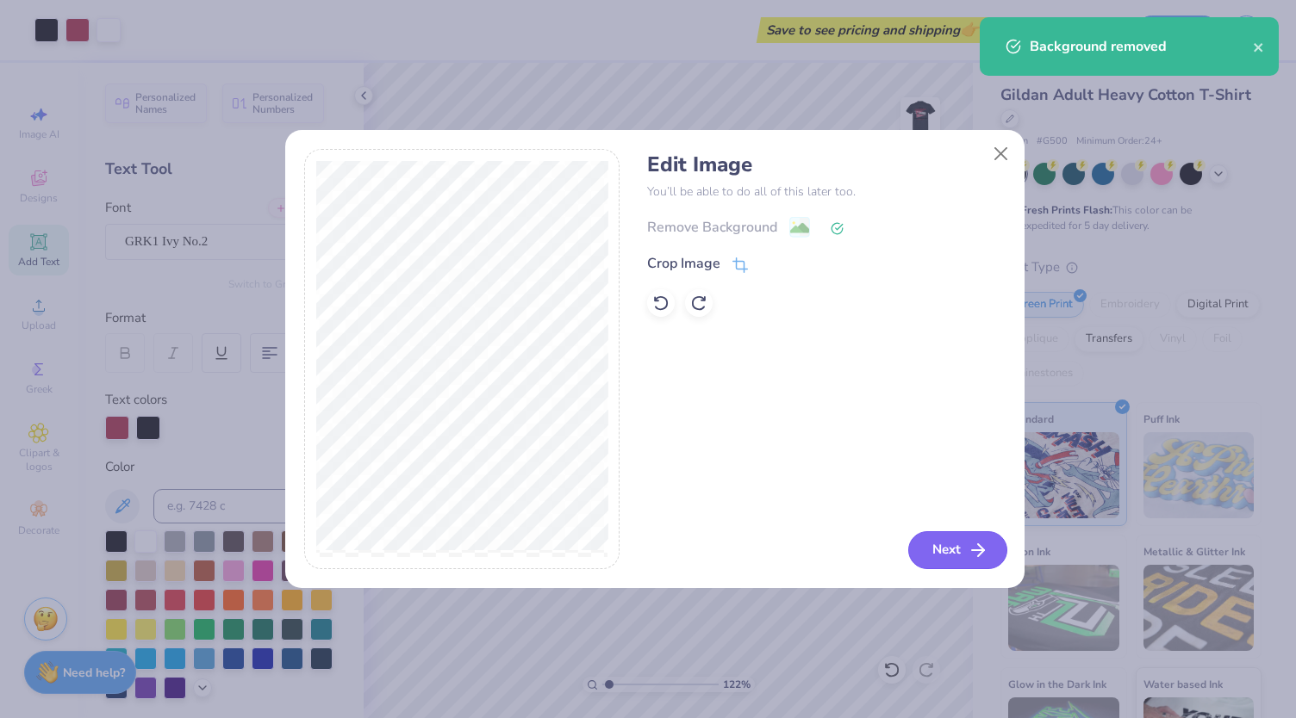
click at [957, 545] on button "Next" at bounding box center [957, 551] width 99 height 38
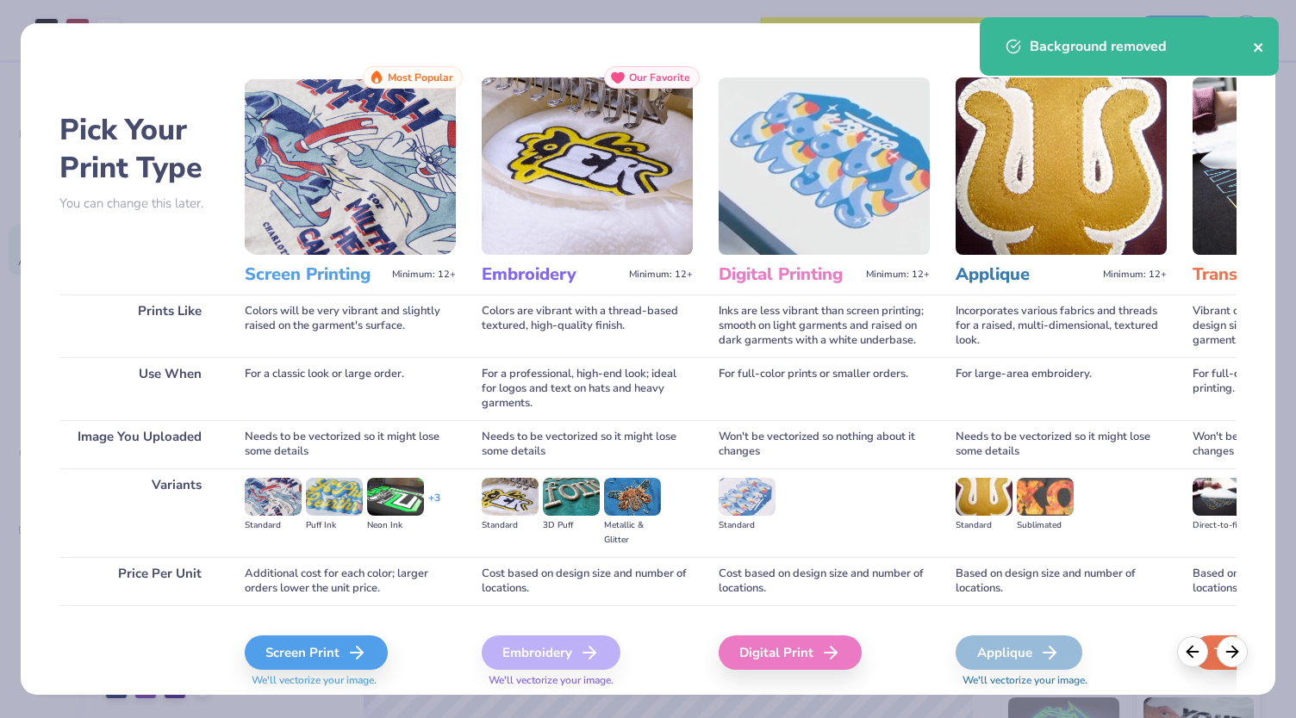
click at [1258, 51] on icon "close" at bounding box center [1259, 47] width 12 height 14
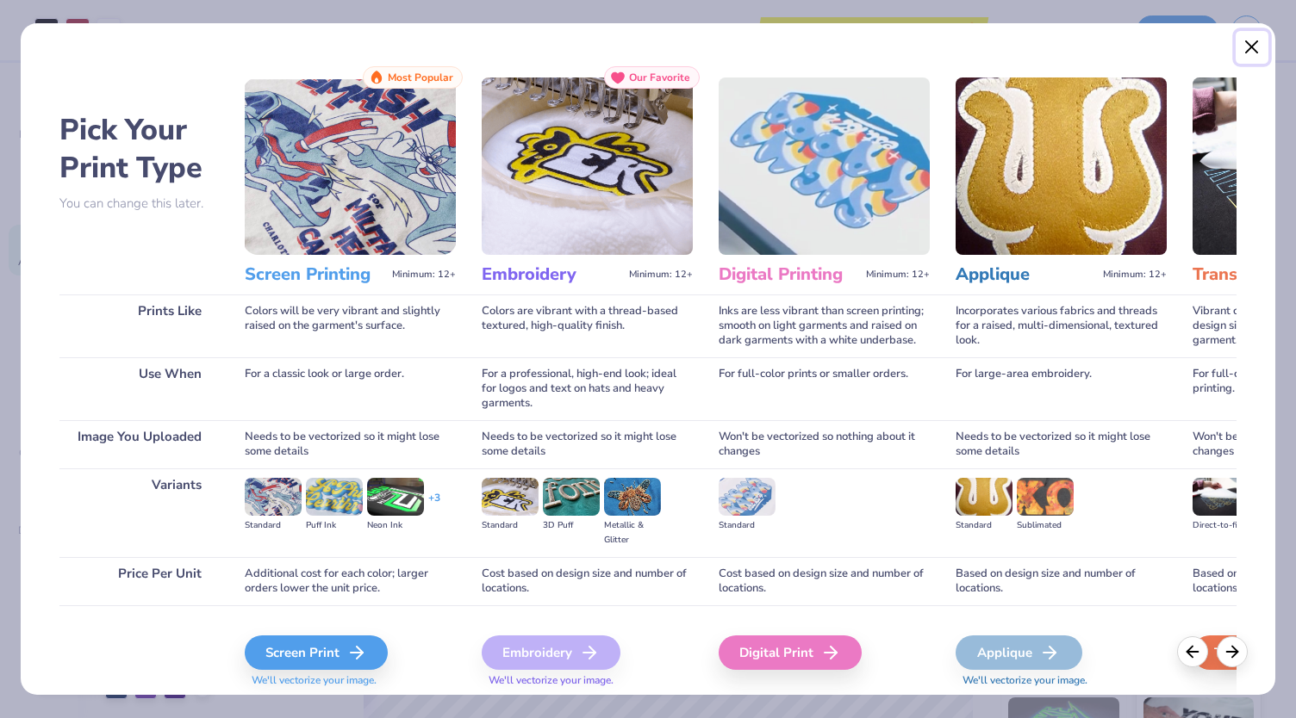
click at [1250, 39] on button "Close" at bounding box center [1251, 47] width 33 height 33
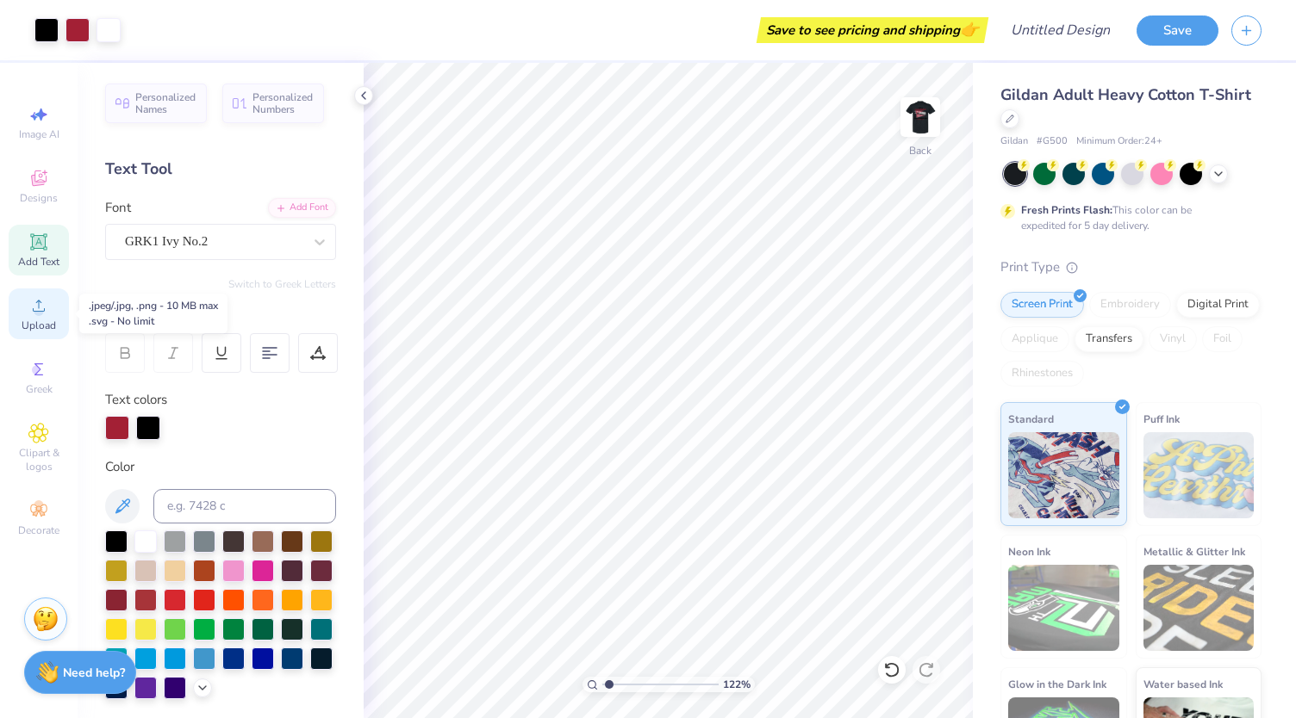
click at [40, 314] on circle at bounding box center [38, 311] width 9 height 9
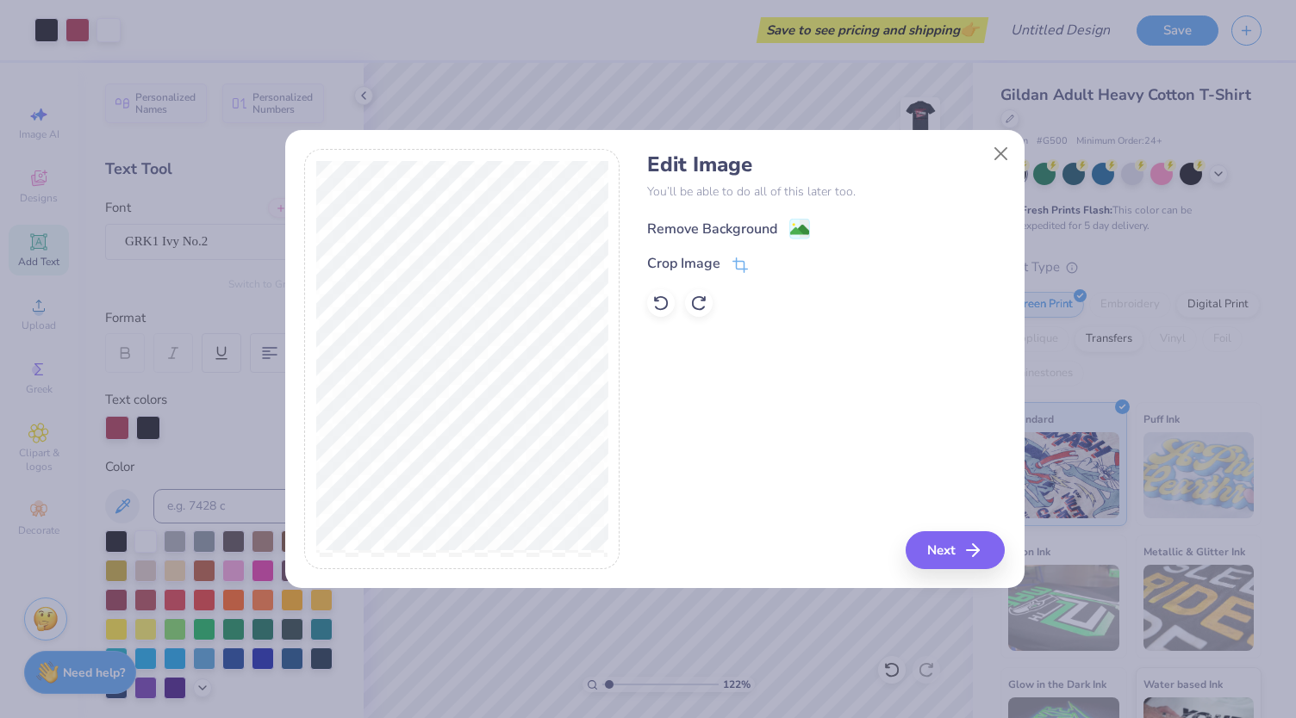
click at [681, 227] on div "Remove Background" at bounding box center [712, 229] width 130 height 21
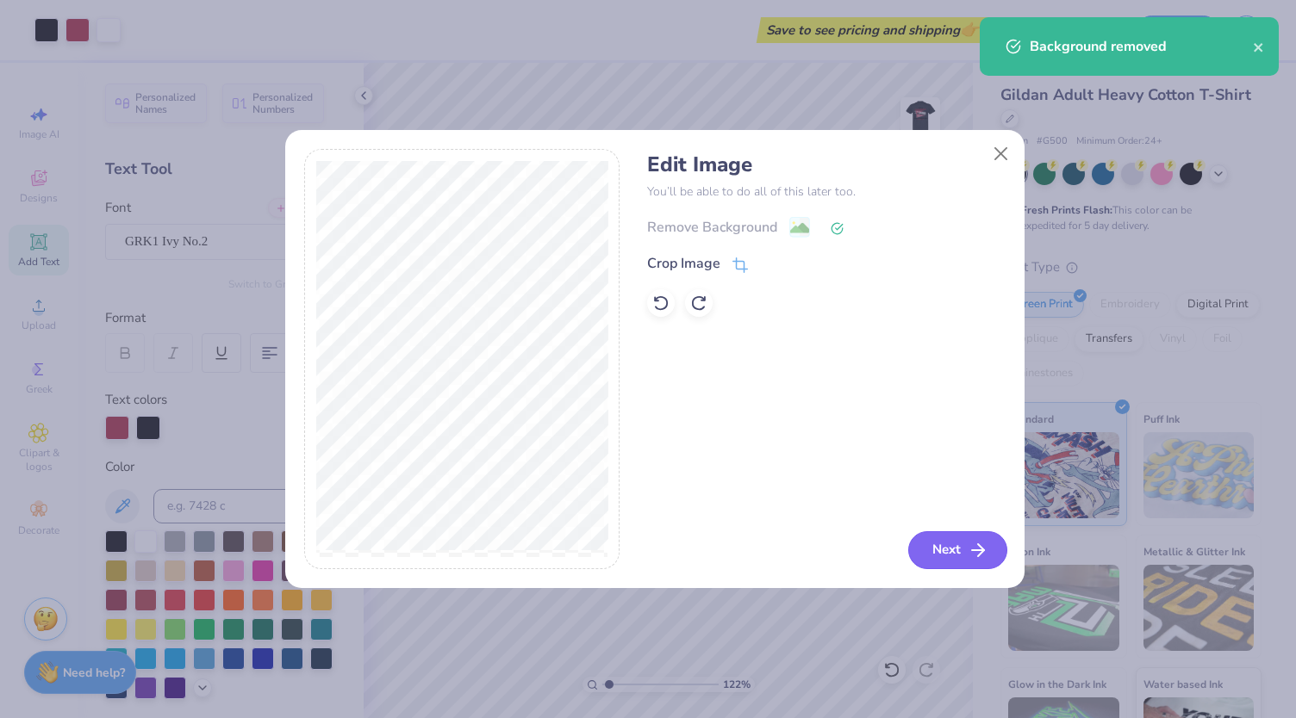
click at [973, 561] on icon "button" at bounding box center [977, 550] width 21 height 21
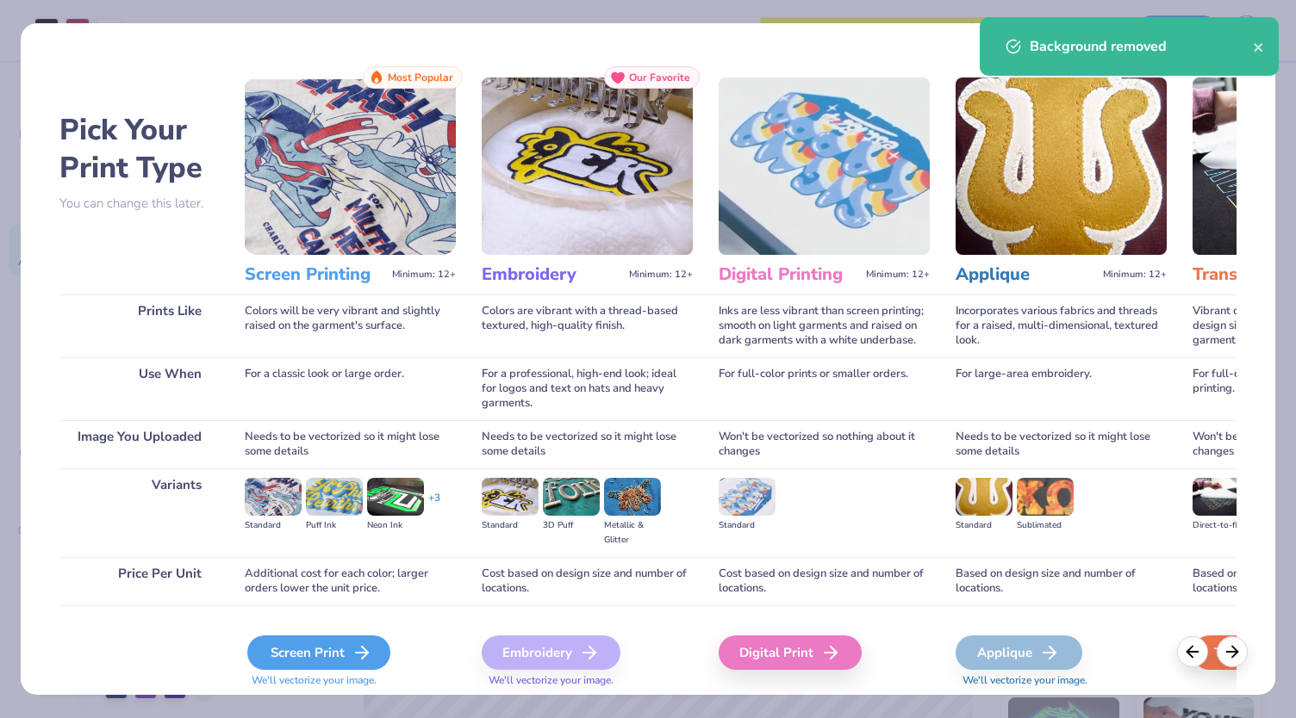
click at [346, 654] on div "Screen Print" at bounding box center [318, 653] width 143 height 34
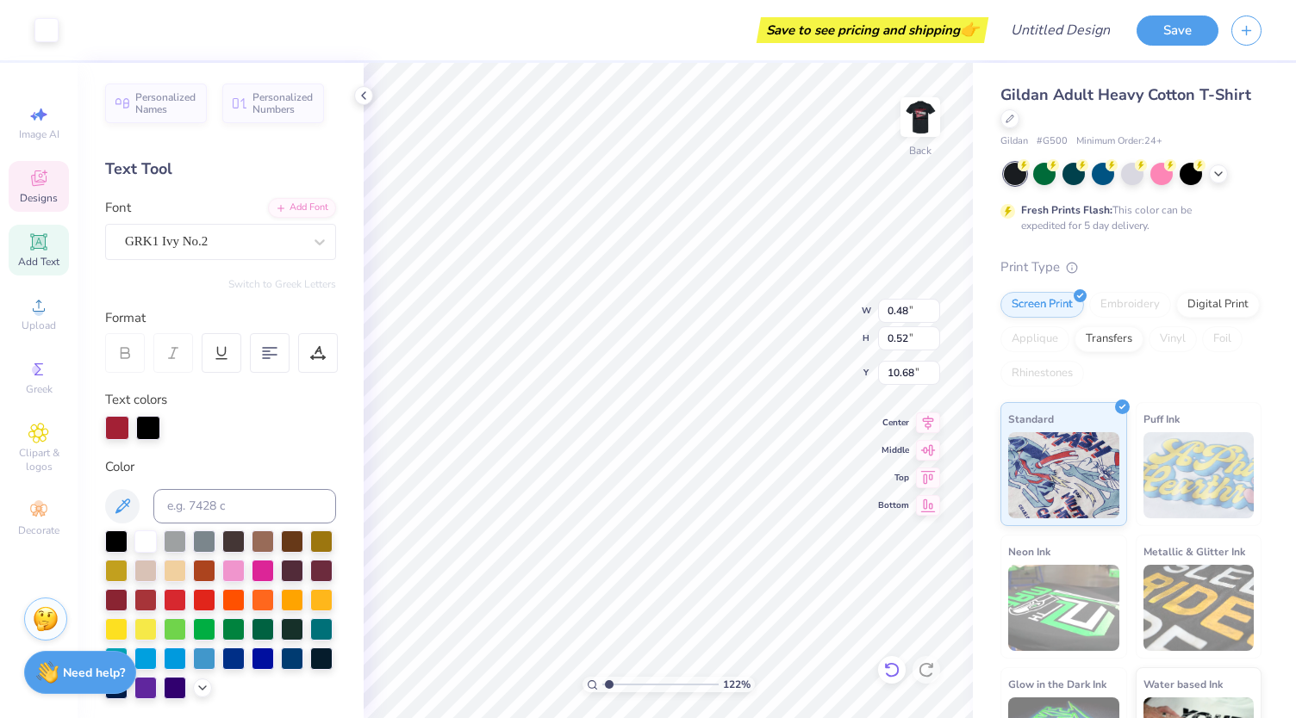
click at [897, 675] on icon at bounding box center [891, 670] width 17 height 17
click at [117, 514] on icon at bounding box center [122, 506] width 21 height 21
click at [126, 507] on icon at bounding box center [122, 506] width 21 height 21
click at [183, 425] on div at bounding box center [179, 426] width 24 height 24
click at [126, 510] on icon at bounding box center [122, 506] width 21 height 21
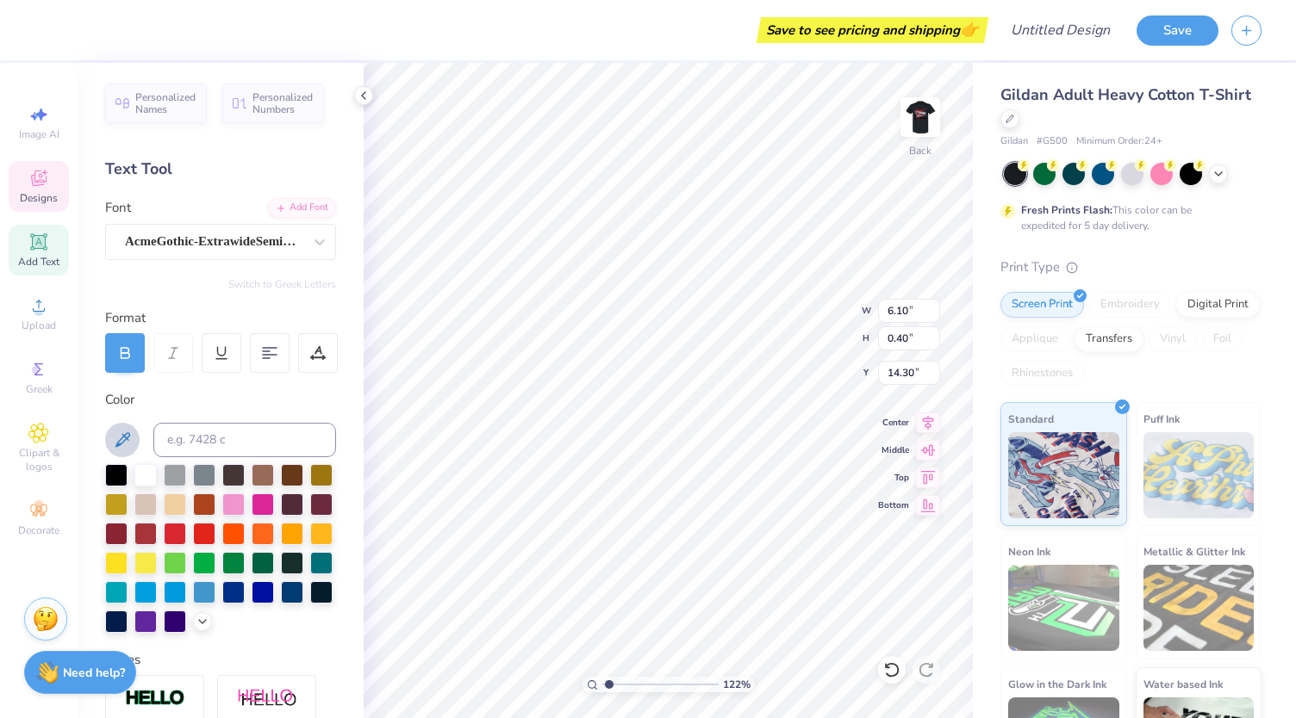
click at [121, 435] on icon at bounding box center [122, 440] width 21 height 21
click at [148, 471] on div at bounding box center [145, 474] width 22 height 22
click at [146, 468] on div at bounding box center [145, 474] width 22 height 22
drag, startPoint x: 176, startPoint y: 425, endPoint x: 134, endPoint y: 443, distance: 45.1
click at [134, 443] on div at bounding box center [220, 440] width 231 height 34
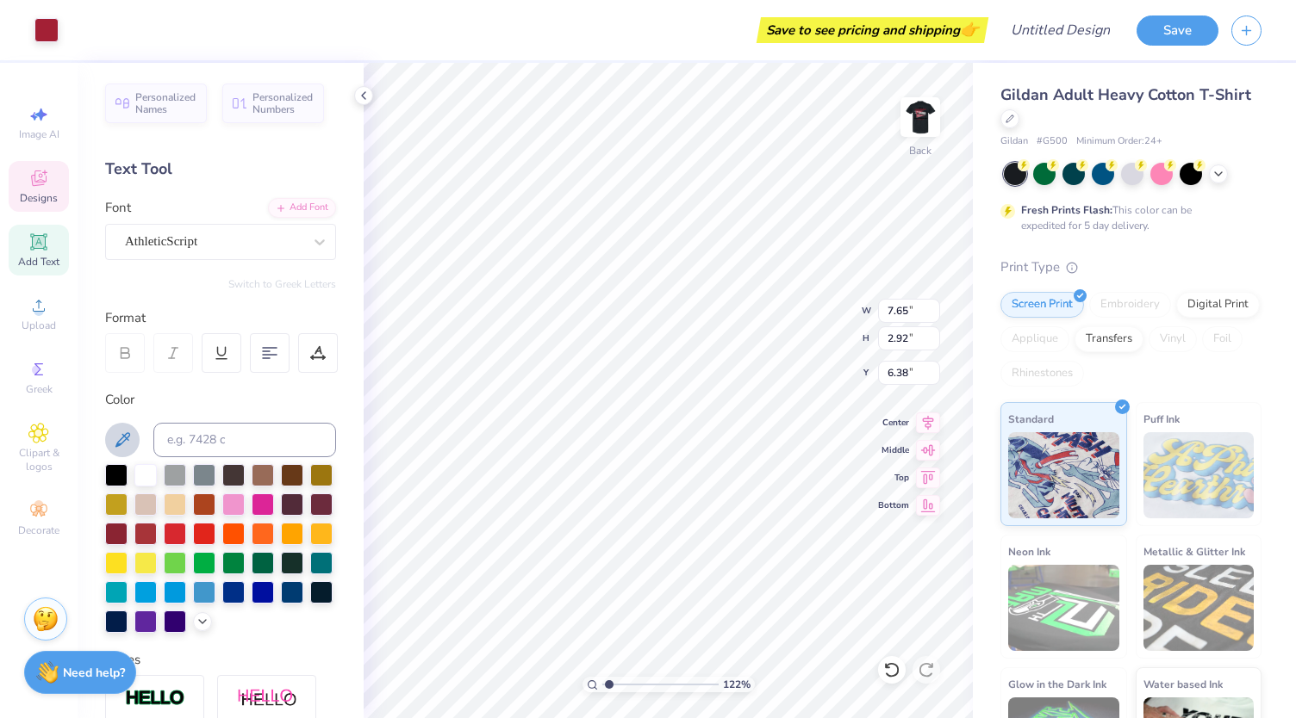
click at [127, 437] on icon at bounding box center [122, 439] width 15 height 15
click at [41, 25] on div at bounding box center [46, 28] width 24 height 24
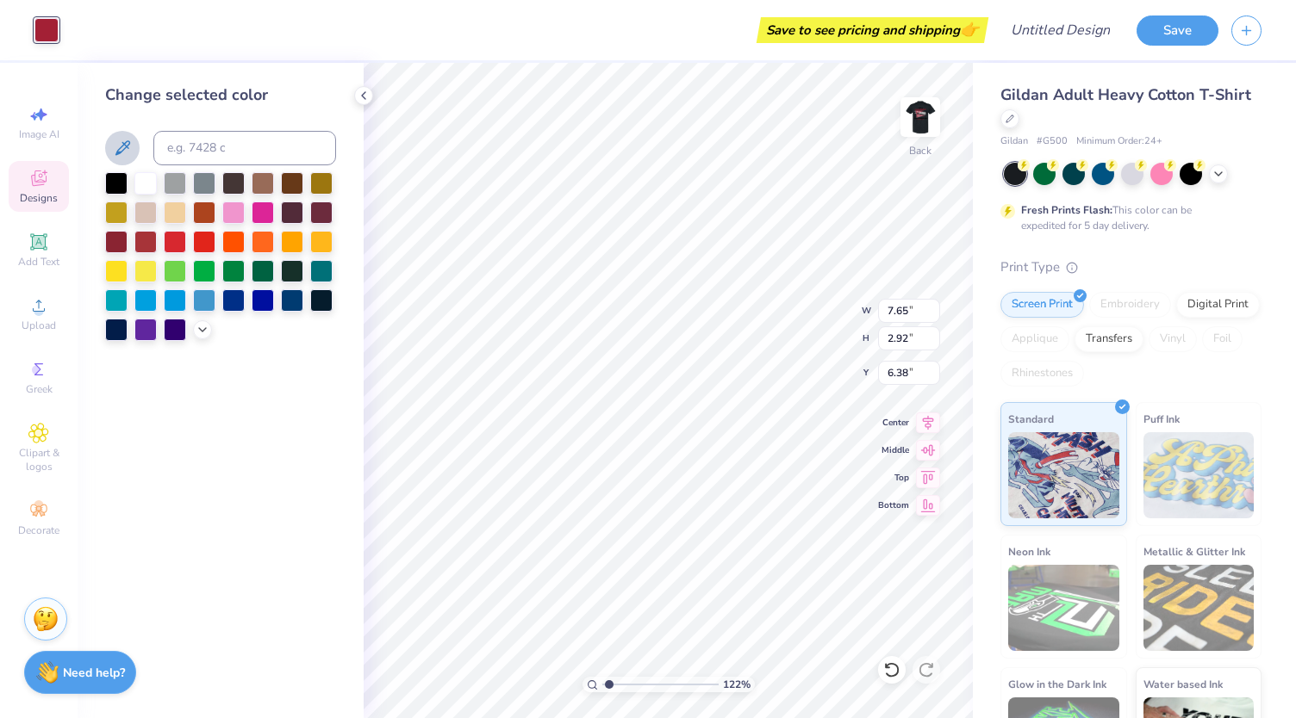
click at [123, 151] on icon at bounding box center [122, 148] width 21 height 21
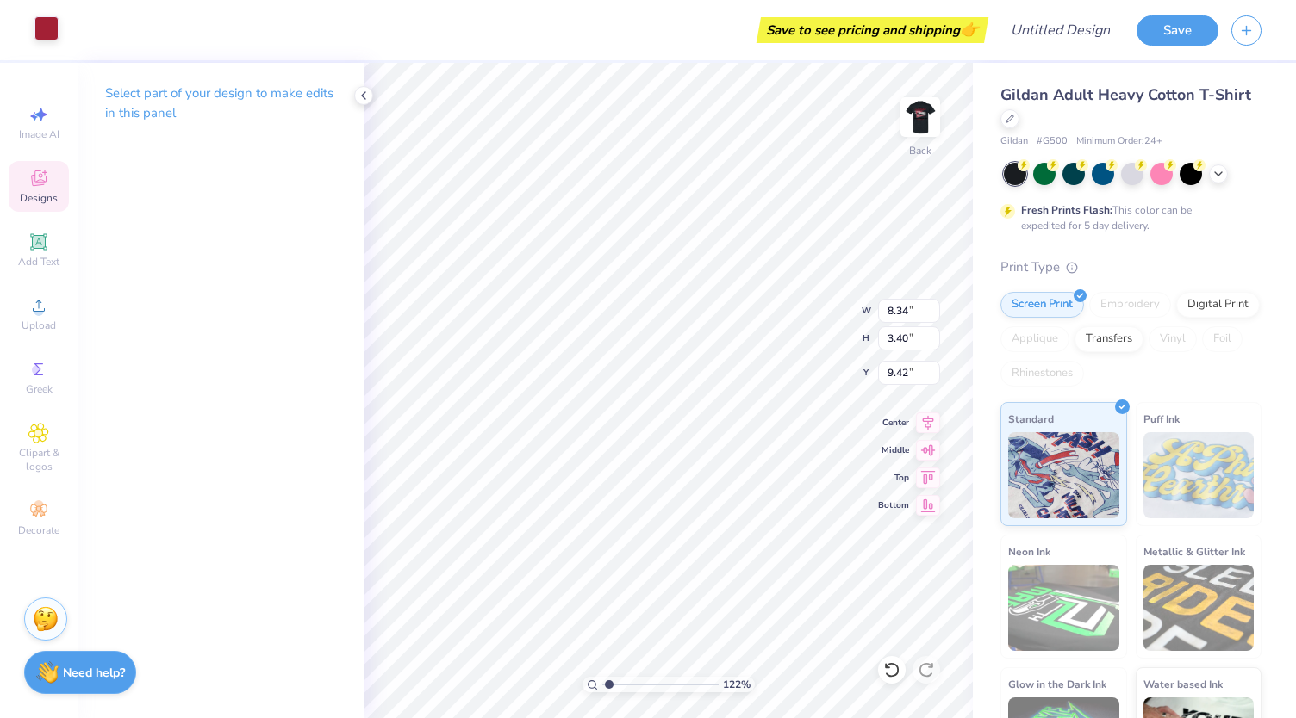
click at [46, 28] on div at bounding box center [46, 28] width 24 height 24
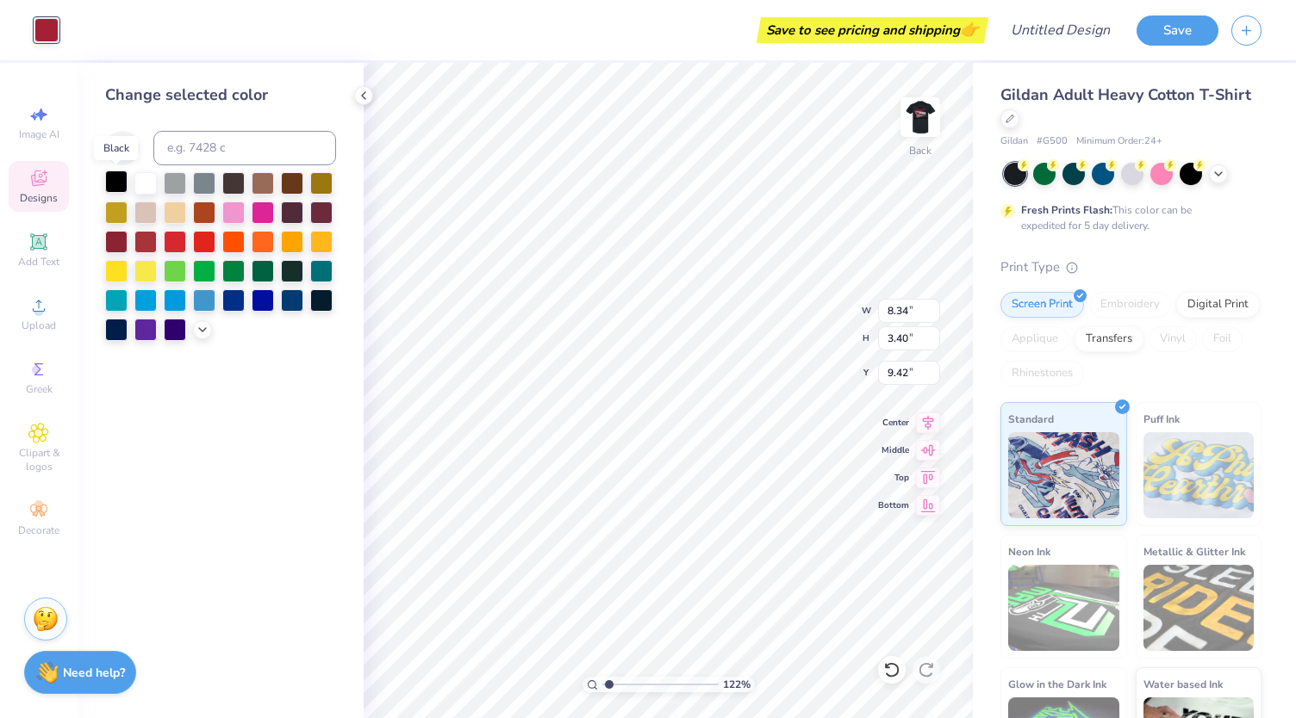
click at [121, 183] on div at bounding box center [116, 182] width 22 height 22
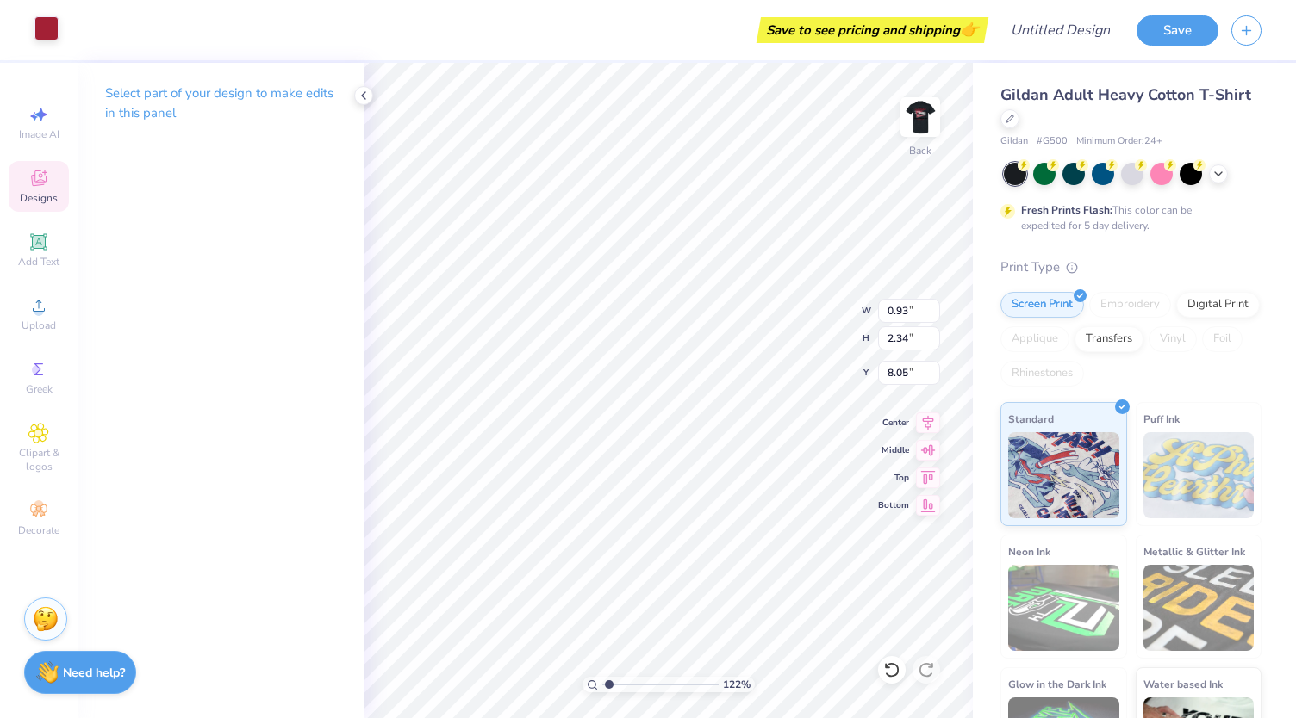
click at [47, 32] on div at bounding box center [46, 28] width 24 height 24
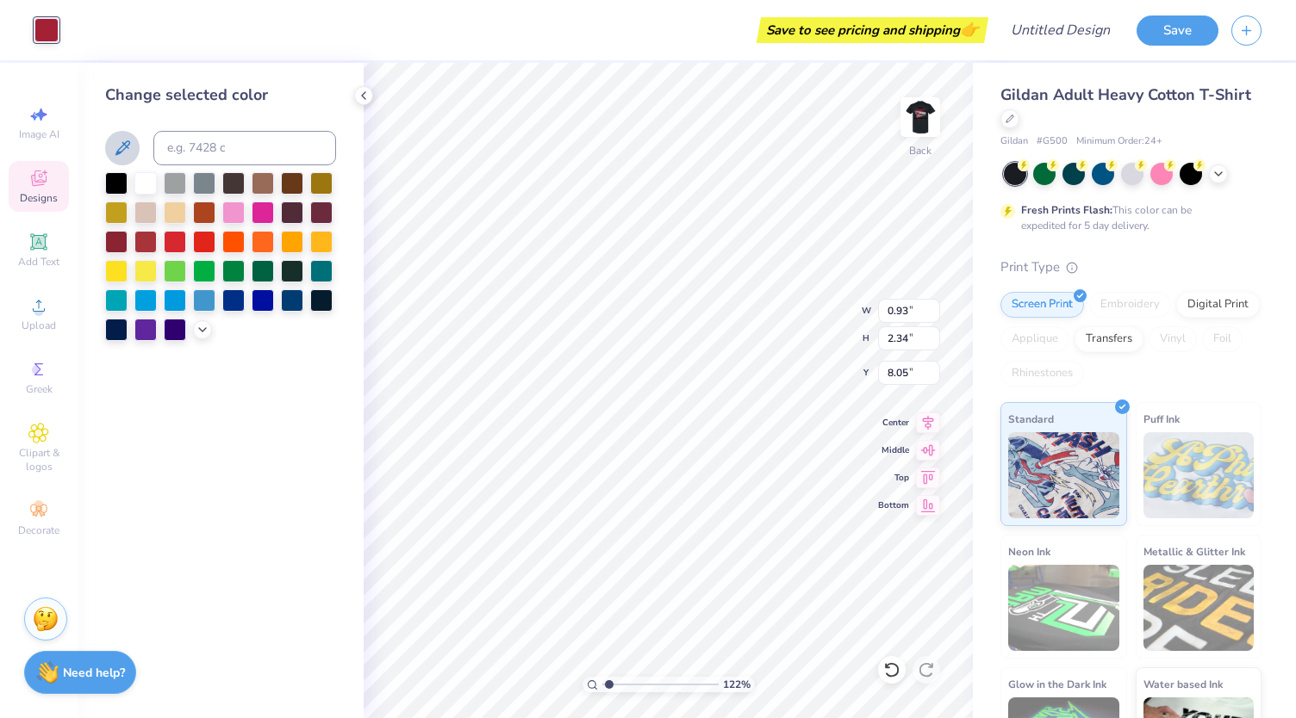
click at [126, 152] on icon at bounding box center [122, 148] width 21 height 21
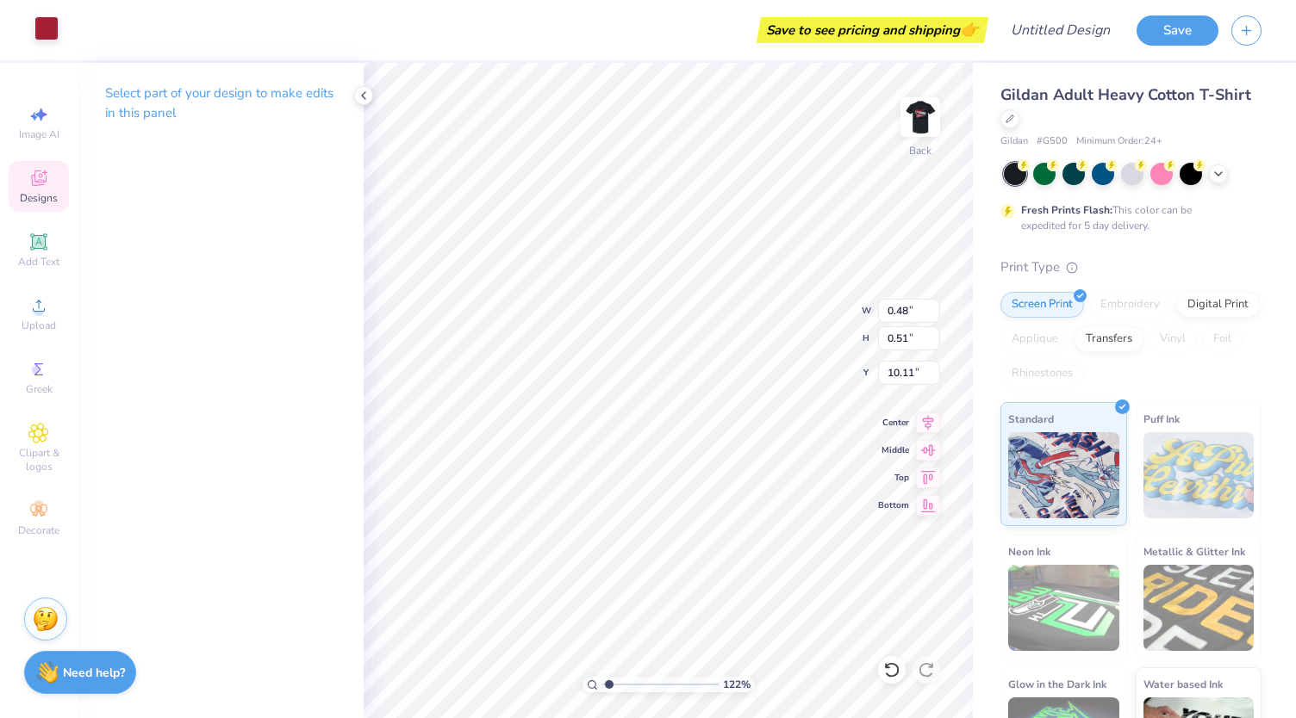
click at [50, 34] on div at bounding box center [46, 28] width 24 height 24
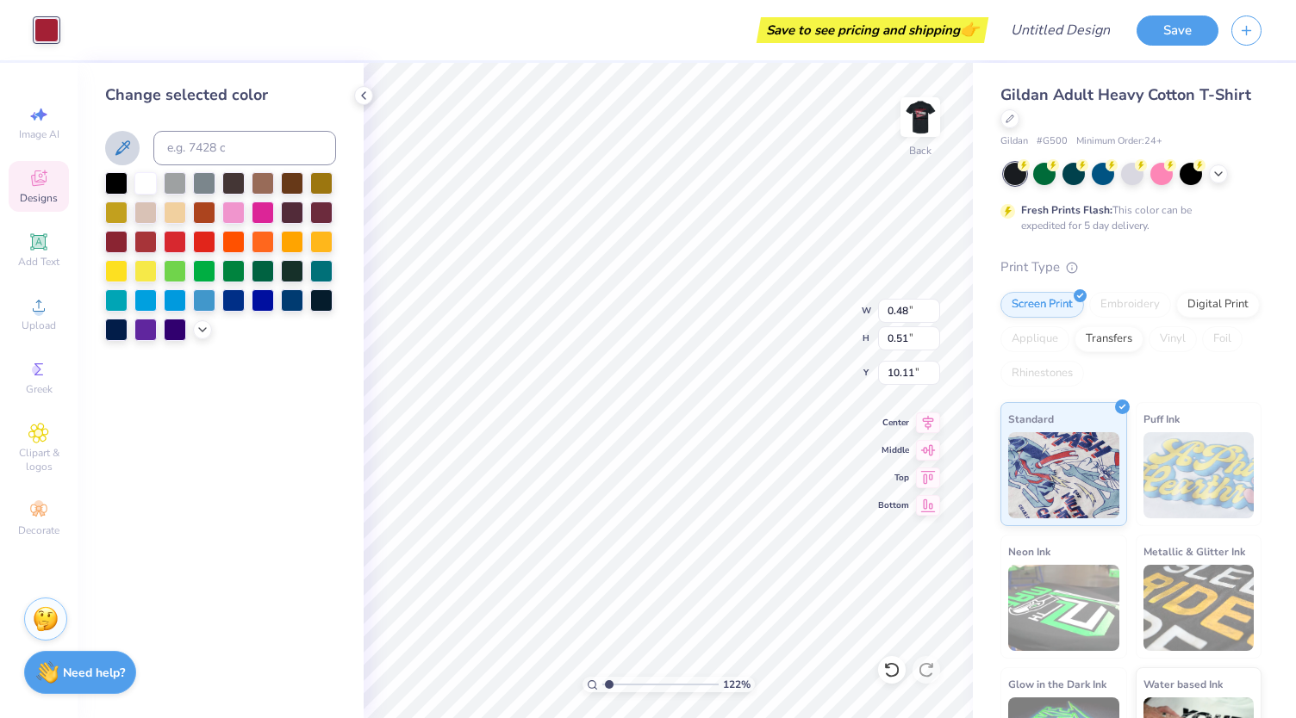
click at [123, 146] on icon at bounding box center [122, 148] width 21 height 21
click at [1128, 175] on div at bounding box center [1132, 172] width 22 height 22
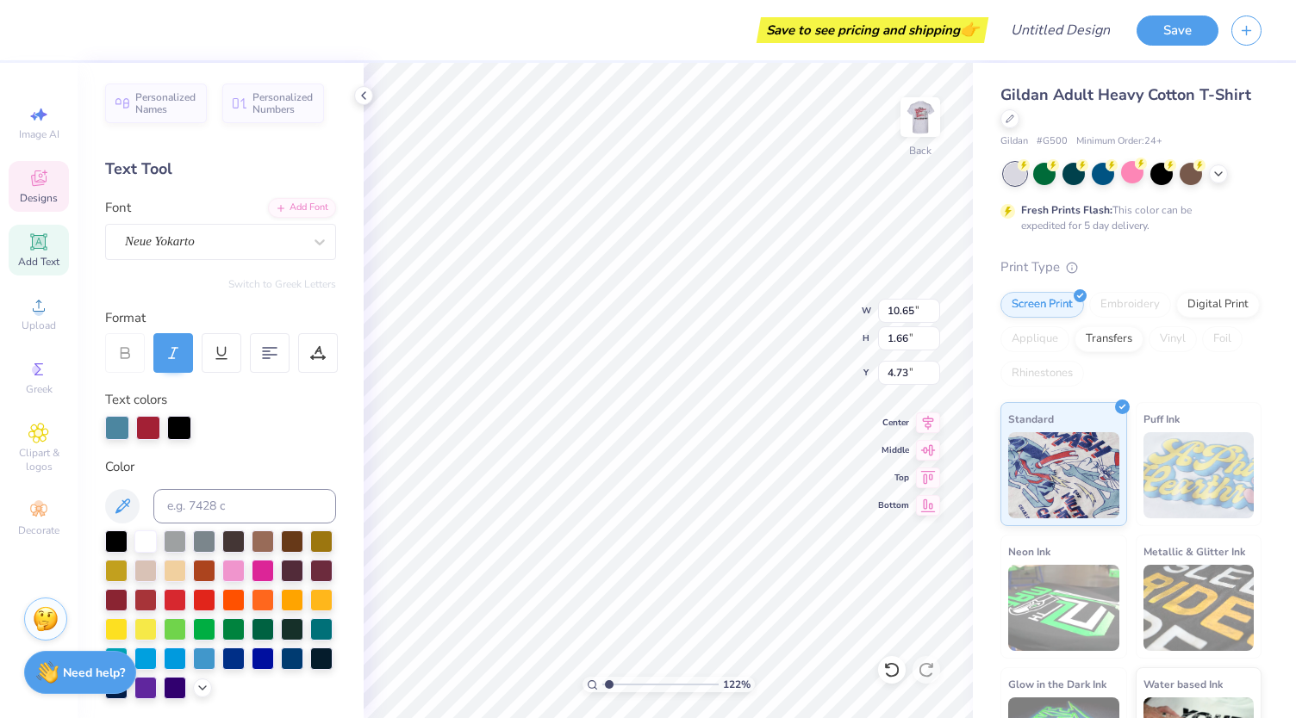
scroll to position [14, 2]
click at [289, 233] on div "Neue Yokarto" at bounding box center [213, 241] width 181 height 27
click at [281, 246] on div "Neue Yokarto" at bounding box center [213, 241] width 181 height 27
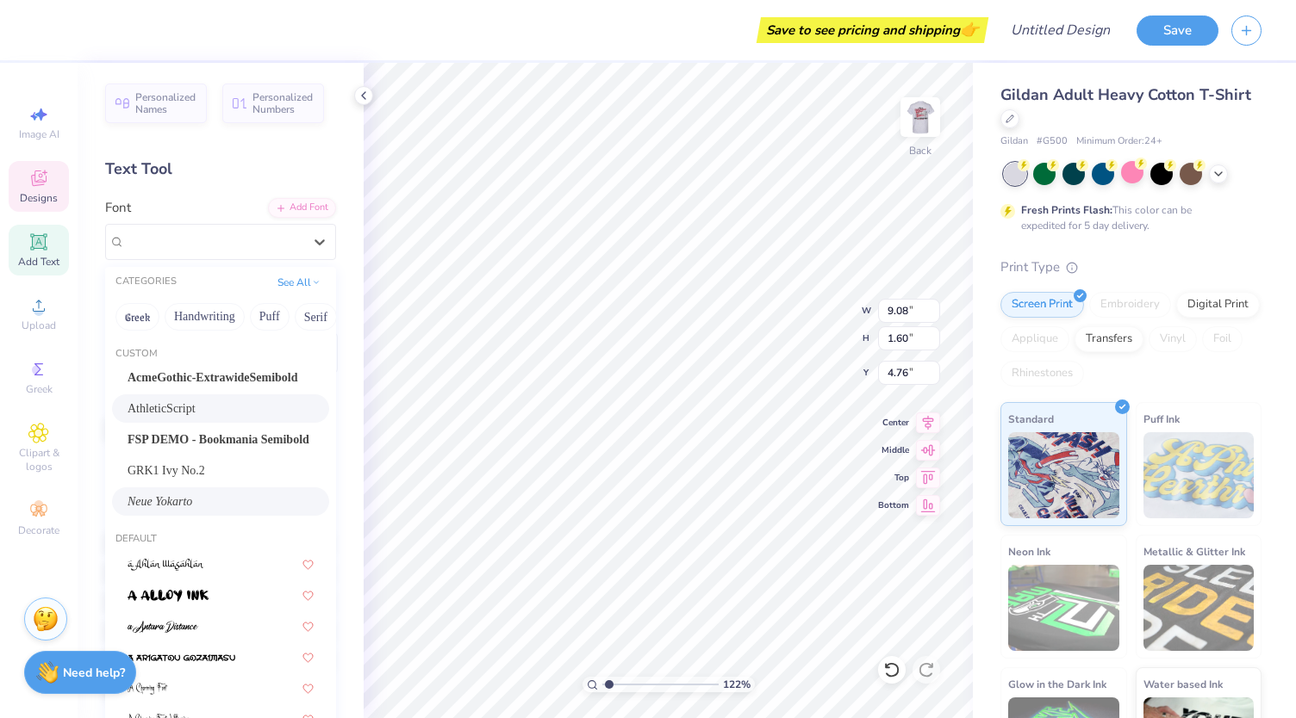
click at [187, 404] on div "AthleticScript" at bounding box center [220, 409] width 186 height 18
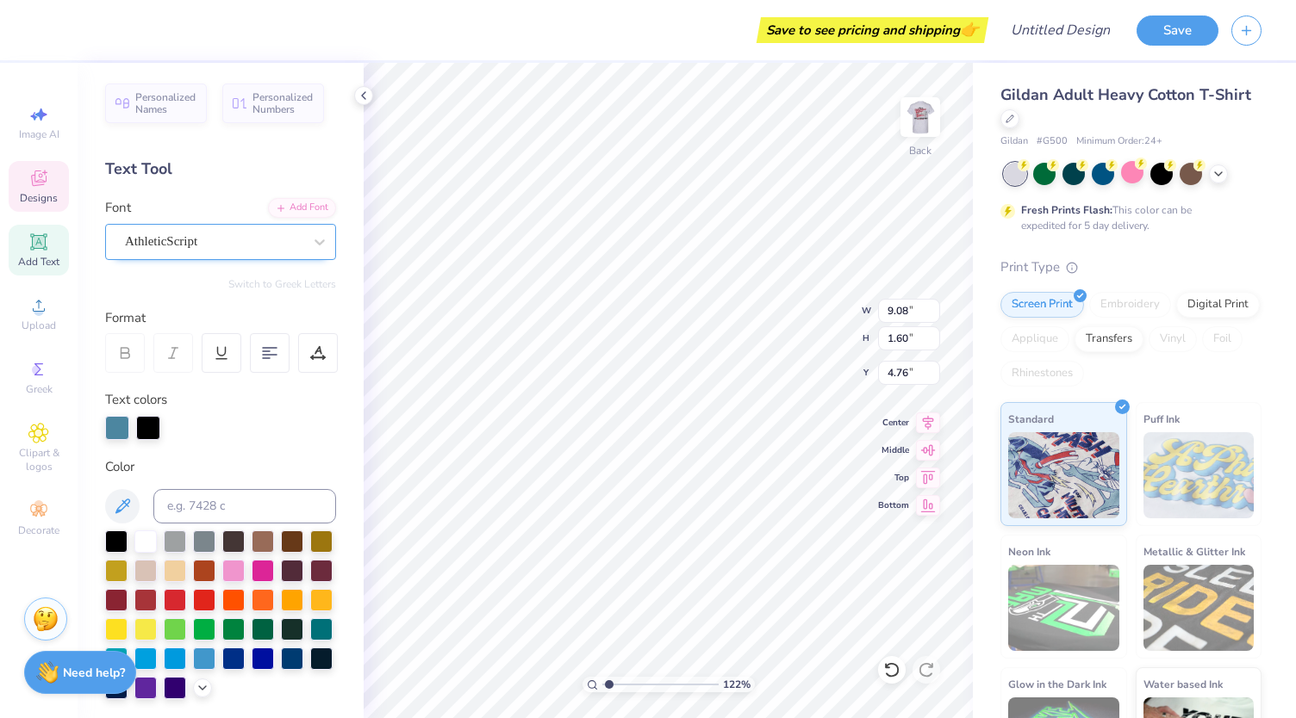
click at [176, 251] on div at bounding box center [213, 241] width 177 height 23
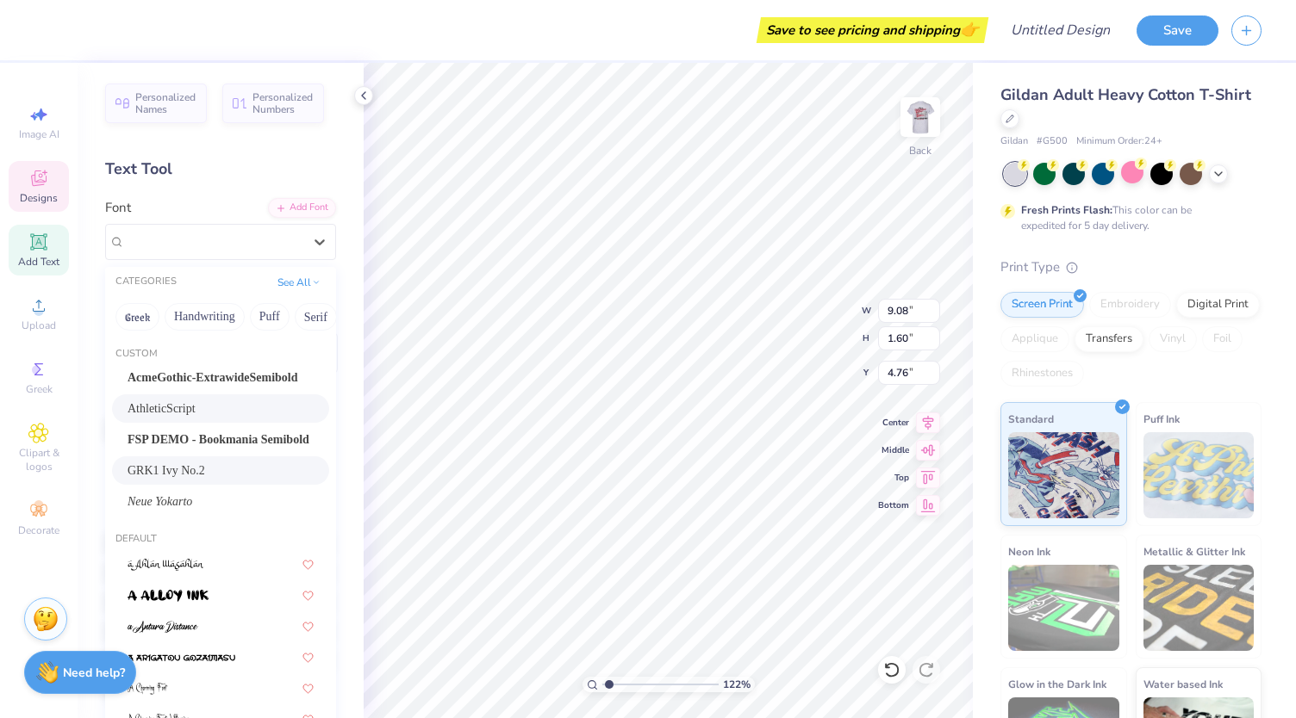
click at [191, 466] on span "GRK1 Ivy No.2" at bounding box center [166, 471] width 78 height 18
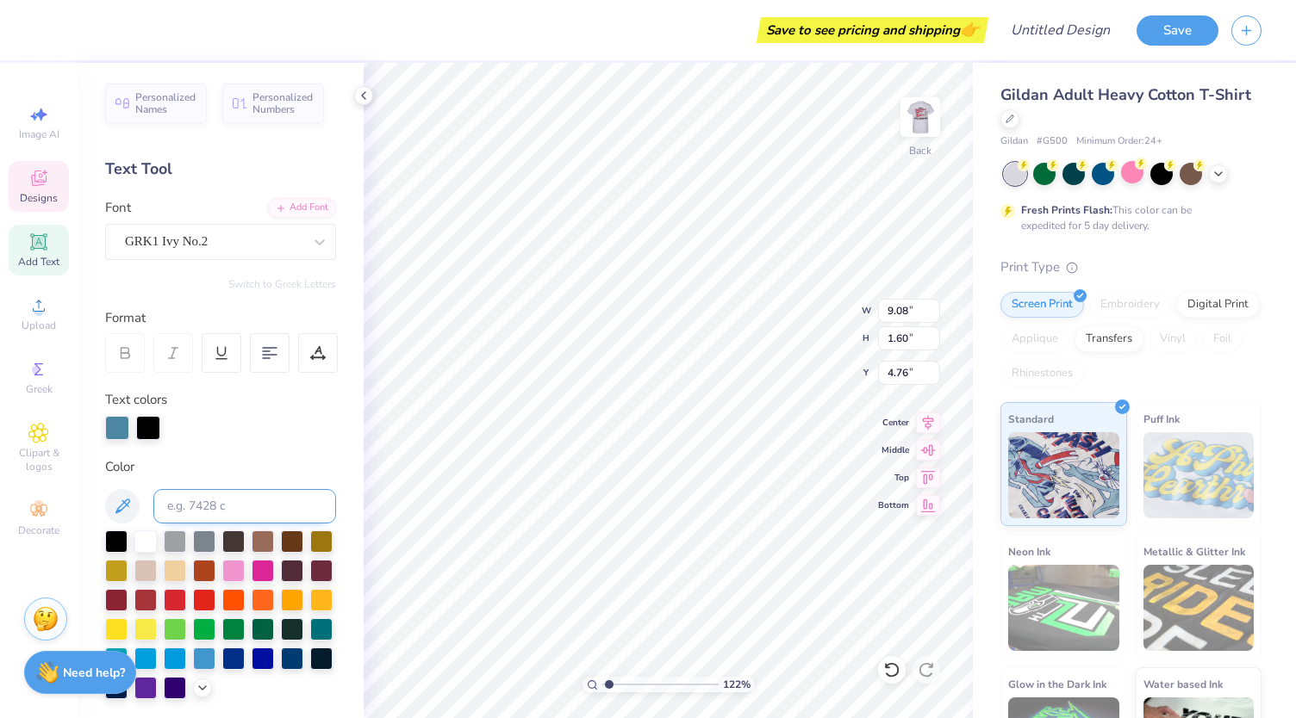
scroll to position [62, 0]
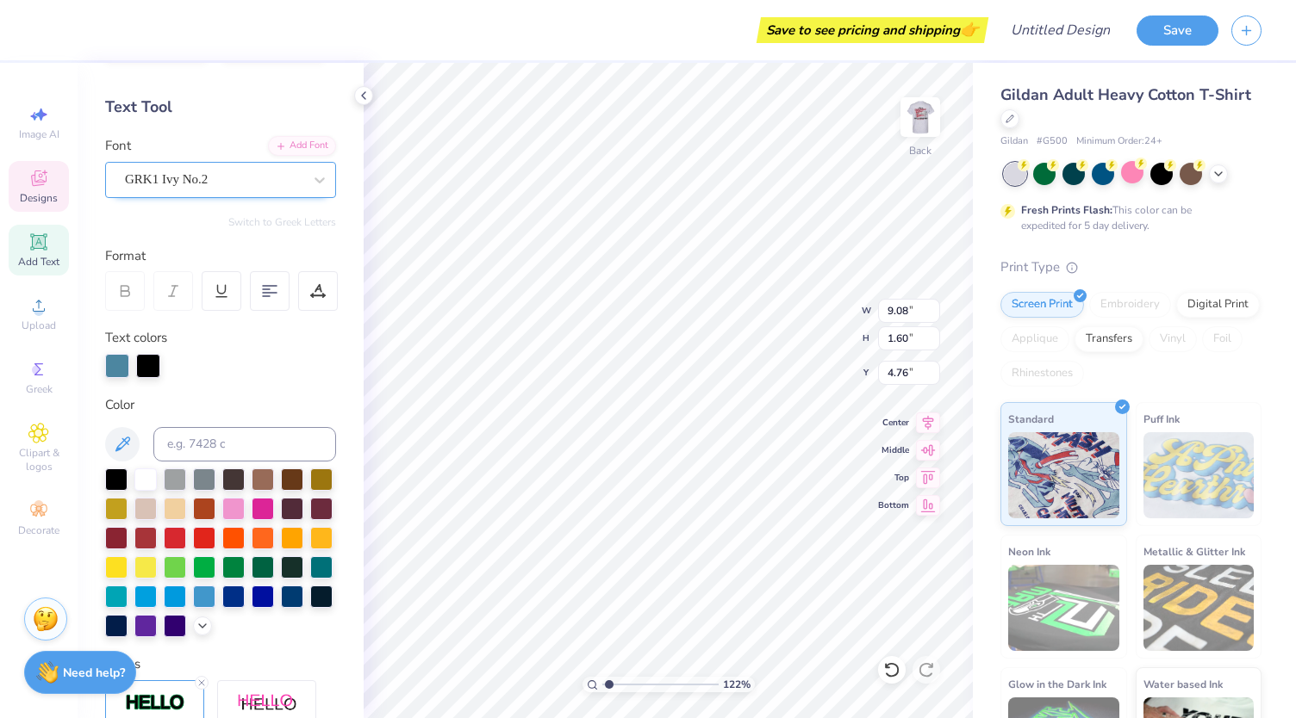
click at [222, 179] on div "GRK1 Ivy No.2" at bounding box center [213, 179] width 181 height 27
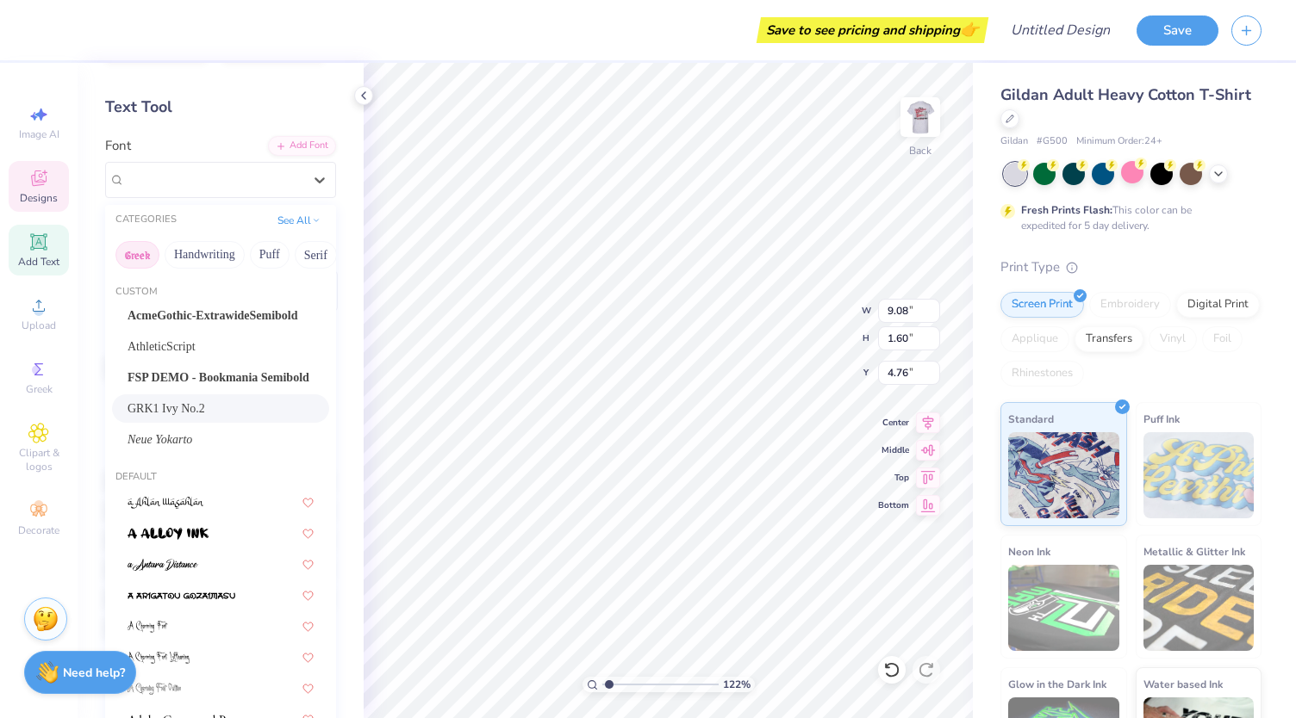
click at [145, 249] on button "Greek" at bounding box center [137, 255] width 44 height 28
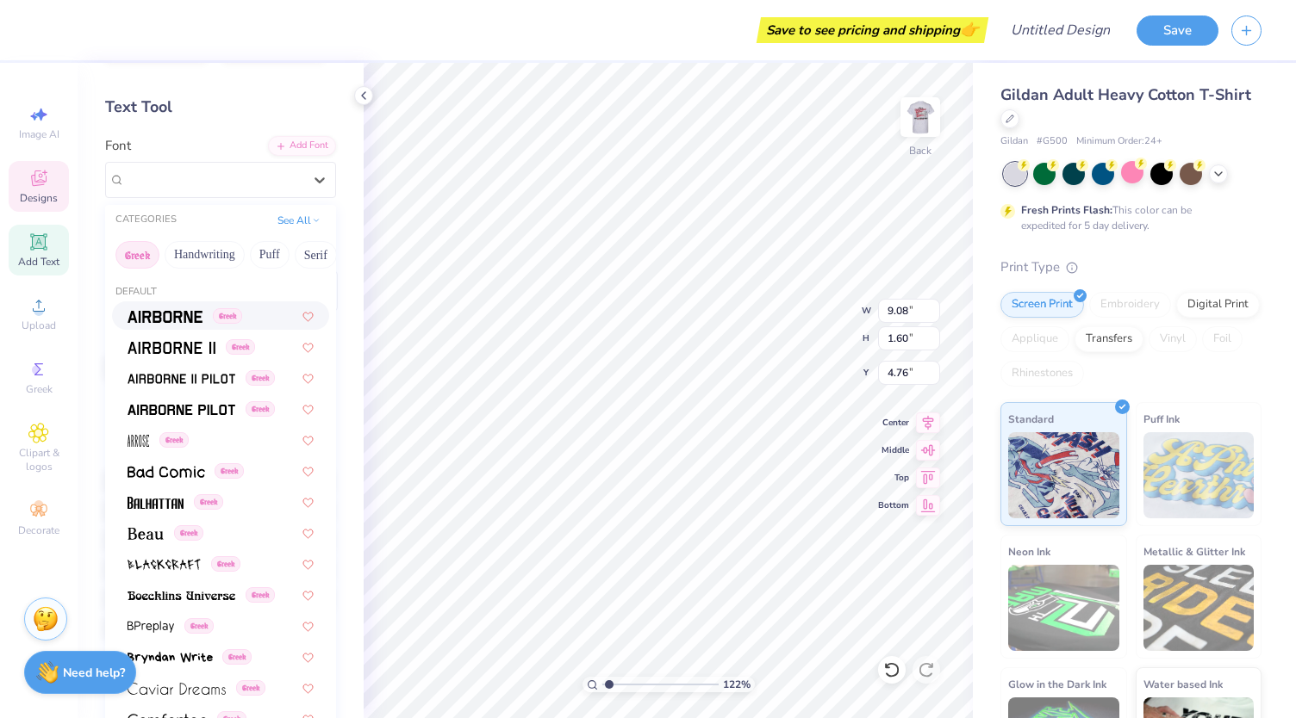
click at [167, 311] on img at bounding box center [164, 317] width 75 height 12
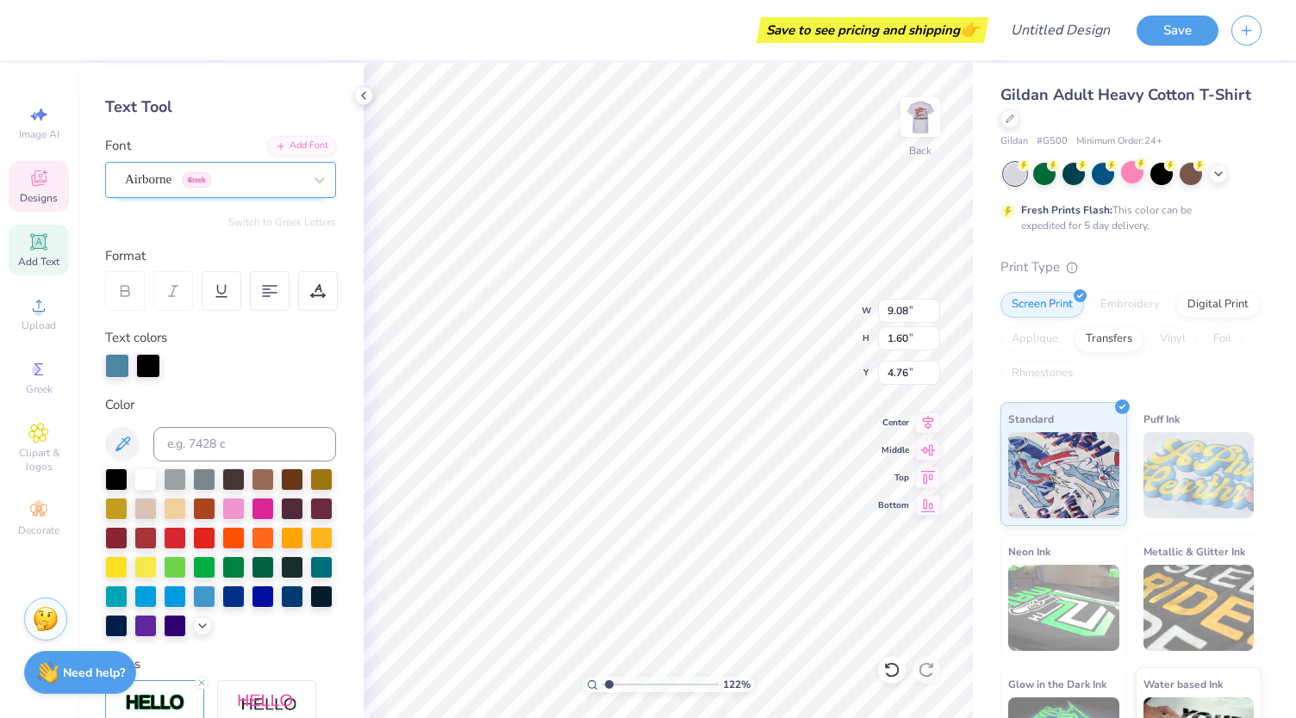
click at [164, 180] on div "Airborne Greek" at bounding box center [213, 179] width 181 height 27
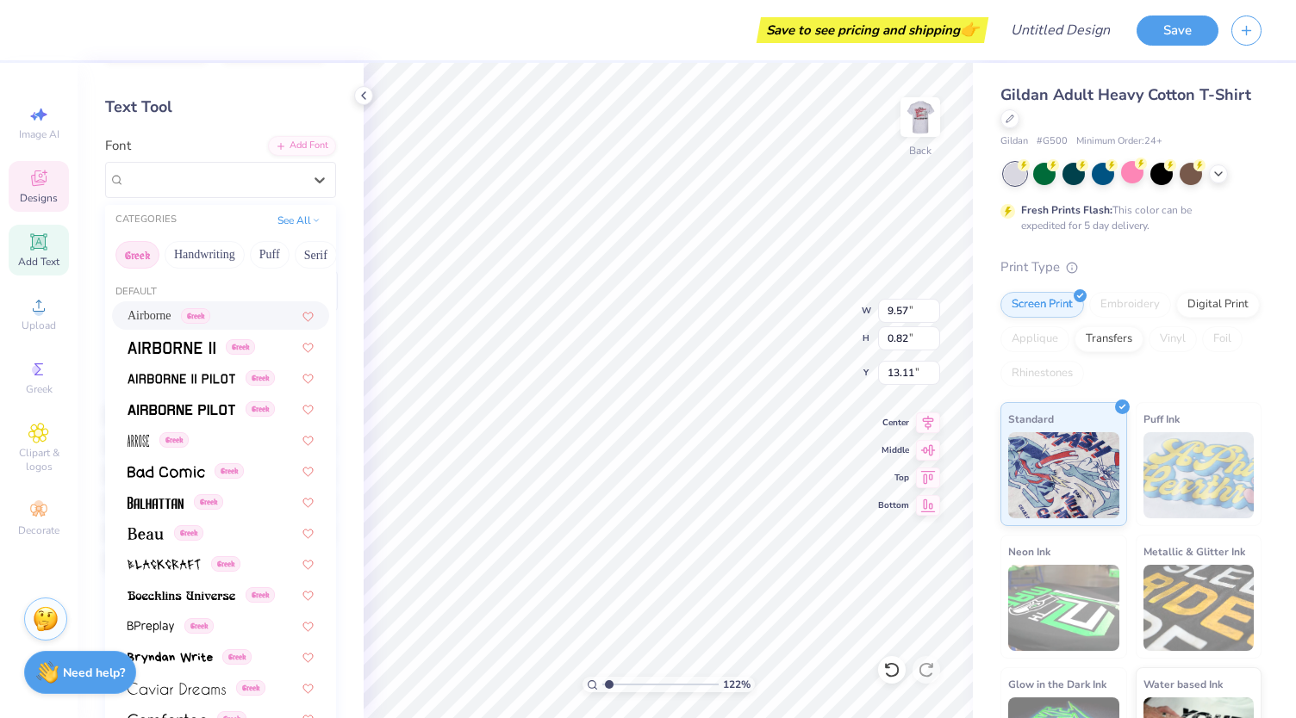
click at [141, 265] on button "Greek" at bounding box center [137, 255] width 44 height 28
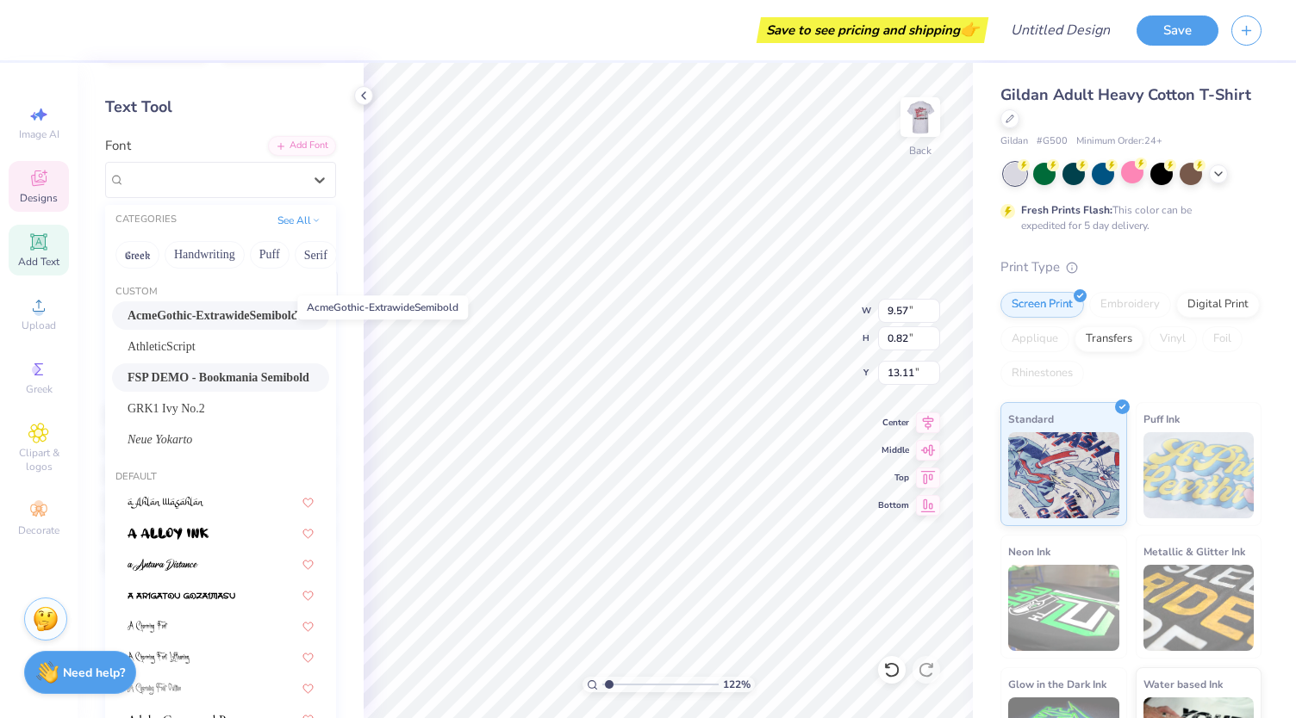
click at [219, 314] on span "AcmeGothic-ExtrawideSemibold" at bounding box center [212, 316] width 171 height 18
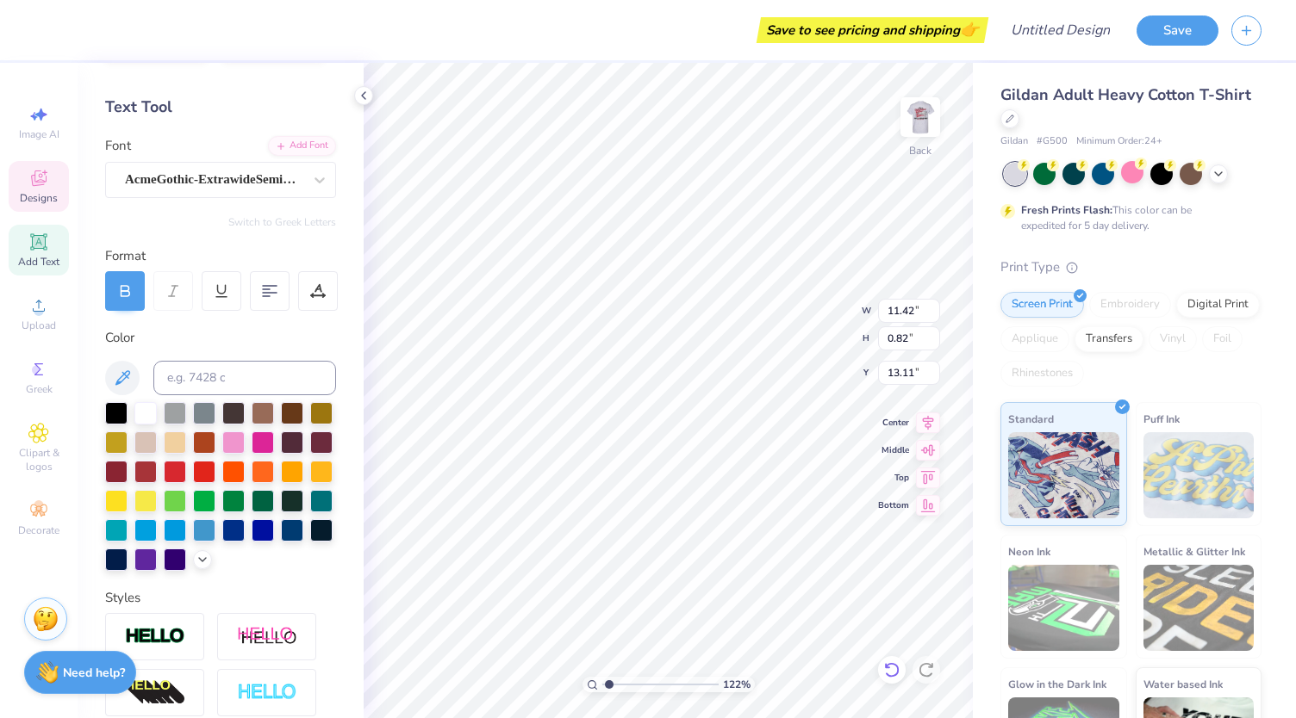
click at [889, 668] on icon at bounding box center [887, 665] width 3 height 3
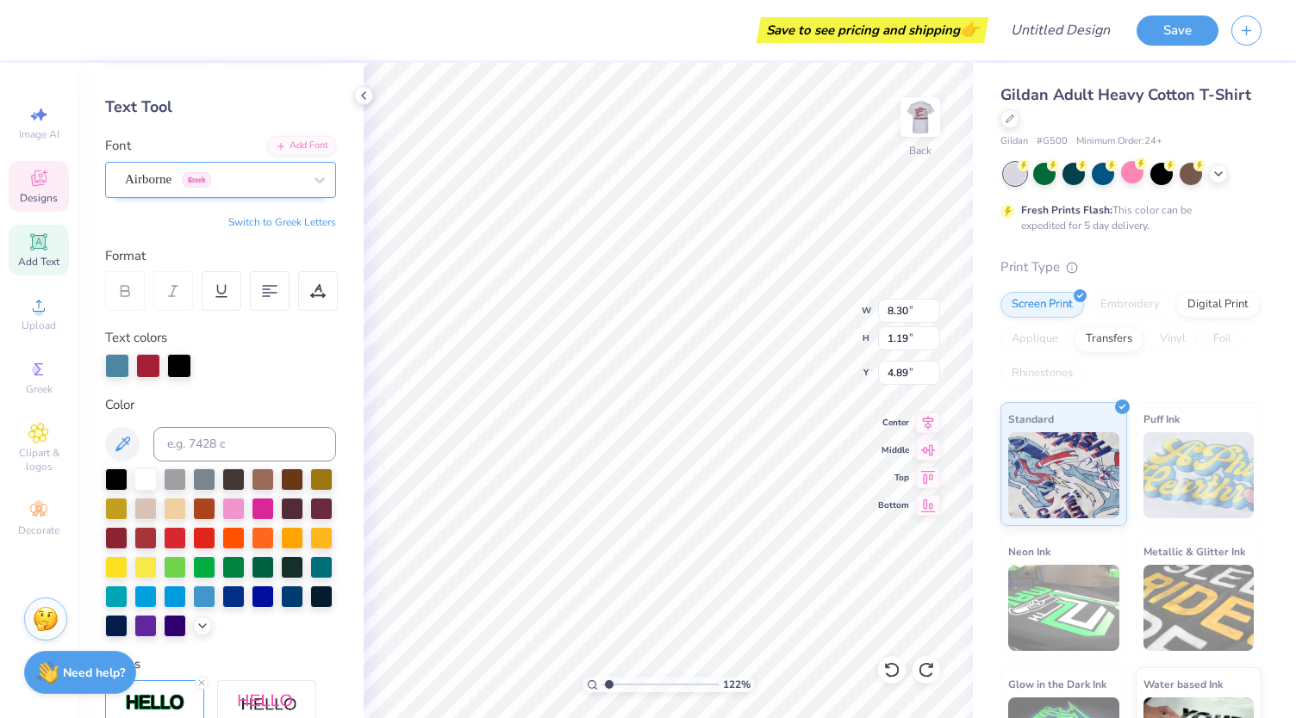
click at [278, 182] on div "Airborne Greek" at bounding box center [213, 179] width 181 height 27
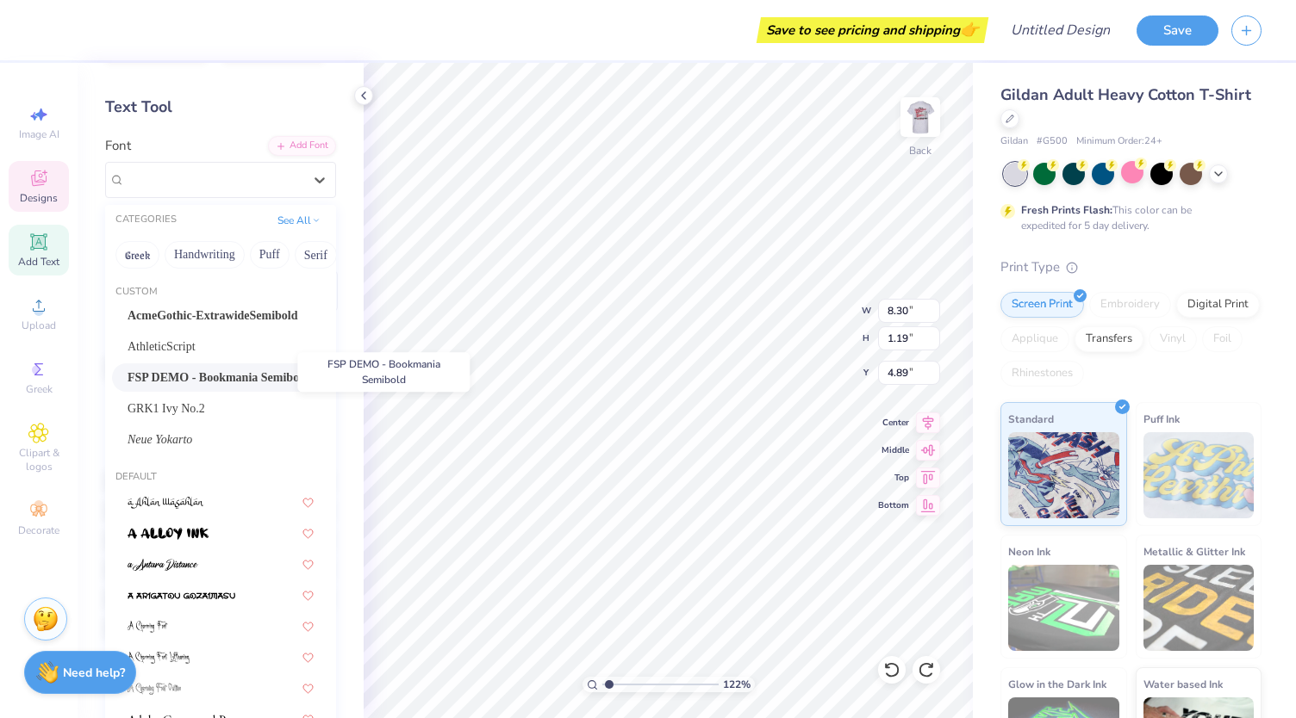
click at [227, 375] on span "FSP DEMO - Bookmania Semibold" at bounding box center [218, 378] width 182 height 18
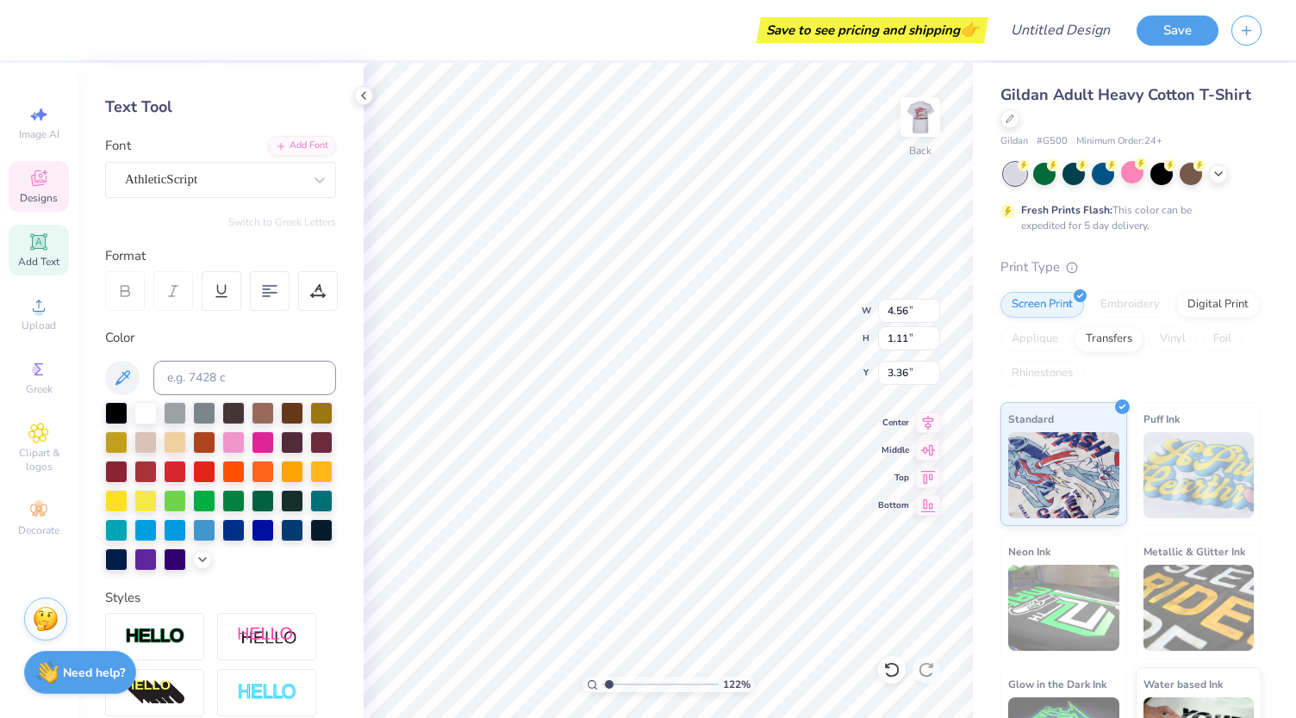
scroll to position [14, 5]
click at [283, 183] on div "AcmeGothic-ExtrawideSemibold" at bounding box center [213, 179] width 181 height 27
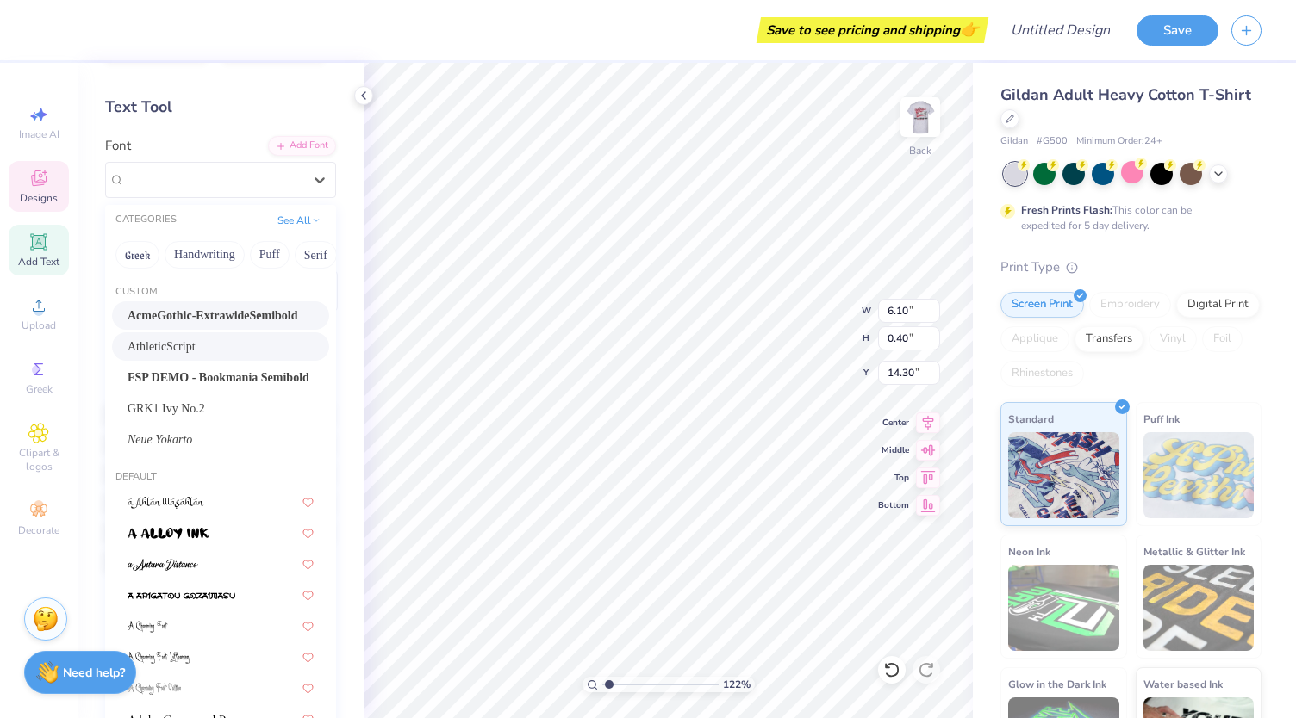
click at [205, 345] on div "AthleticScript" at bounding box center [220, 347] width 186 height 18
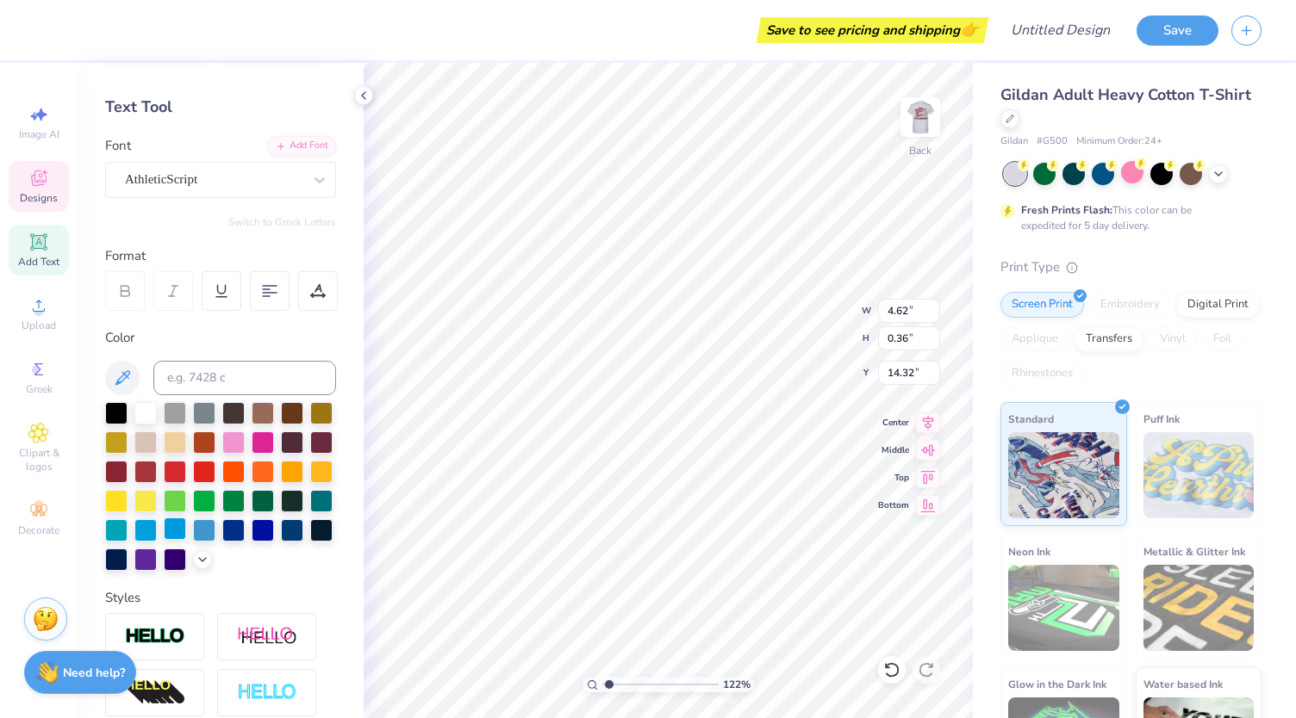
scroll to position [311, 0]
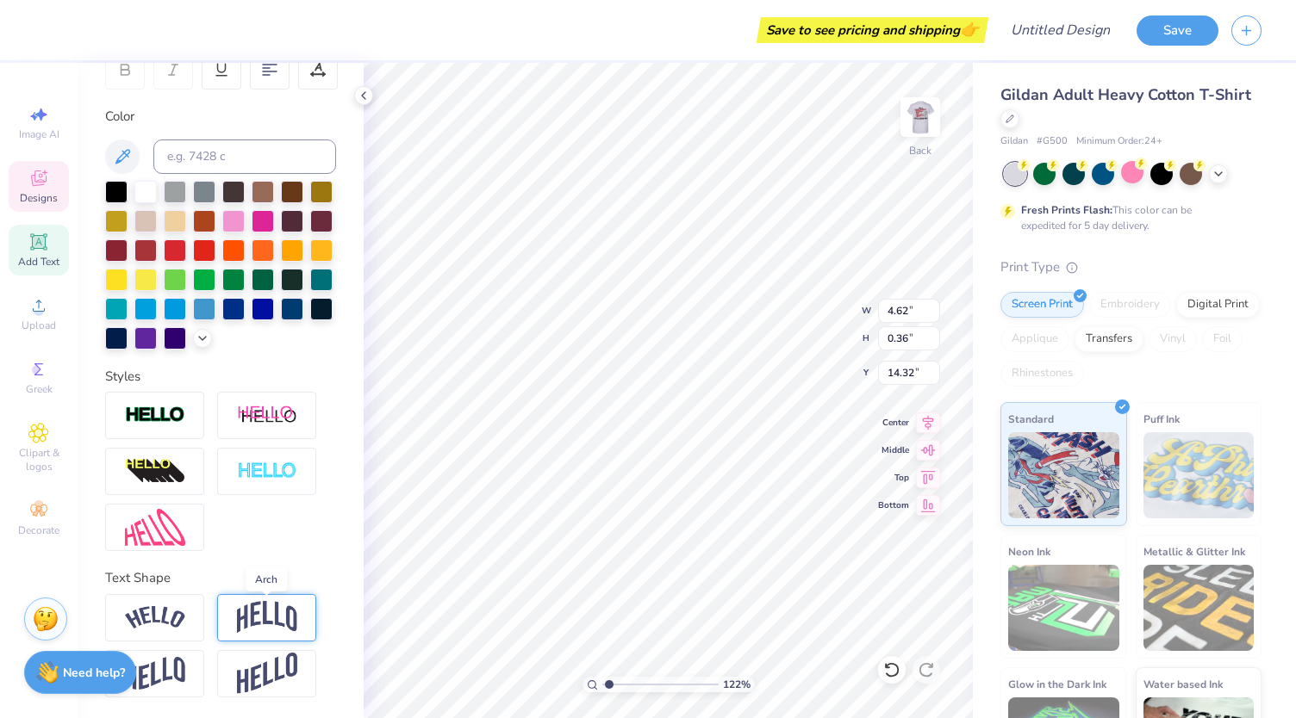
click at [283, 616] on img at bounding box center [267, 617] width 60 height 33
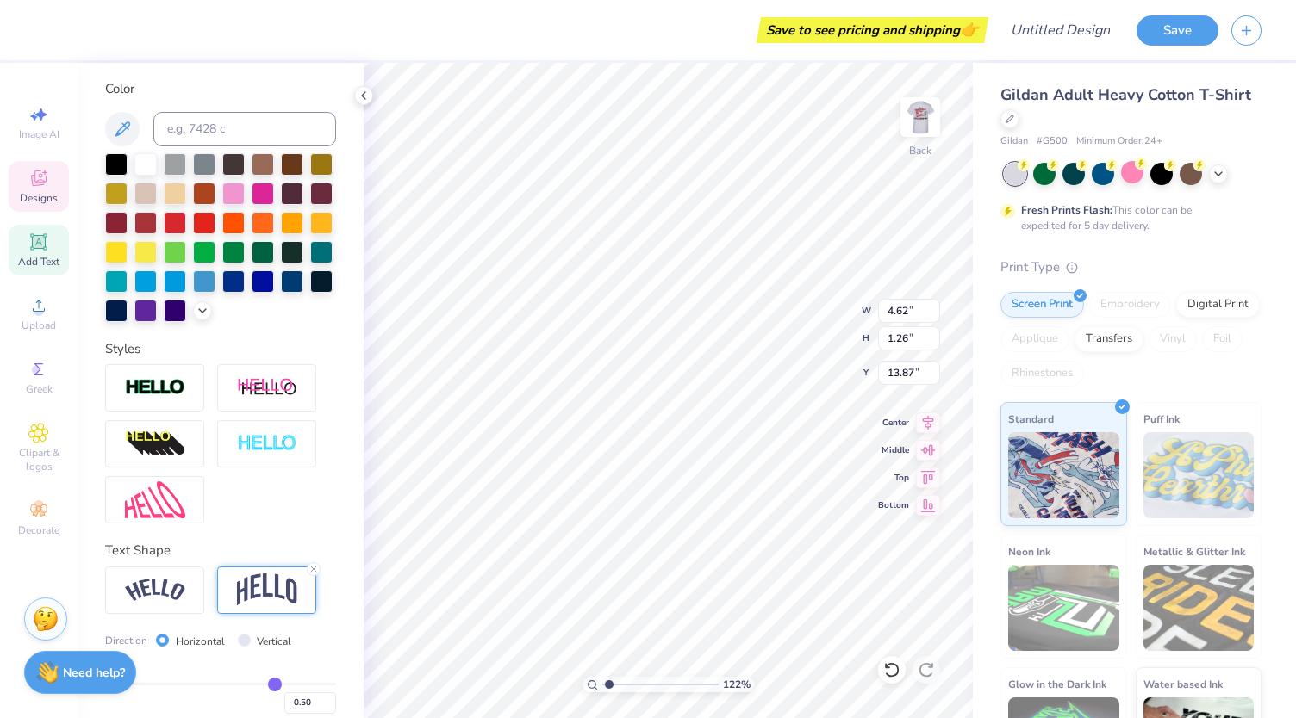
scroll to position [411, 0]
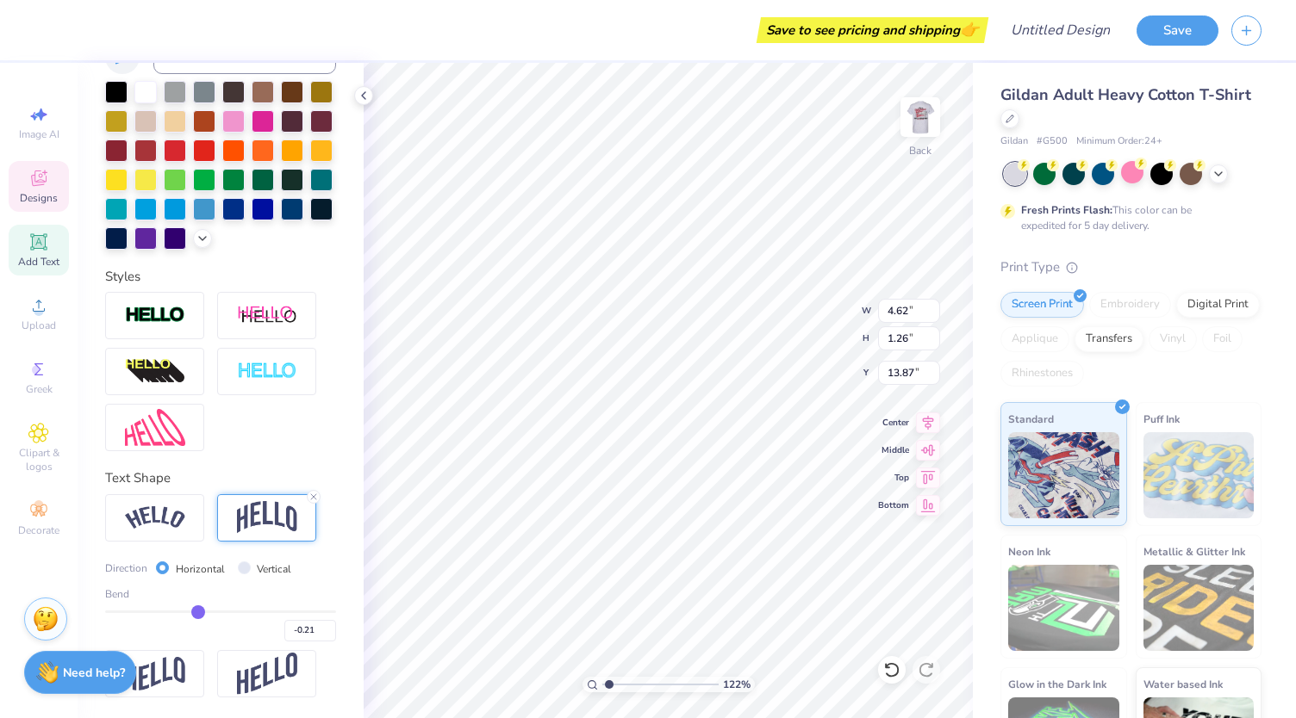
drag, startPoint x: 264, startPoint y: 614, endPoint x: 192, endPoint y: 619, distance: 71.6
click at [192, 613] on input "range" at bounding box center [220, 612] width 231 height 3
drag, startPoint x: 190, startPoint y: 609, endPoint x: 131, endPoint y: 609, distance: 58.6
click at [131, 611] on input "range" at bounding box center [220, 612] width 231 height 3
drag, startPoint x: 133, startPoint y: 611, endPoint x: 183, endPoint y: 620, distance: 50.9
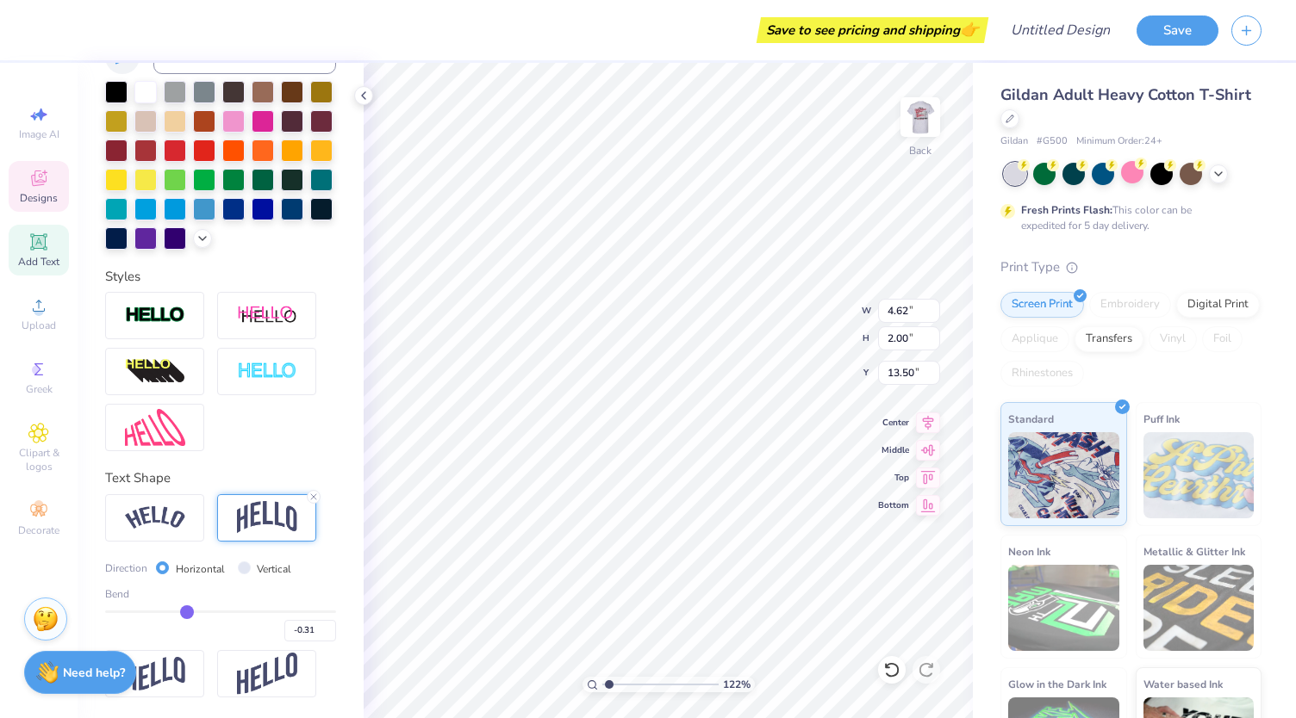
click at [183, 613] on input "range" at bounding box center [220, 612] width 231 height 3
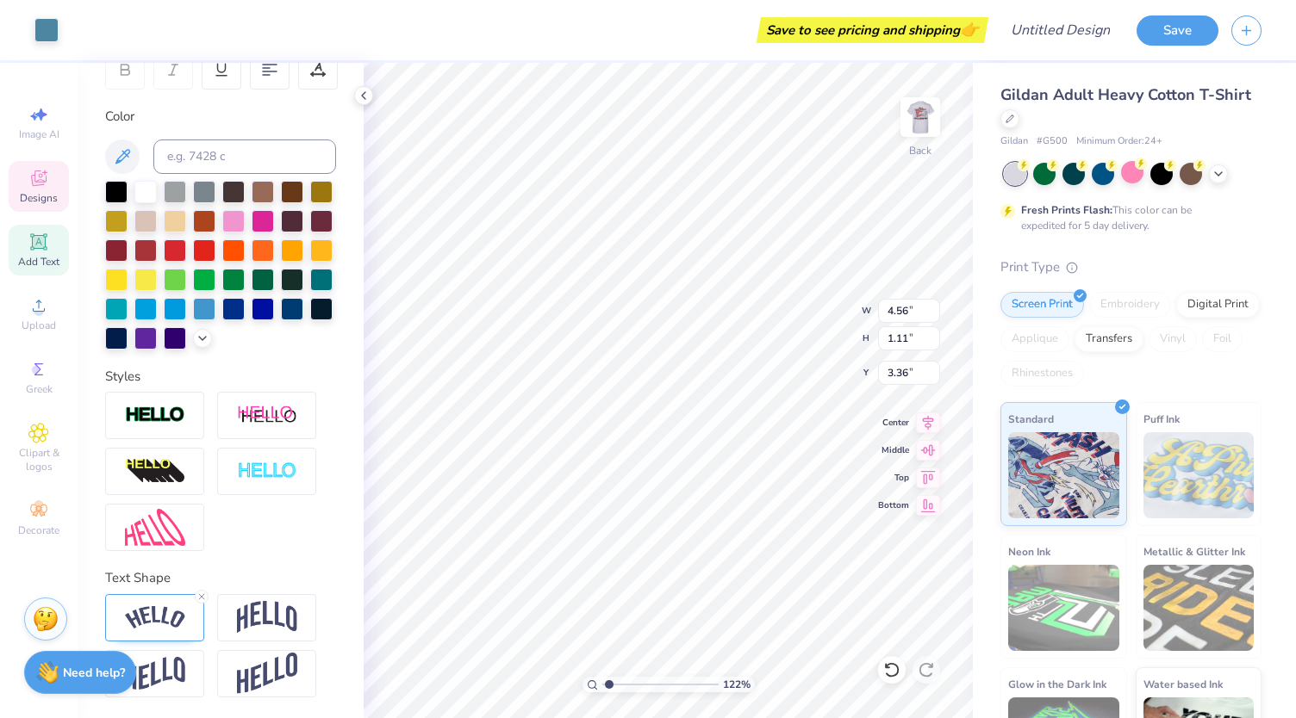
scroll to position [311, 0]
click at [713, 368] on li "Duplicate" at bounding box center [723, 361] width 135 height 34
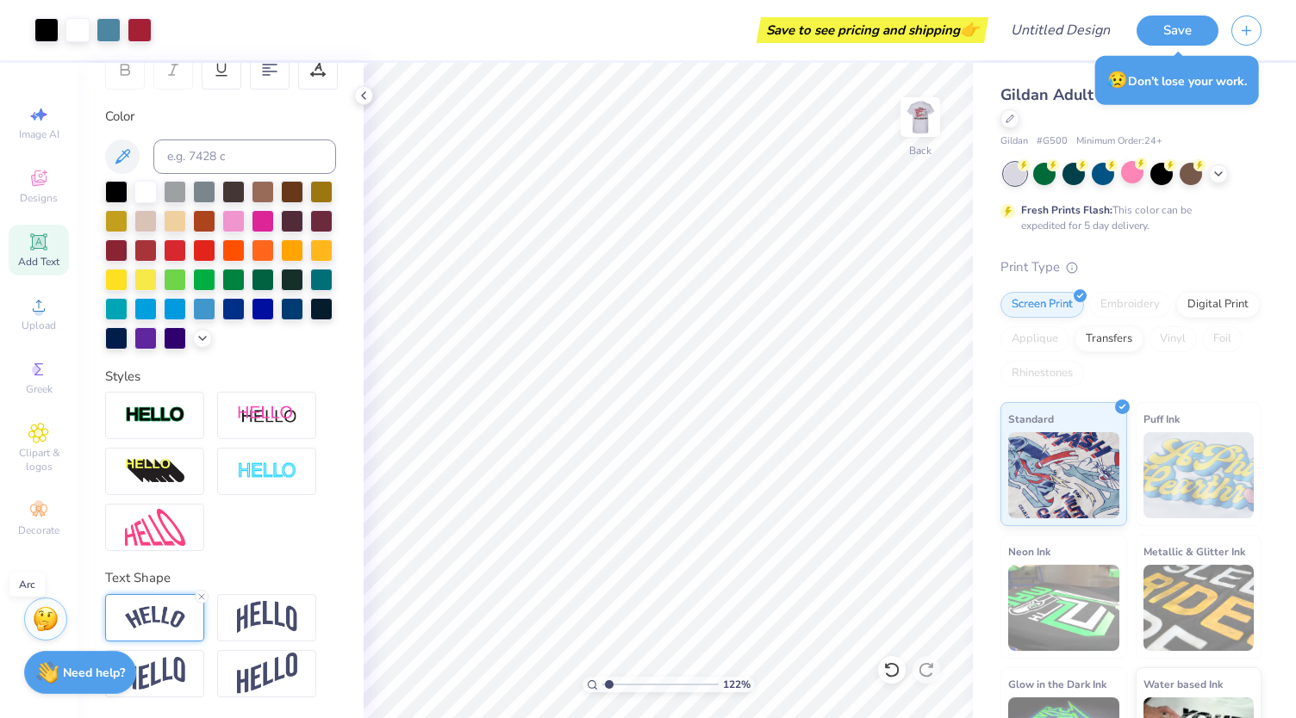
click at [159, 619] on img at bounding box center [155, 617] width 60 height 23
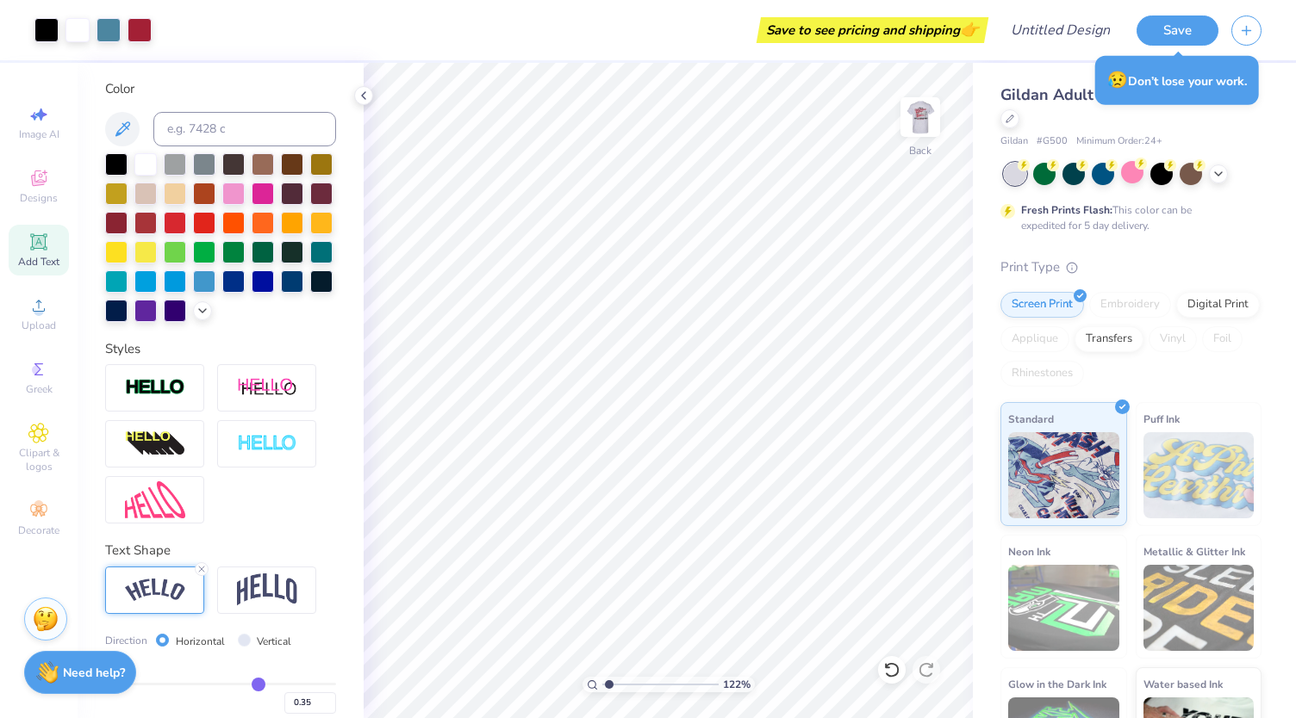
scroll to position [411, 0]
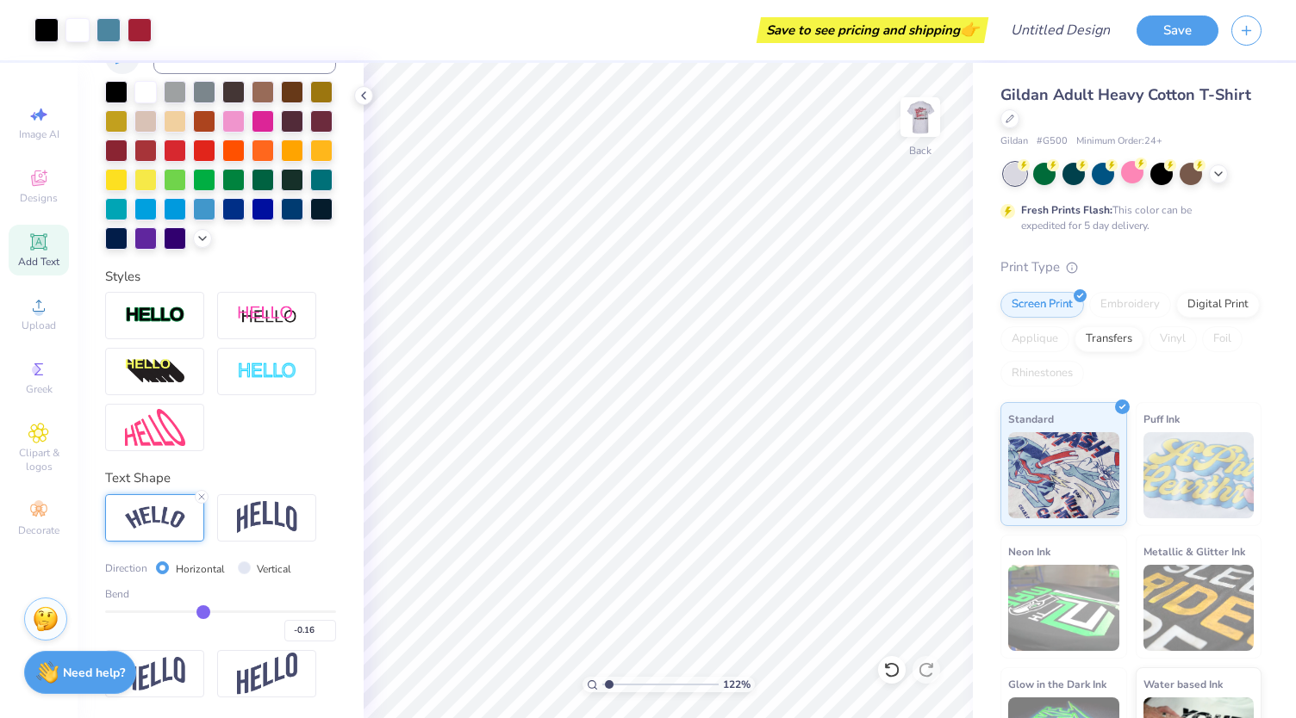
drag, startPoint x: 252, startPoint y: 616, endPoint x: 197, endPoint y: 616, distance: 55.1
click at [197, 613] on input "range" at bounding box center [220, 612] width 231 height 3
drag, startPoint x: 196, startPoint y: 615, endPoint x: 177, endPoint y: 615, distance: 19.0
click at [177, 613] on input "range" at bounding box center [220, 612] width 231 height 3
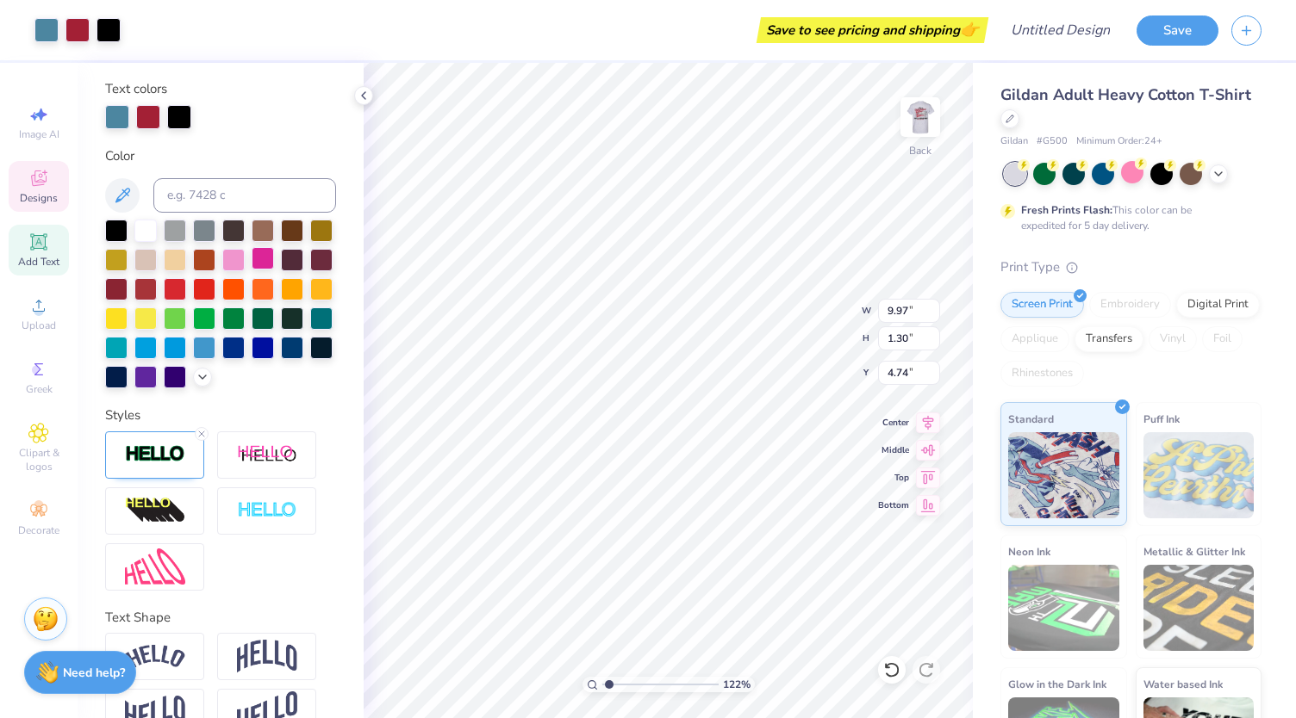
scroll to position [378, 0]
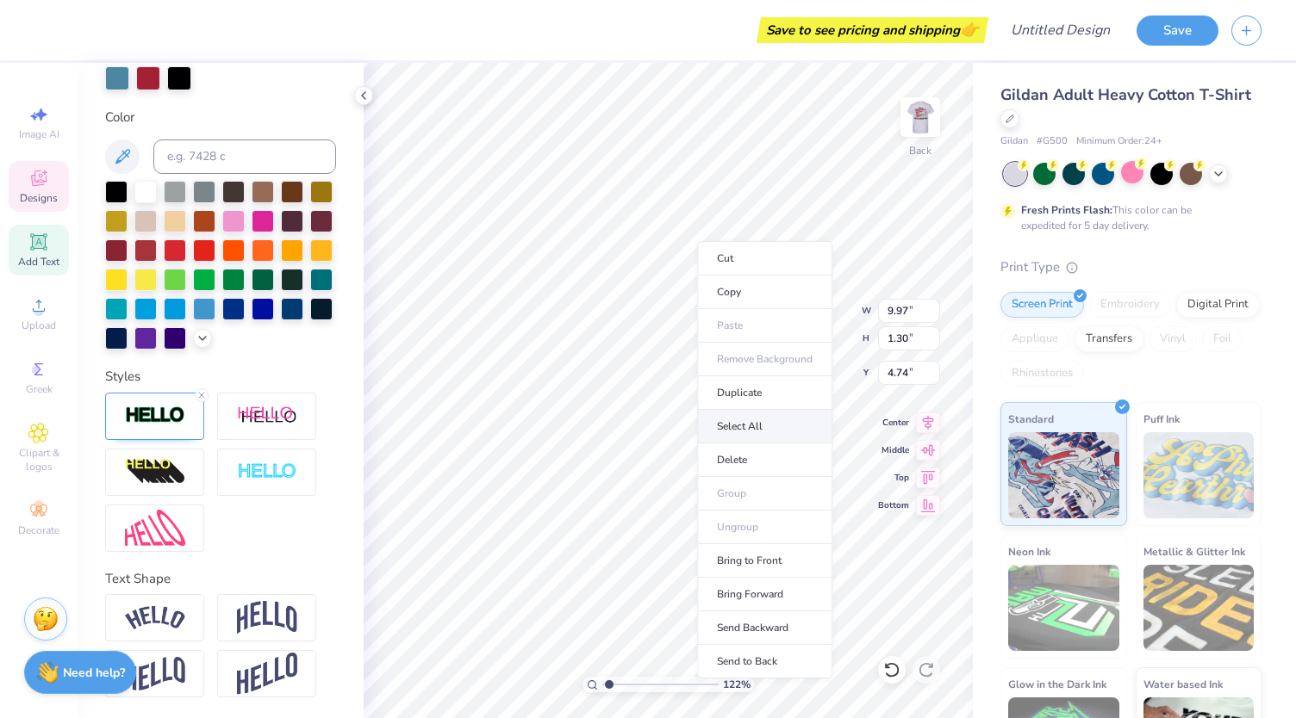
click at [761, 432] on li "Select All" at bounding box center [764, 427] width 135 height 34
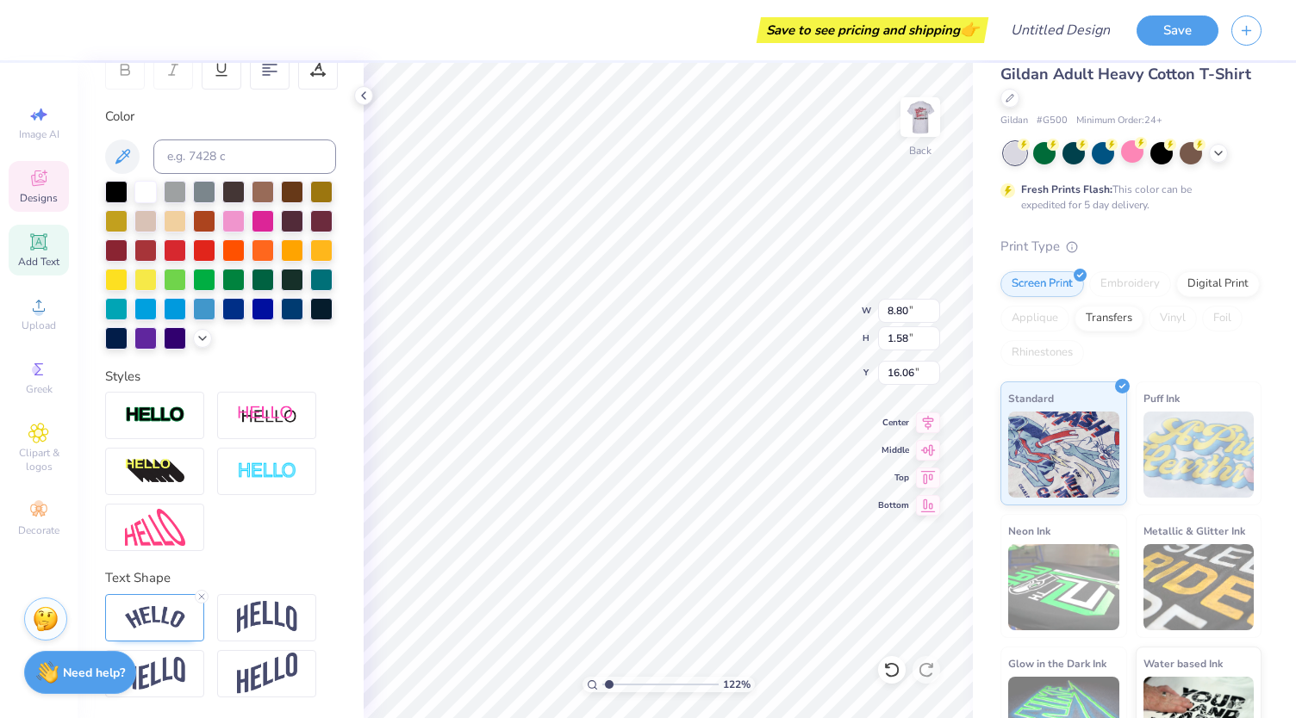
scroll to position [14, 2]
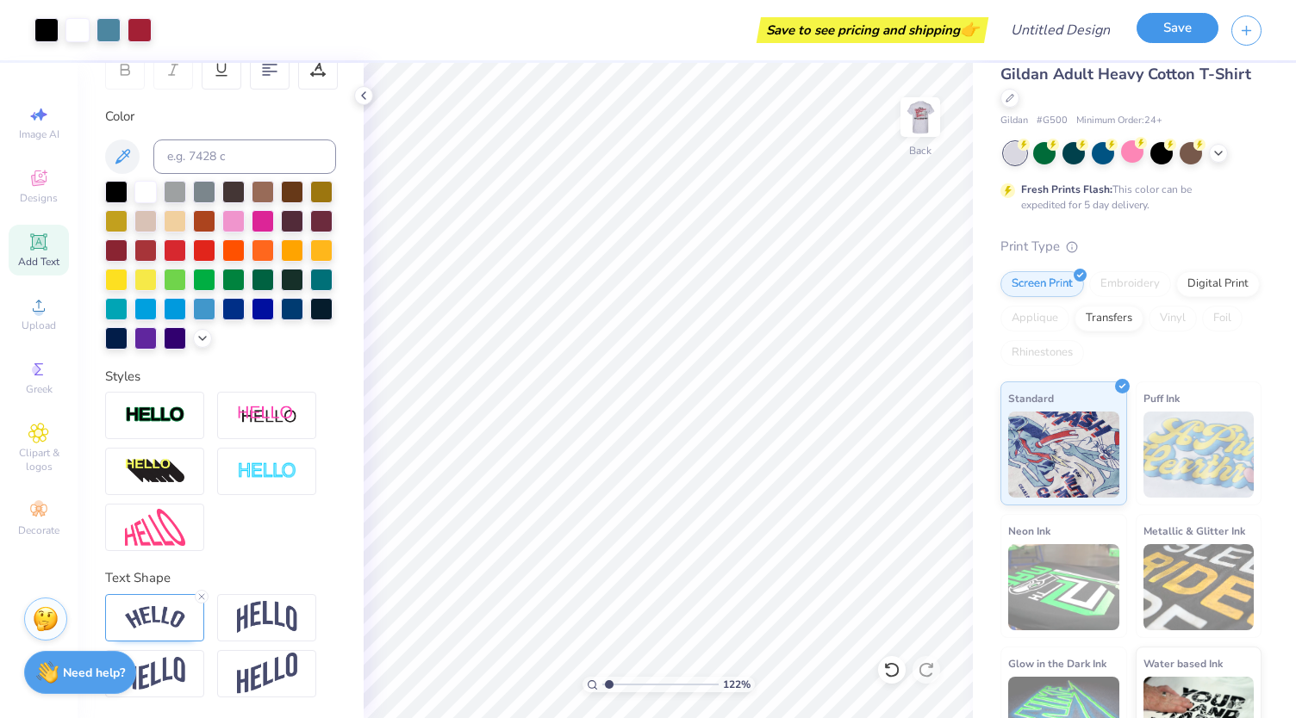
click at [1192, 34] on button "Save" at bounding box center [1177, 28] width 82 height 30
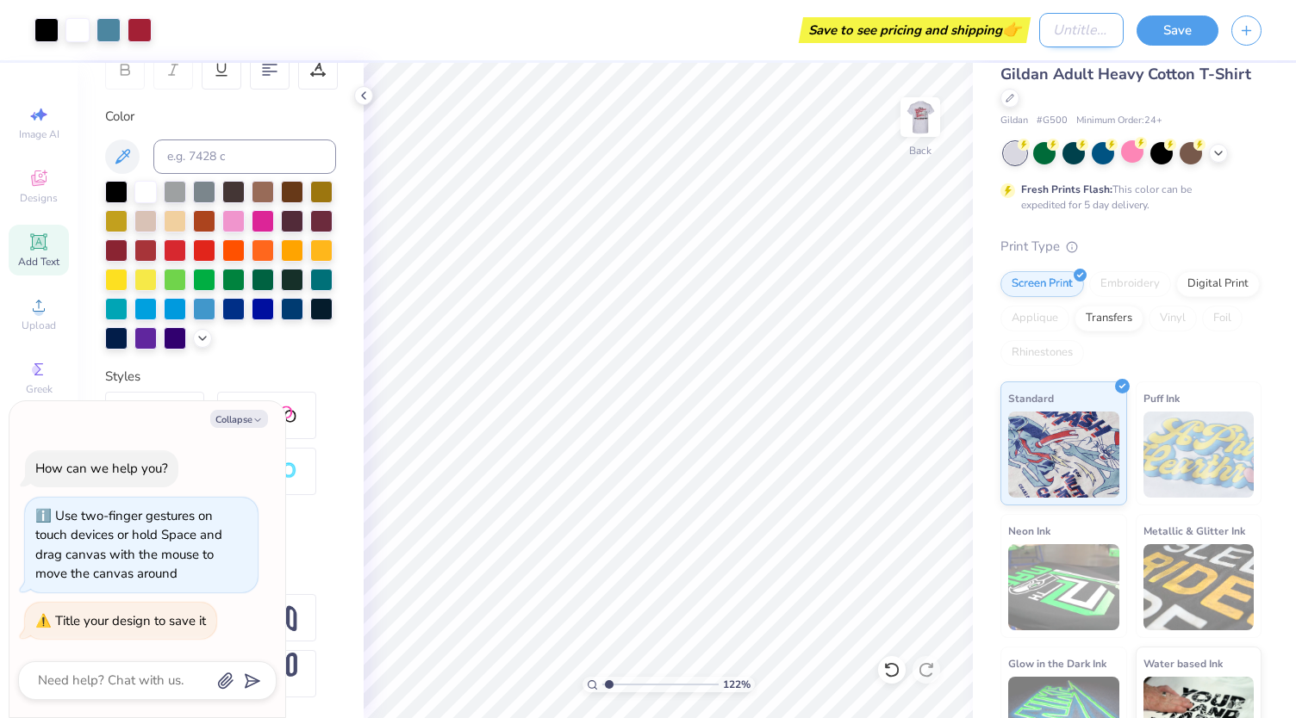
click at [1044, 34] on input "Design Title" at bounding box center [1081, 30] width 84 height 34
click at [1165, 25] on button "Save" at bounding box center [1177, 28] width 82 height 30
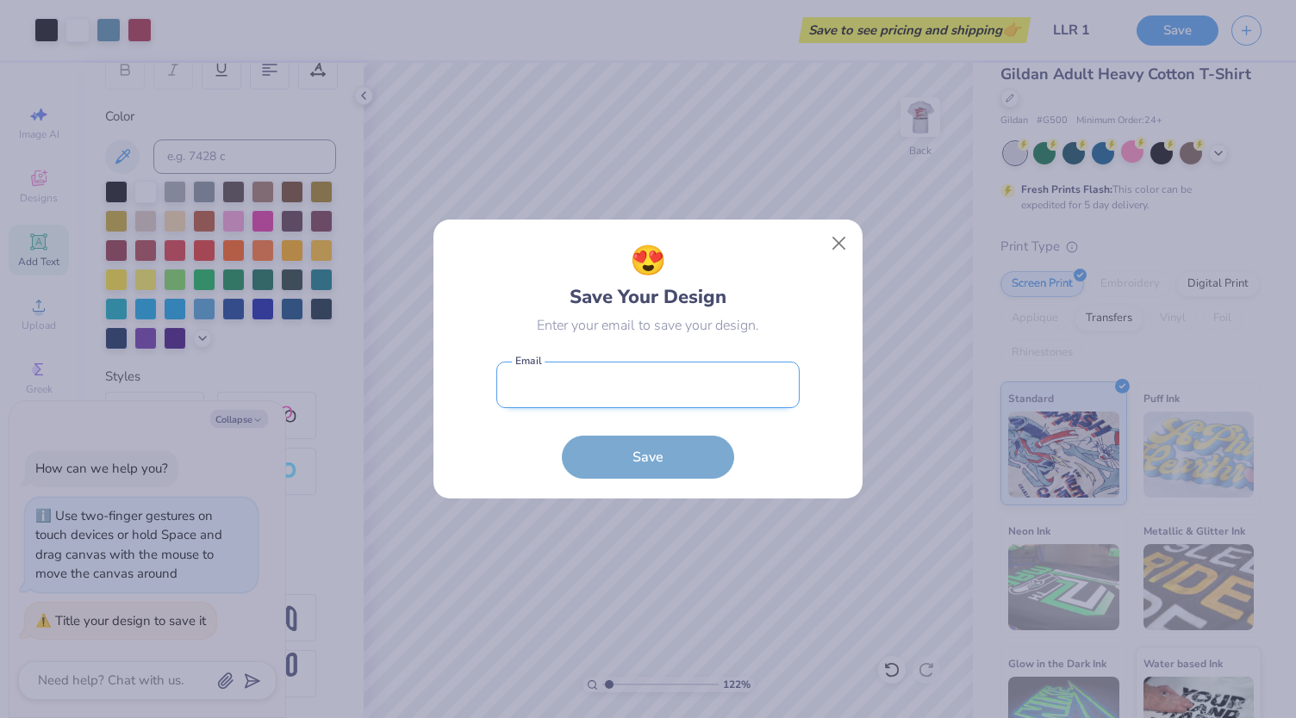
click at [576, 397] on input "email" at bounding box center [647, 385] width 303 height 47
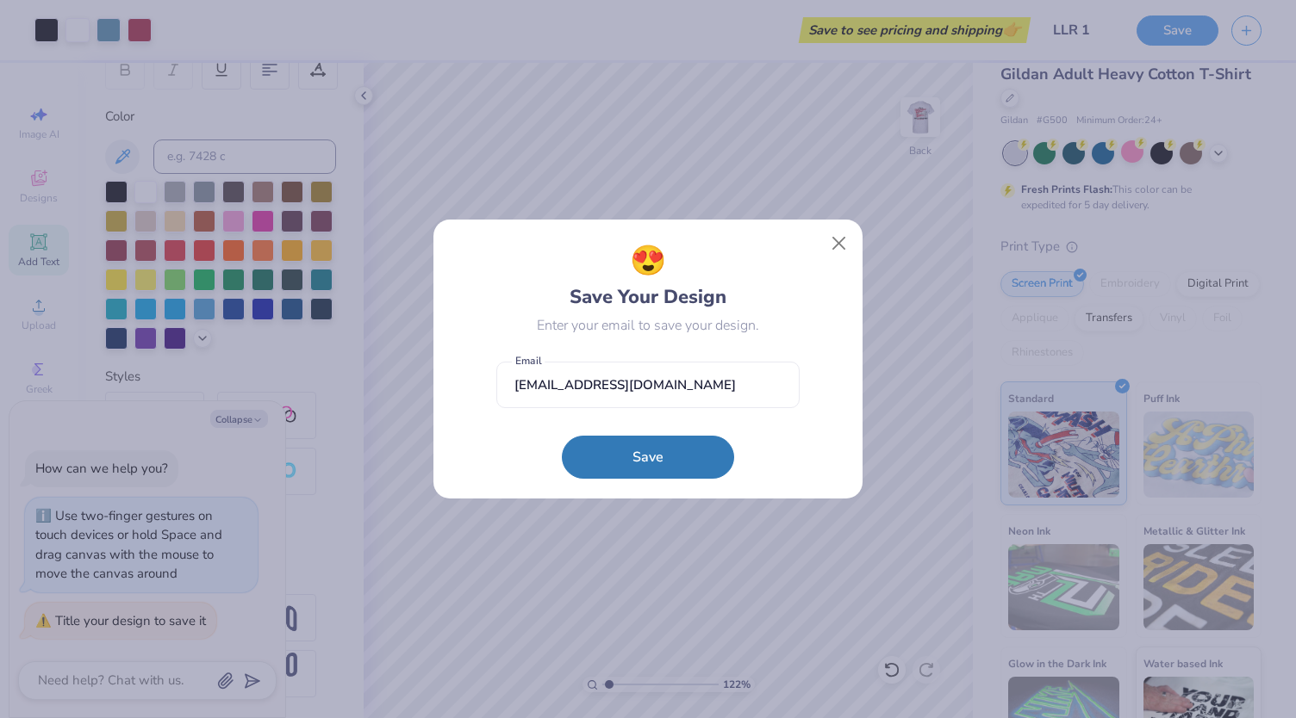
drag, startPoint x: 652, startPoint y: 464, endPoint x: 473, endPoint y: 328, distance: 225.0
click at [473, 328] on div "😍 Save Your Design Enter your email to save your design. [EMAIL_ADDRESS][DOMAIN…" at bounding box center [648, 359] width 390 height 240
click at [673, 451] on button "Save" at bounding box center [648, 453] width 172 height 43
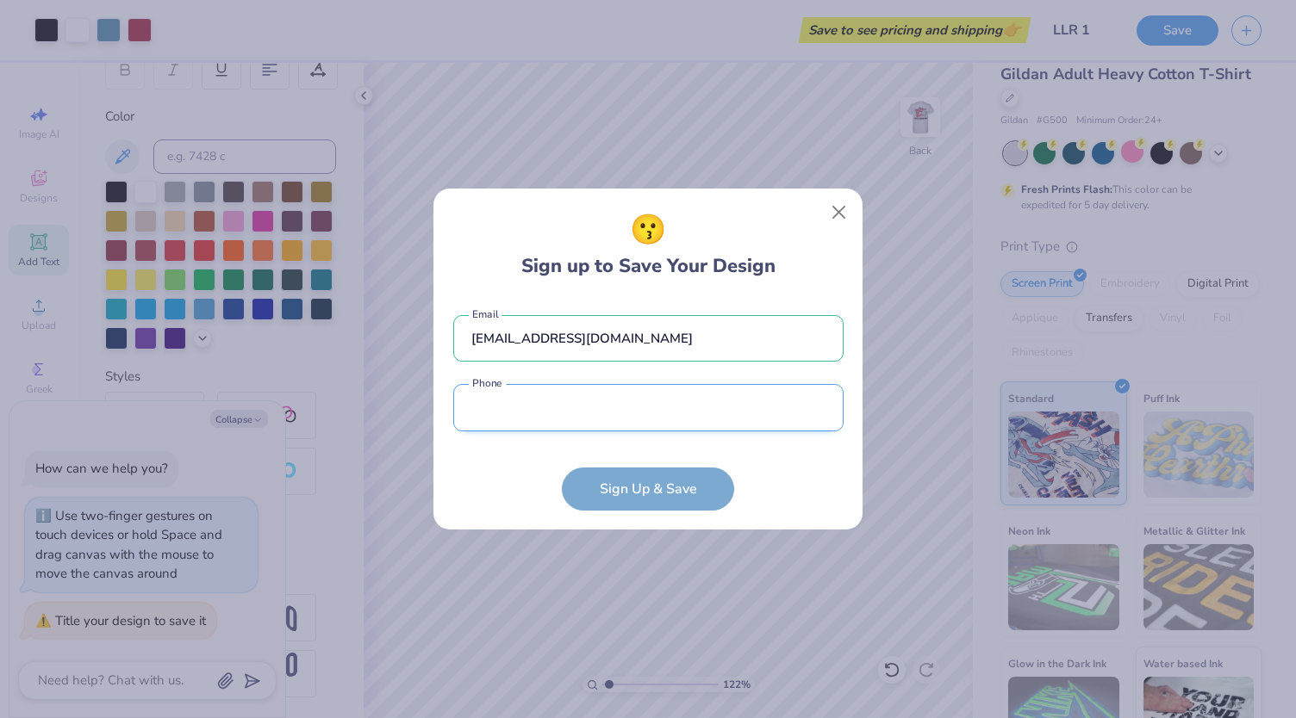
click at [718, 401] on input "tel" at bounding box center [648, 407] width 390 height 47
click at [640, 344] on input "[EMAIL_ADDRESS][DOMAIN_NAME]" at bounding box center [648, 338] width 390 height 47
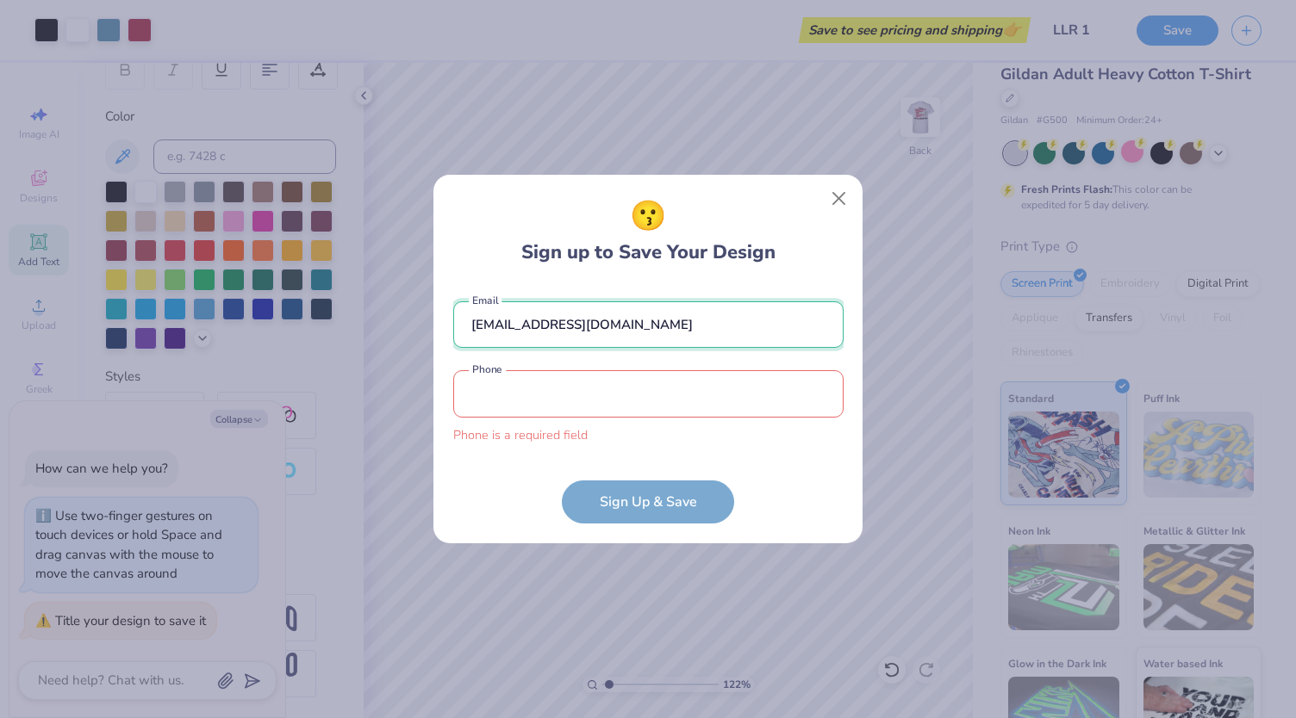
drag, startPoint x: 624, startPoint y: 327, endPoint x: 432, endPoint y: 306, distance: 192.5
click at [433, 306] on div "😗 Sign up to Save Your Design [EMAIL_ADDRESS][DOMAIN_NAME] Email Phone is a req…" at bounding box center [647, 359] width 429 height 369
click at [513, 396] on input "tel" at bounding box center [648, 393] width 390 height 47
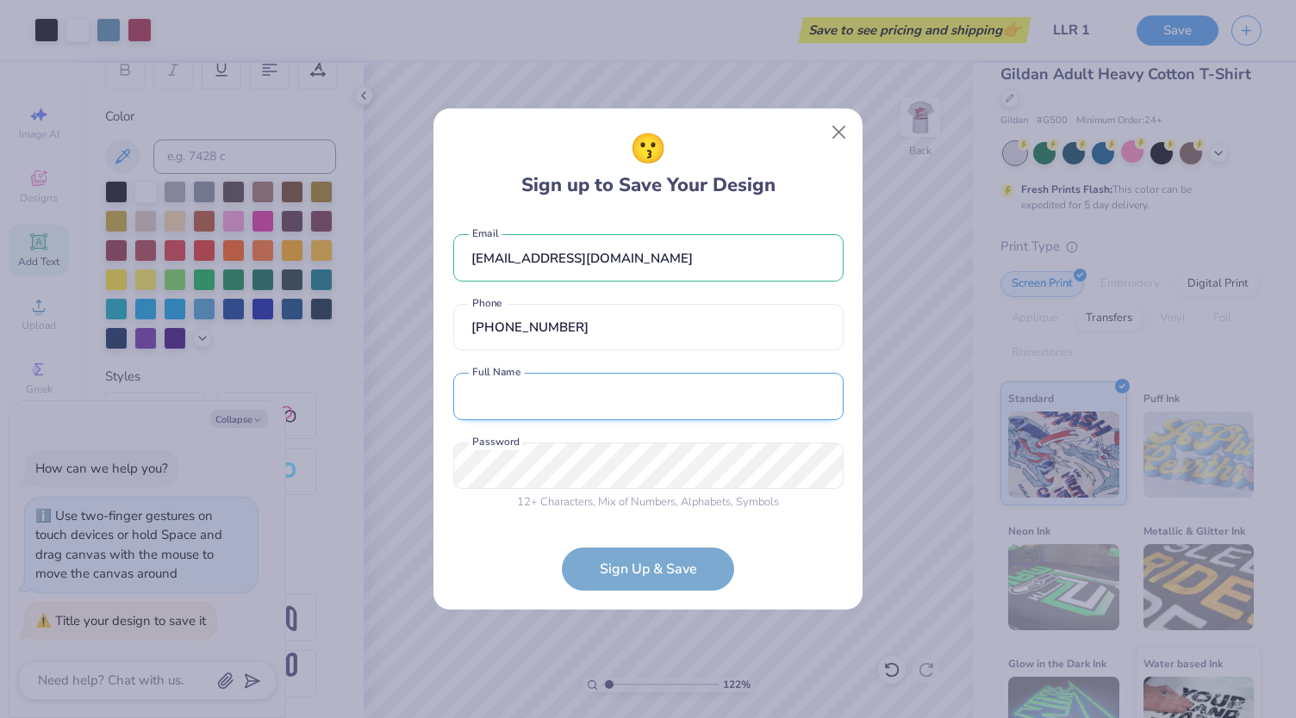
click at [545, 390] on input "text" at bounding box center [648, 396] width 390 height 47
click at [843, 135] on div "😗 Sign up to Save Your Design [EMAIL_ADDRESS][DOMAIN_NAME] Email [PHONE_NUMBER]…" at bounding box center [647, 360] width 431 height 504
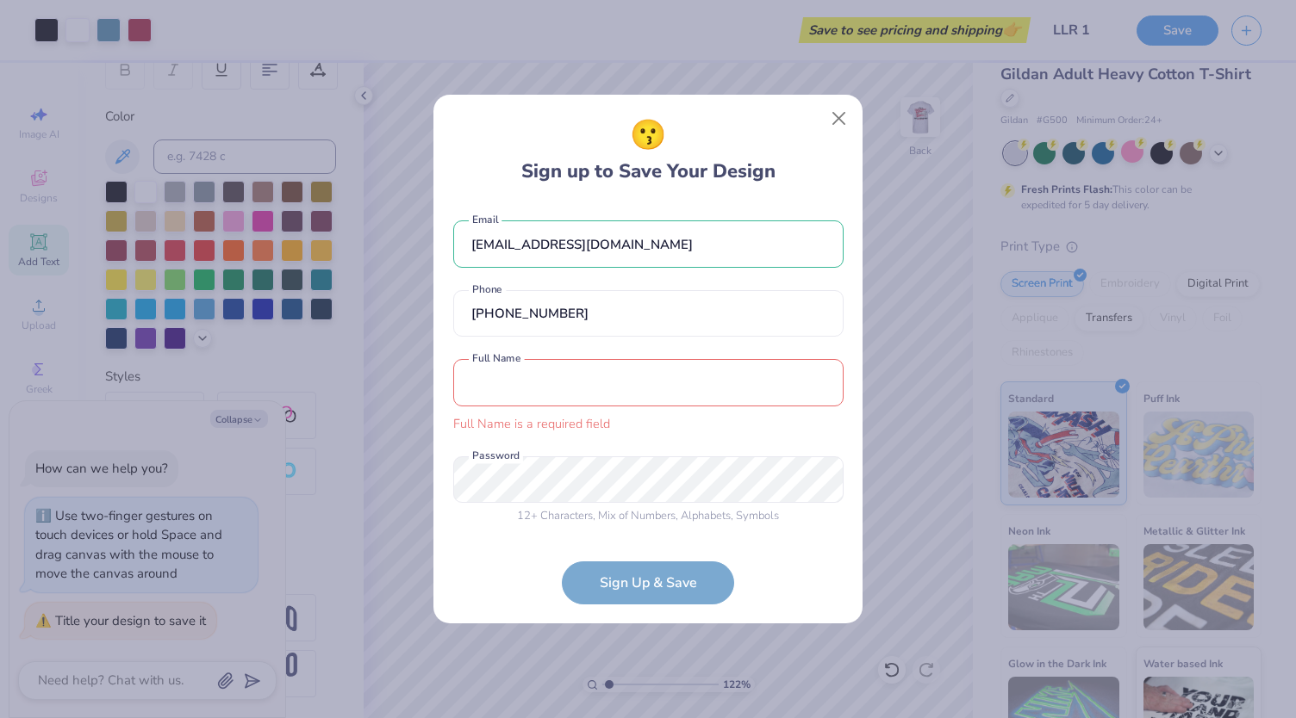
click at [842, 134] on div "😗 Sign up to Save Your Design" at bounding box center [648, 150] width 390 height 72
click at [839, 127] on button "Close" at bounding box center [839, 119] width 33 height 33
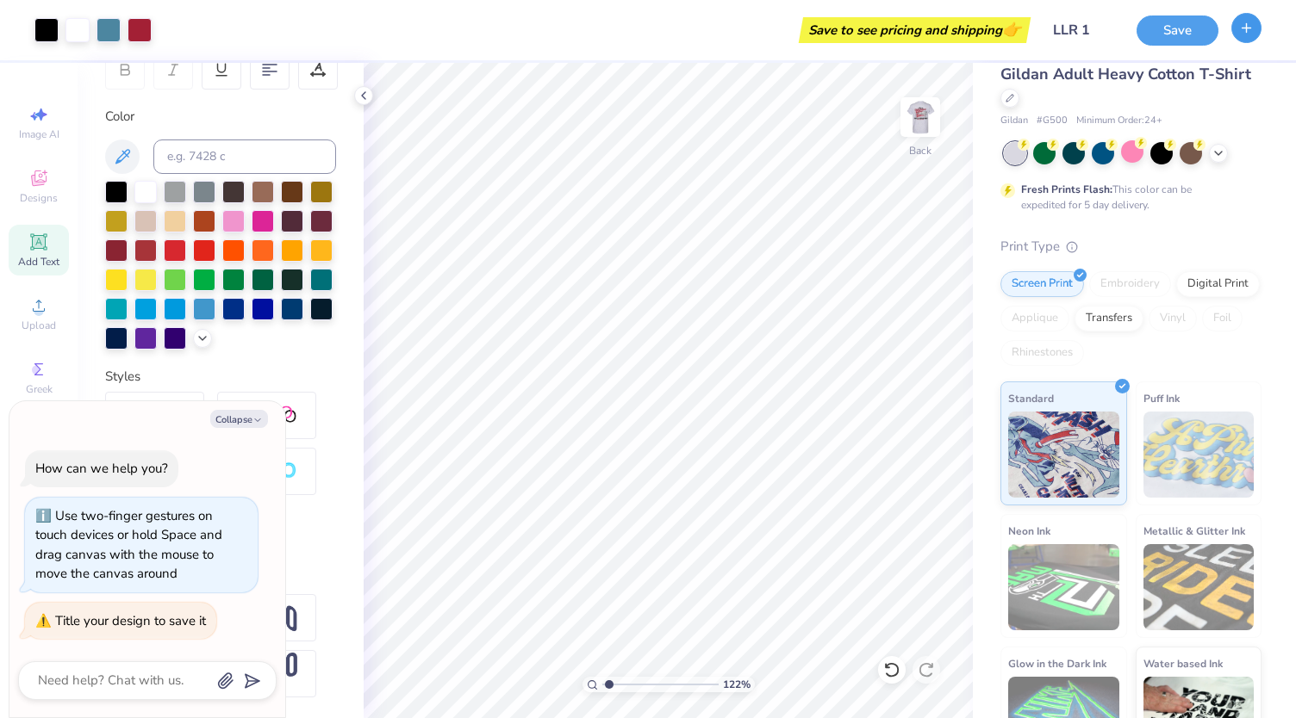
click at [1248, 38] on button "button" at bounding box center [1246, 28] width 30 height 30
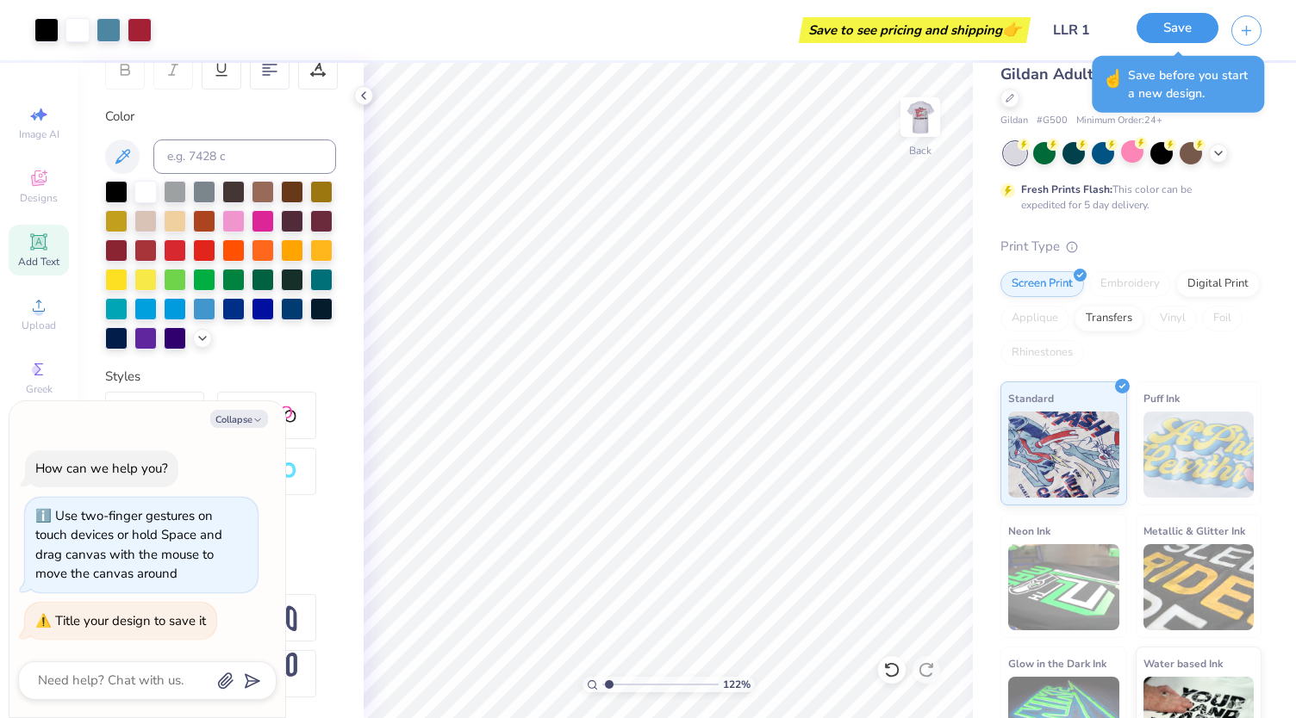
click at [1185, 36] on button "Save" at bounding box center [1177, 28] width 82 height 30
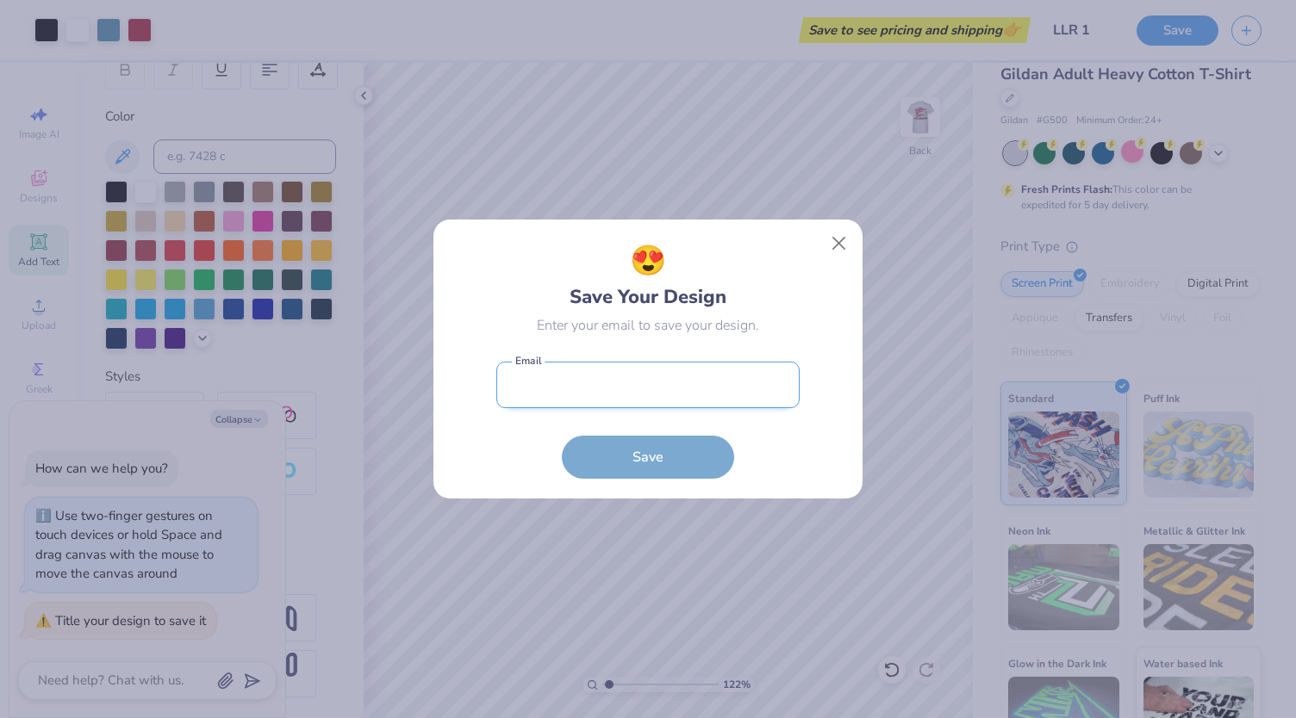
click at [625, 389] on input "email" at bounding box center [647, 385] width 303 height 47
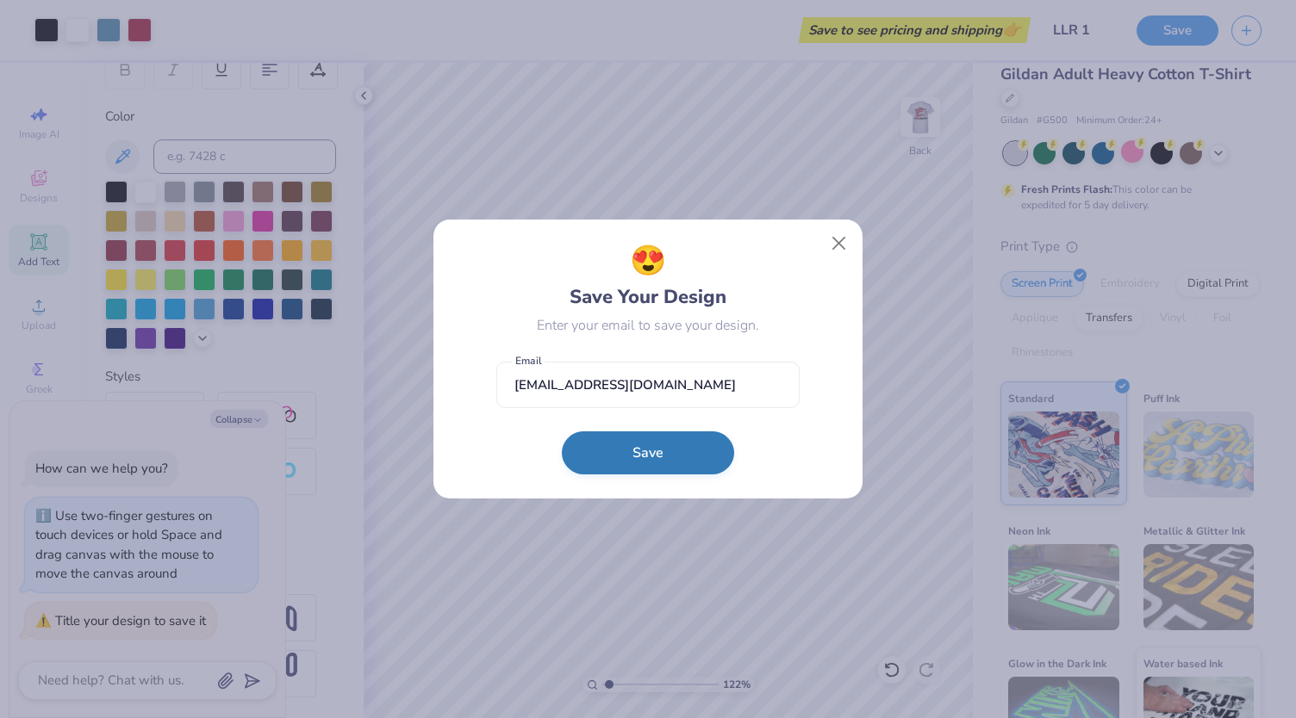
click at [613, 468] on button "Save" at bounding box center [648, 453] width 172 height 43
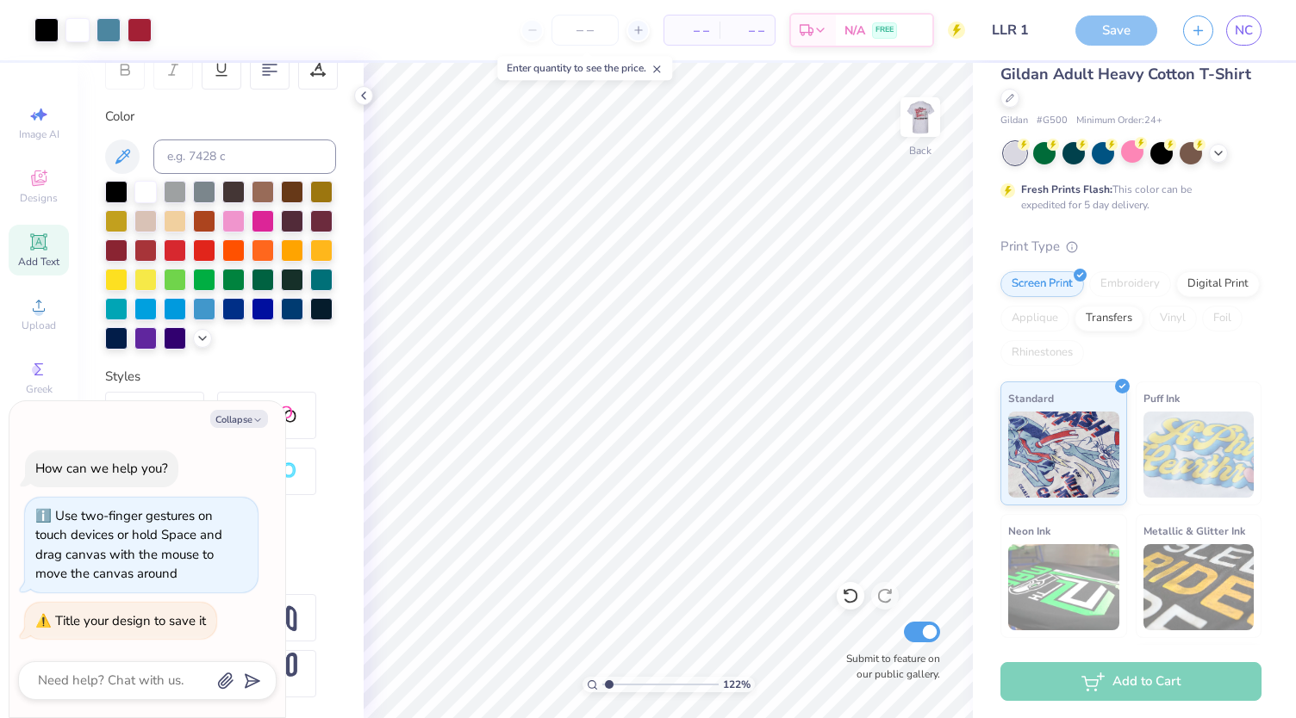
click at [1194, 37] on icon "button" at bounding box center [1198, 30] width 15 height 15
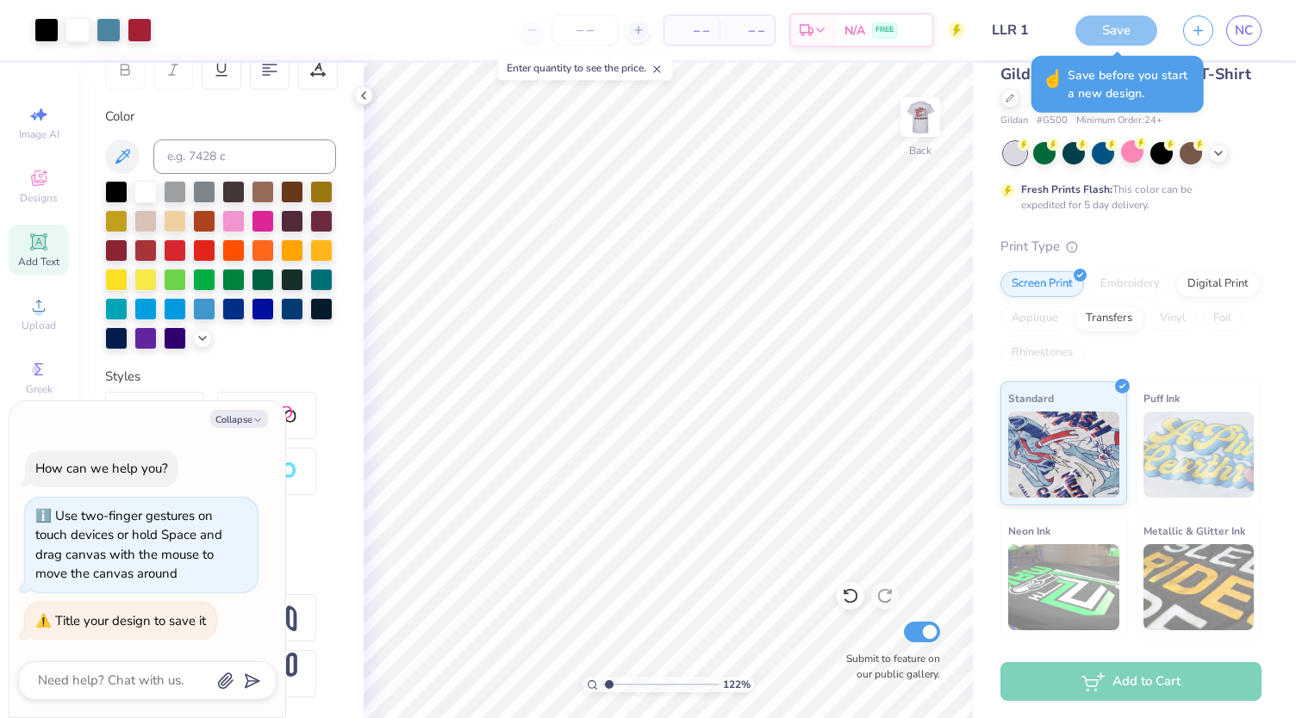
click at [1123, 30] on div "Save" at bounding box center [1116, 31] width 82 height 30
click at [1104, 37] on div "Save" at bounding box center [1116, 31] width 82 height 30
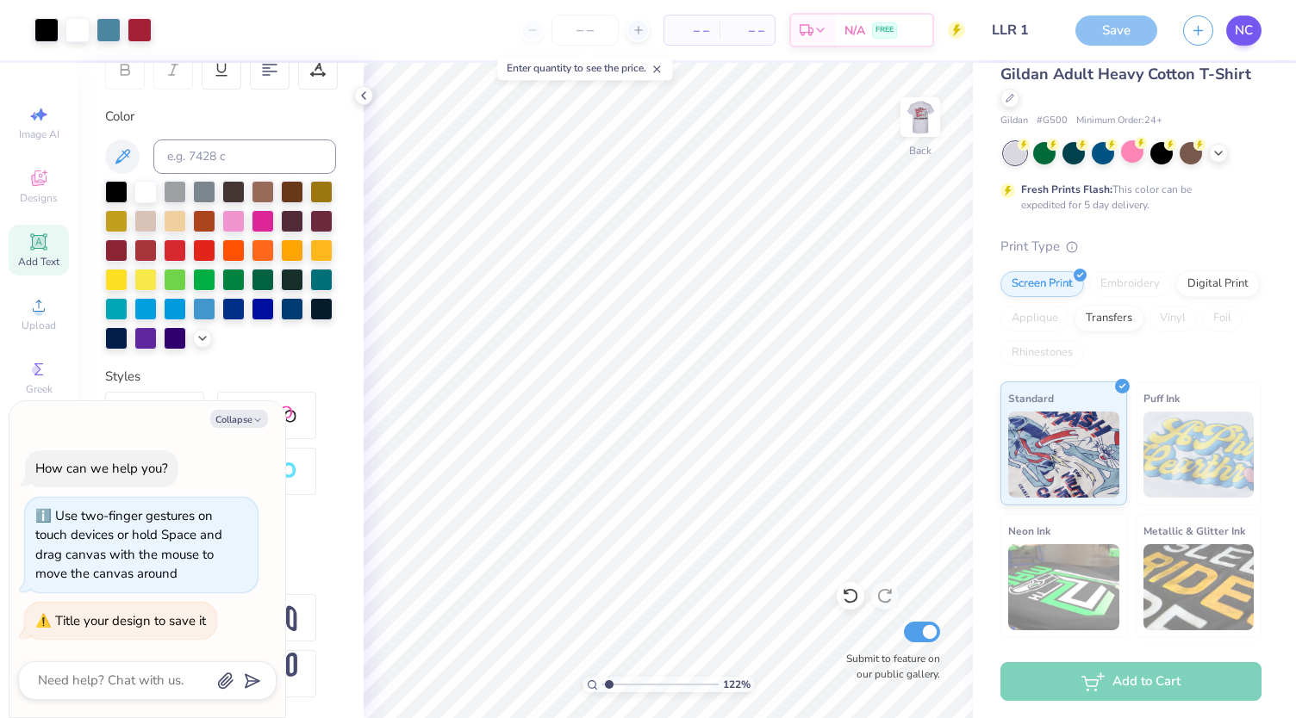
click at [1241, 37] on span "NC" at bounding box center [1243, 31] width 18 height 20
